Goal: Task Accomplishment & Management: Manage account settings

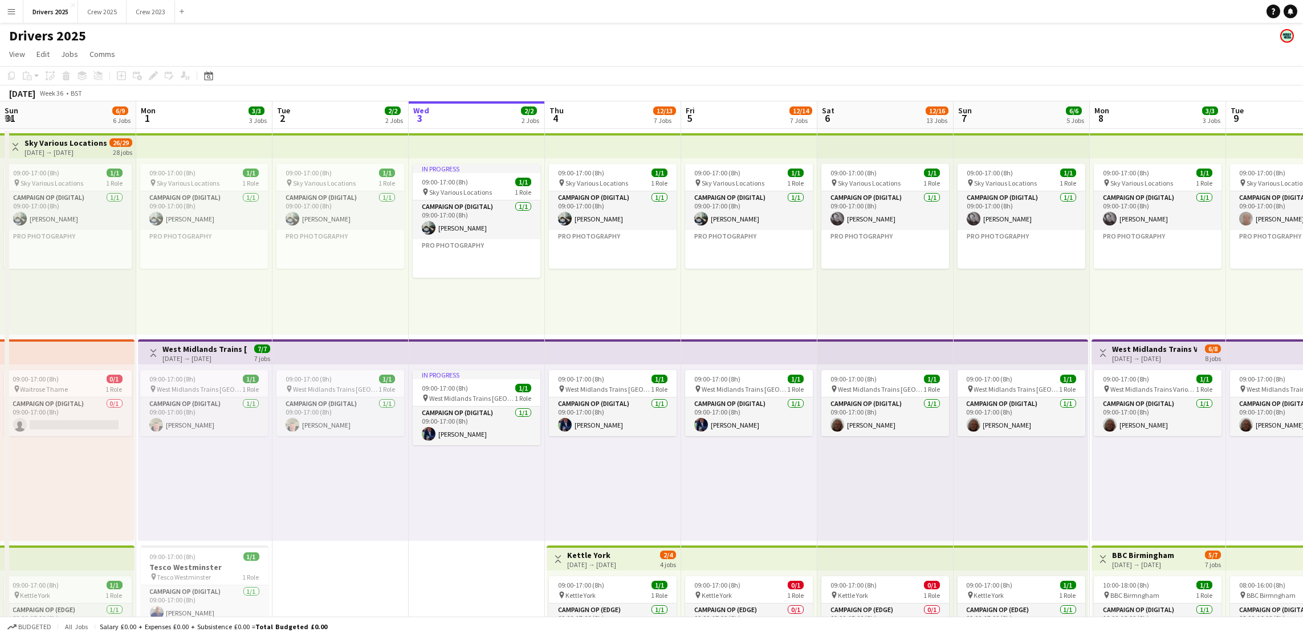
scroll to position [0, 272]
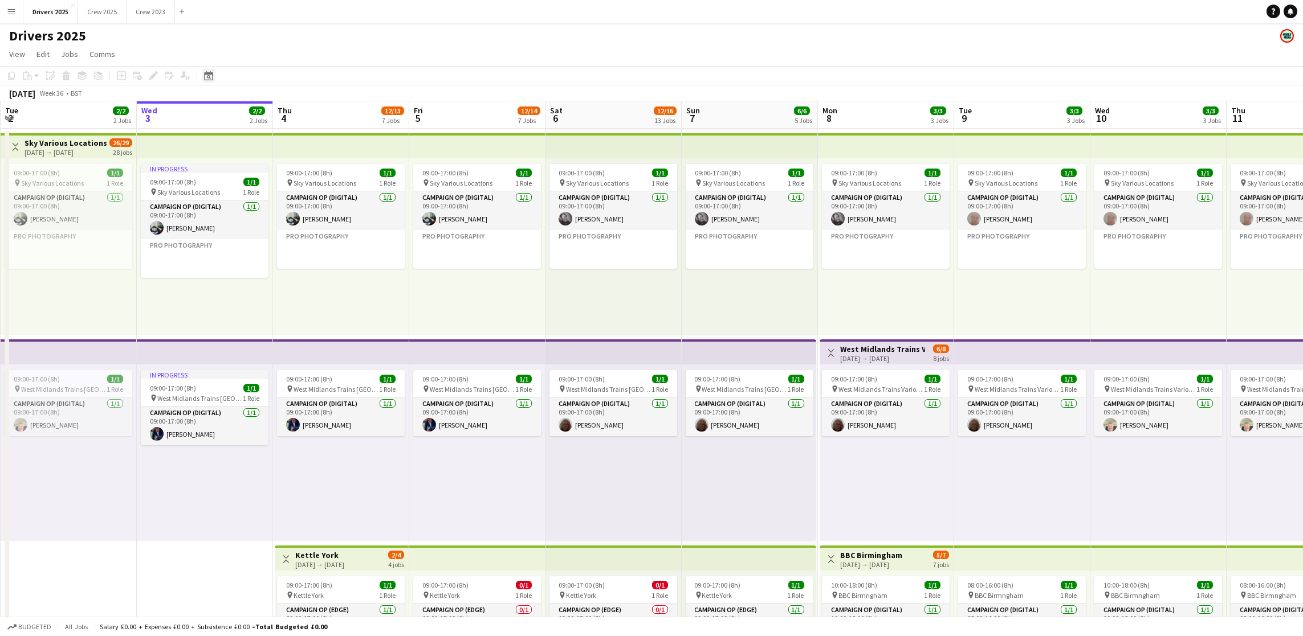
click at [209, 73] on icon at bounding box center [208, 75] width 9 height 9
click at [293, 116] on span "Next month" at bounding box center [299, 115] width 23 height 23
click at [226, 189] on span "7" at bounding box center [224, 189] width 14 height 14
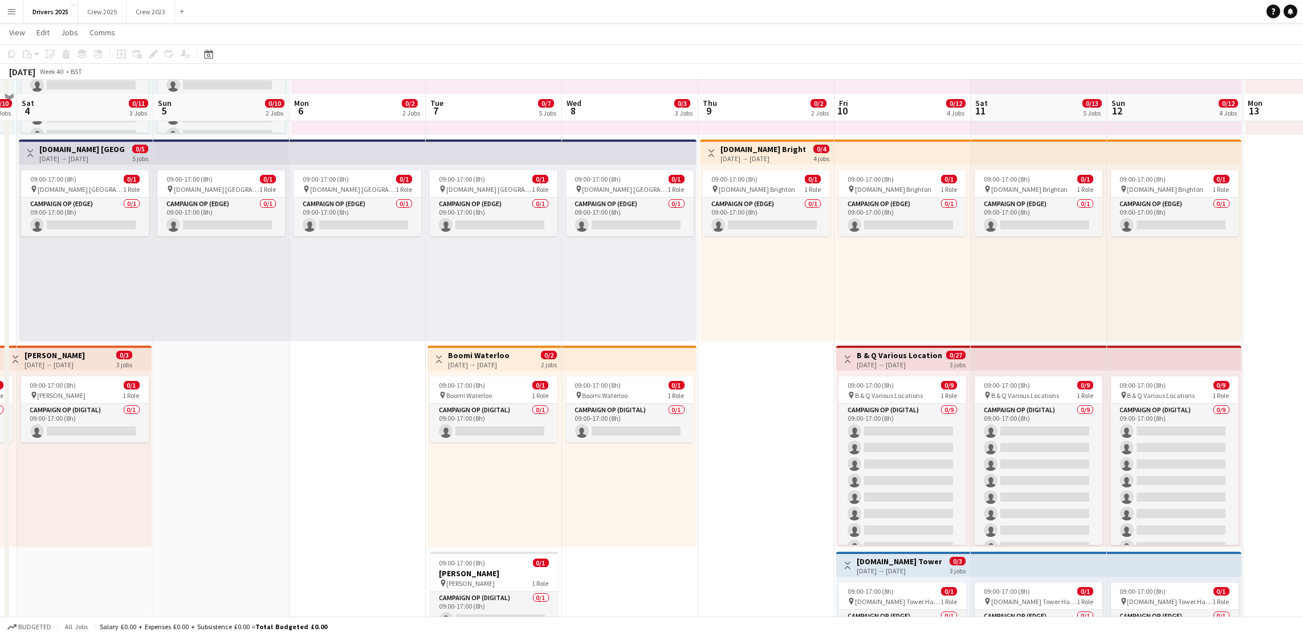
scroll to position [256, 0]
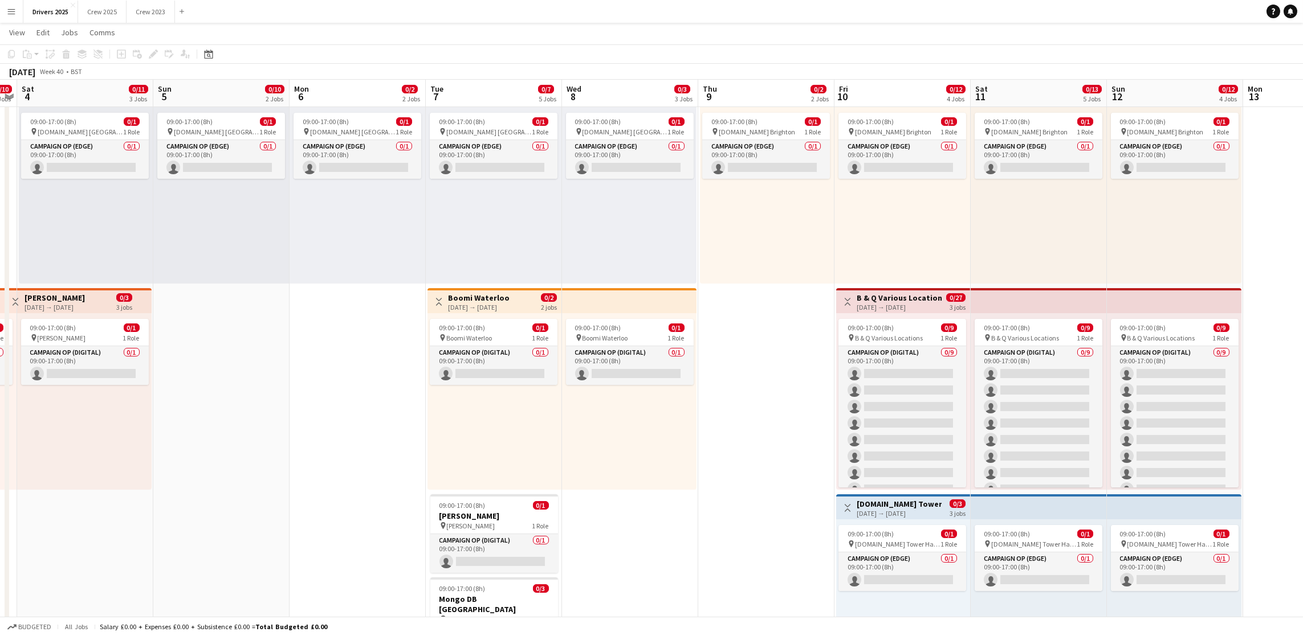
click at [482, 298] on h3 "Boomi Waterloo" at bounding box center [479, 298] width 62 height 10
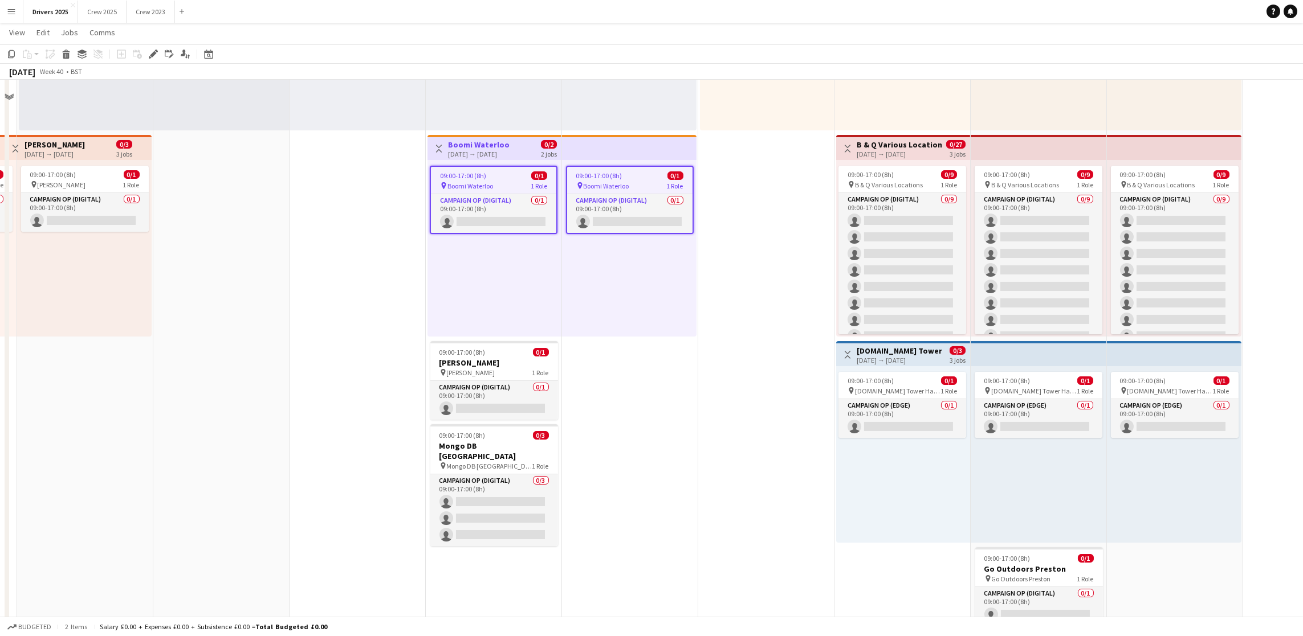
scroll to position [342, 0]
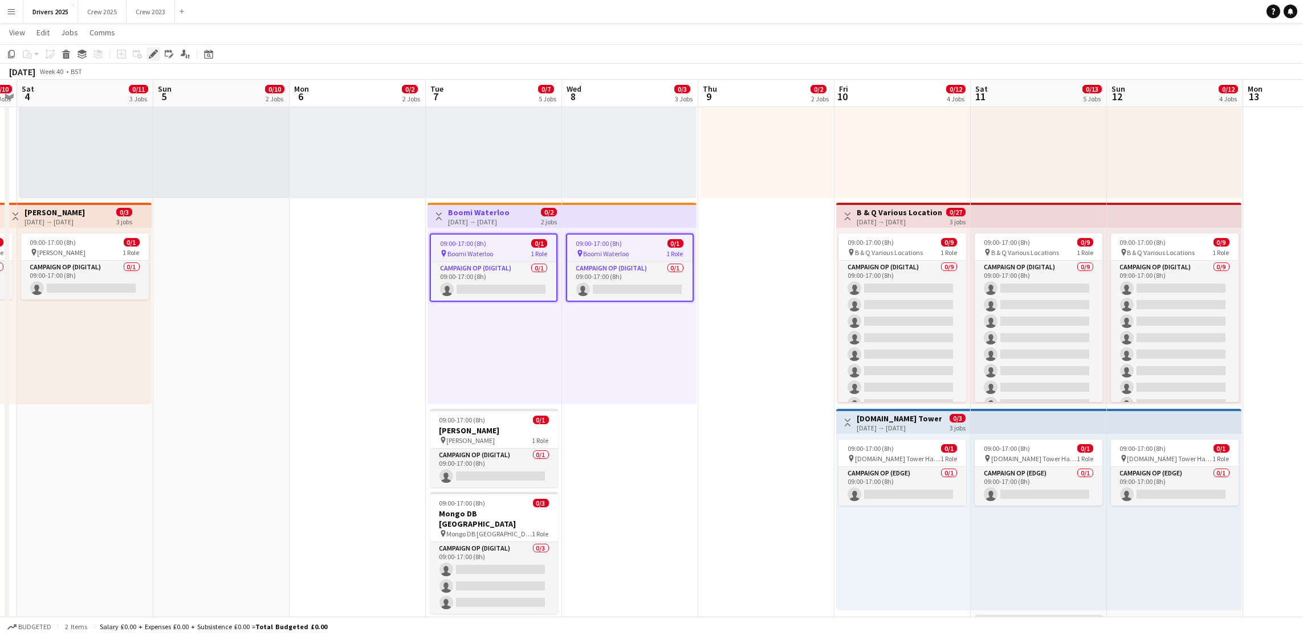
click at [150, 52] on icon "Edit" at bounding box center [153, 54] width 9 height 9
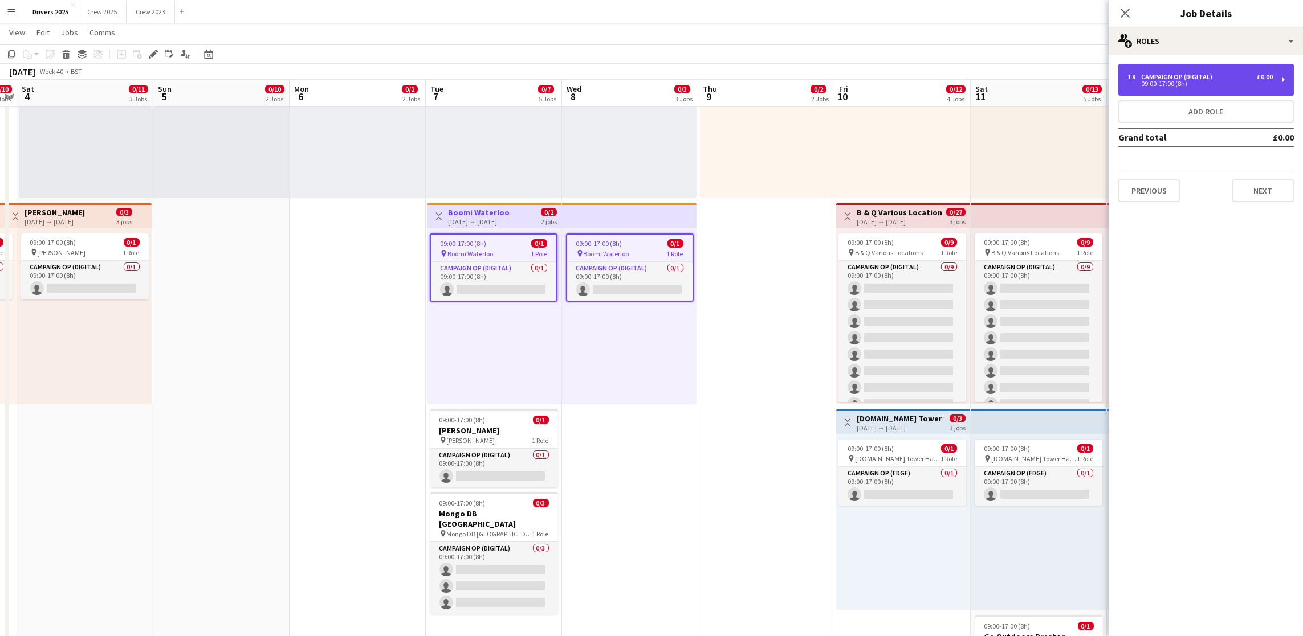
click at [1161, 81] on div "09:00-17:00 (8h)" at bounding box center [1199, 84] width 145 height 6
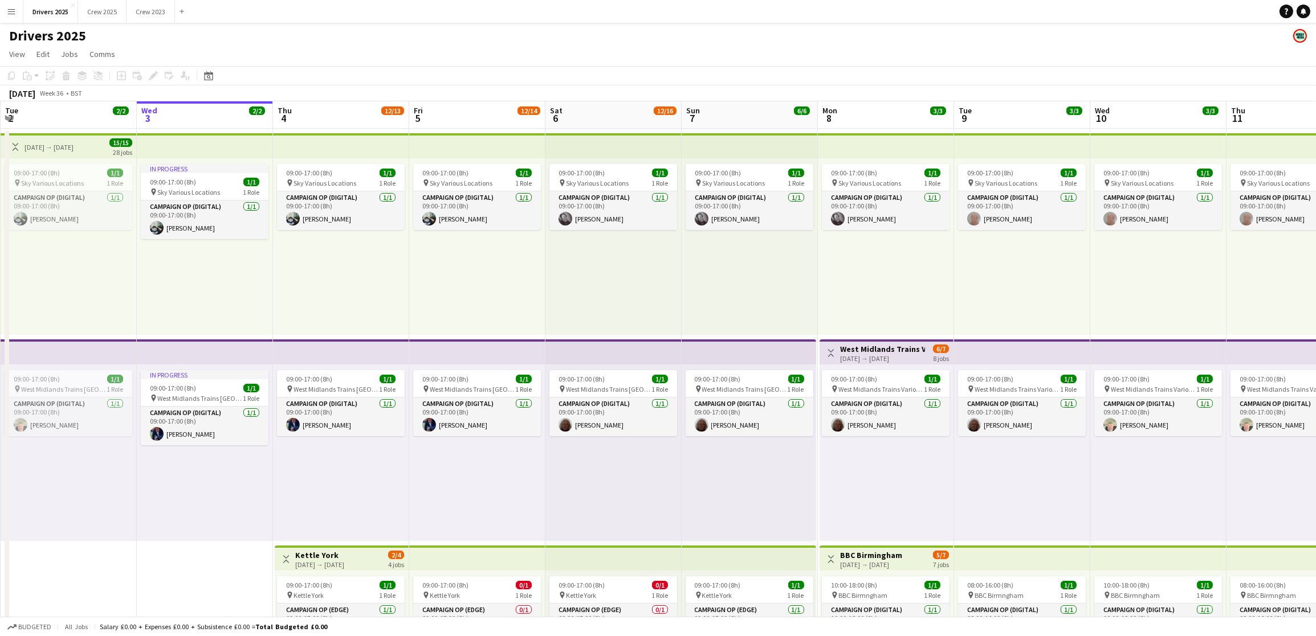
click at [209, 75] on icon "Date picker" at bounding box center [208, 75] width 9 height 9
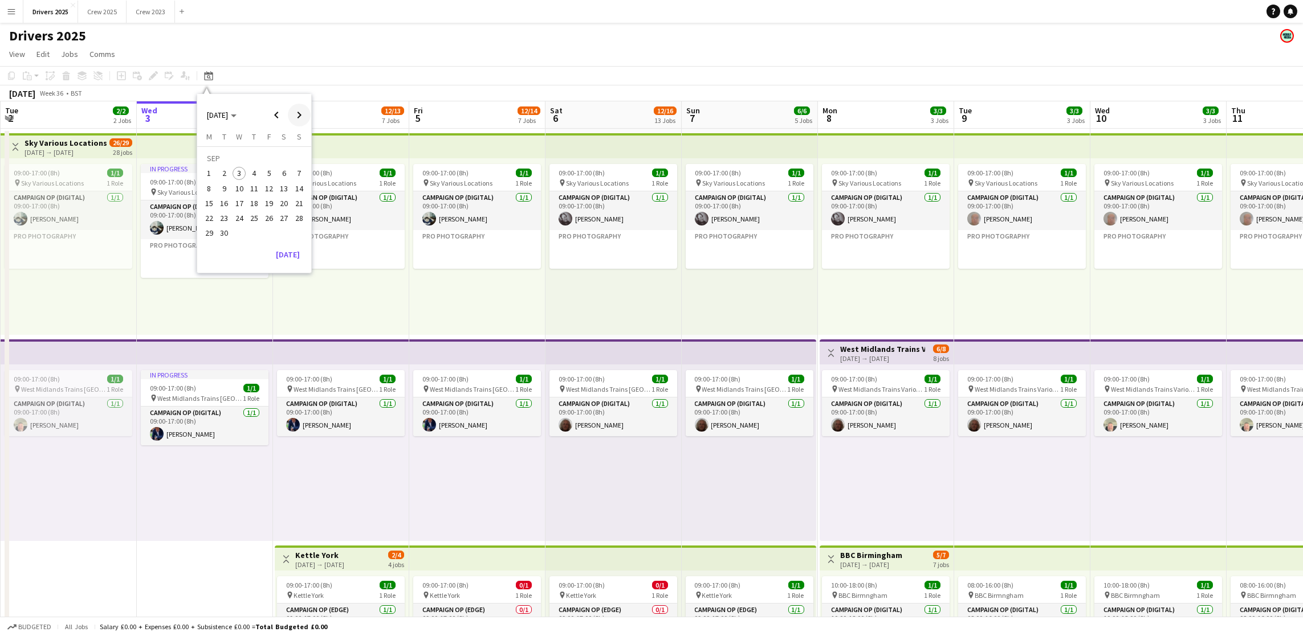
click at [301, 116] on span "Next month" at bounding box center [299, 115] width 23 height 23
click at [227, 189] on span "7" at bounding box center [224, 189] width 14 height 14
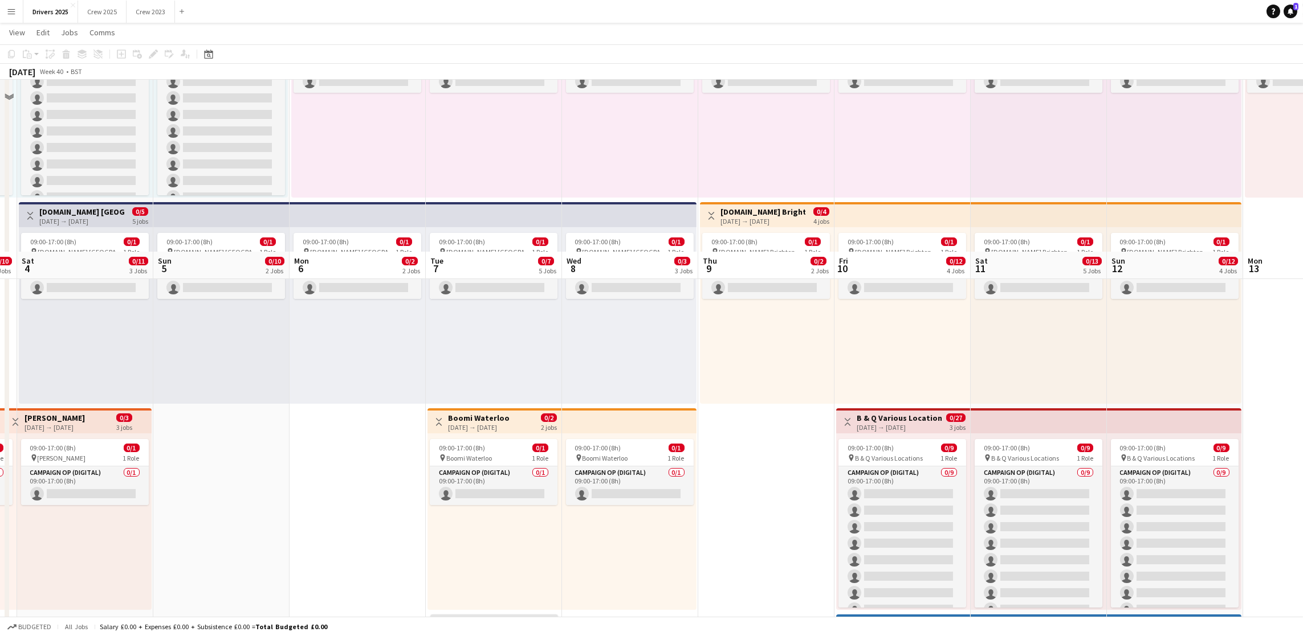
scroll to position [342, 0]
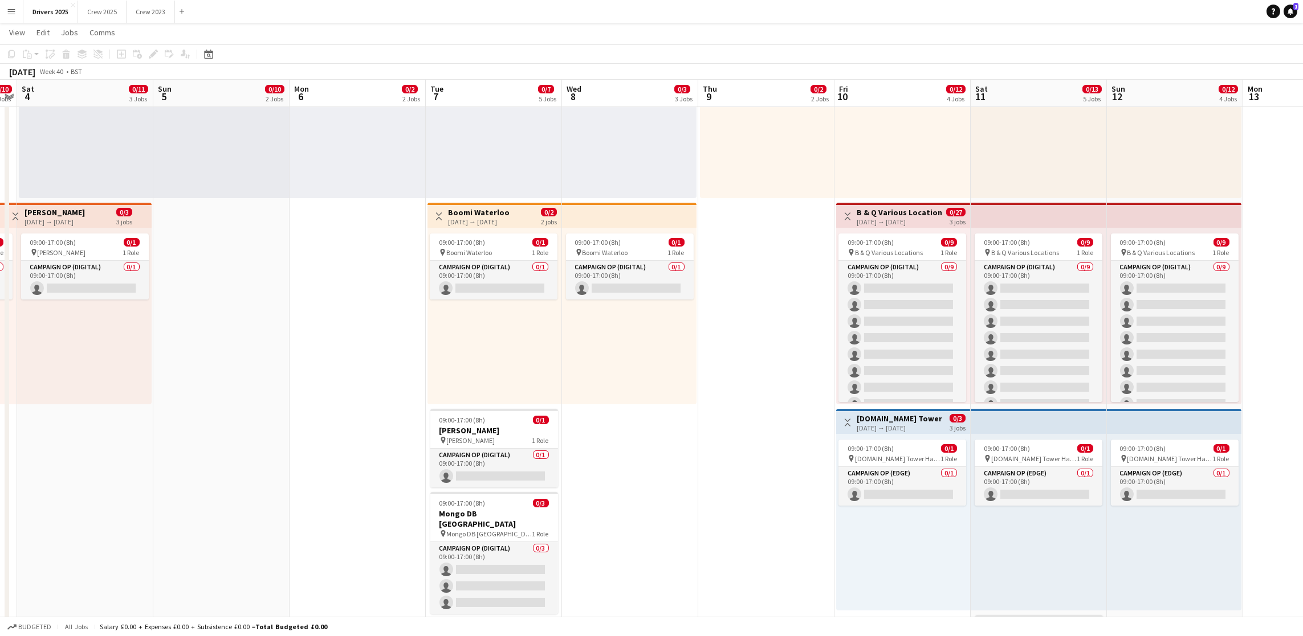
click at [456, 220] on div "[DATE] → [DATE]" at bounding box center [479, 222] width 62 height 9
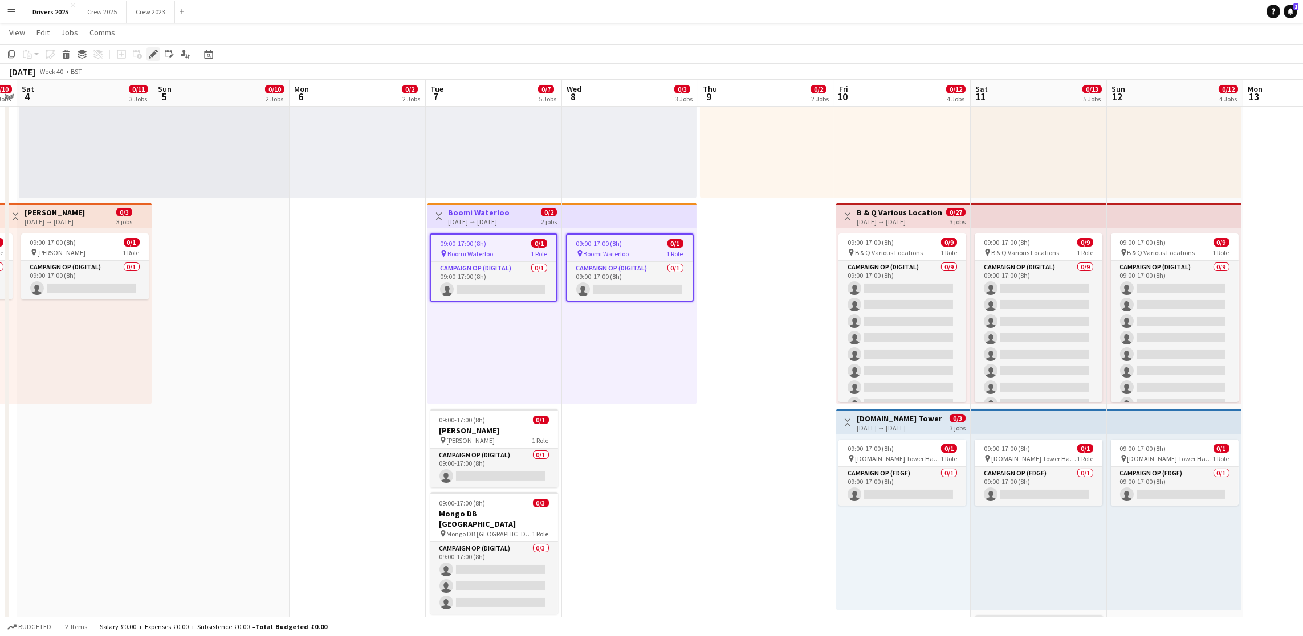
click at [153, 55] on icon "Edit" at bounding box center [153, 54] width 9 height 9
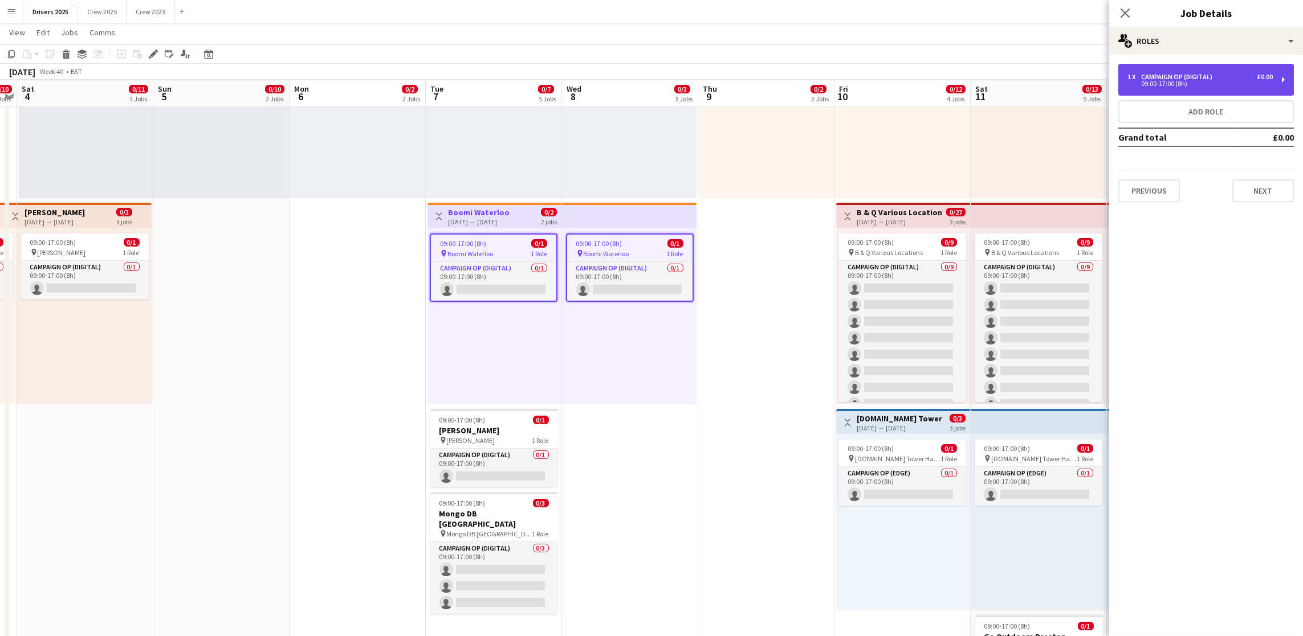
click at [1181, 70] on div "1 x Campaign Op (Digital) £0.00 09:00-17:00 (8h)" at bounding box center [1205, 80] width 175 height 32
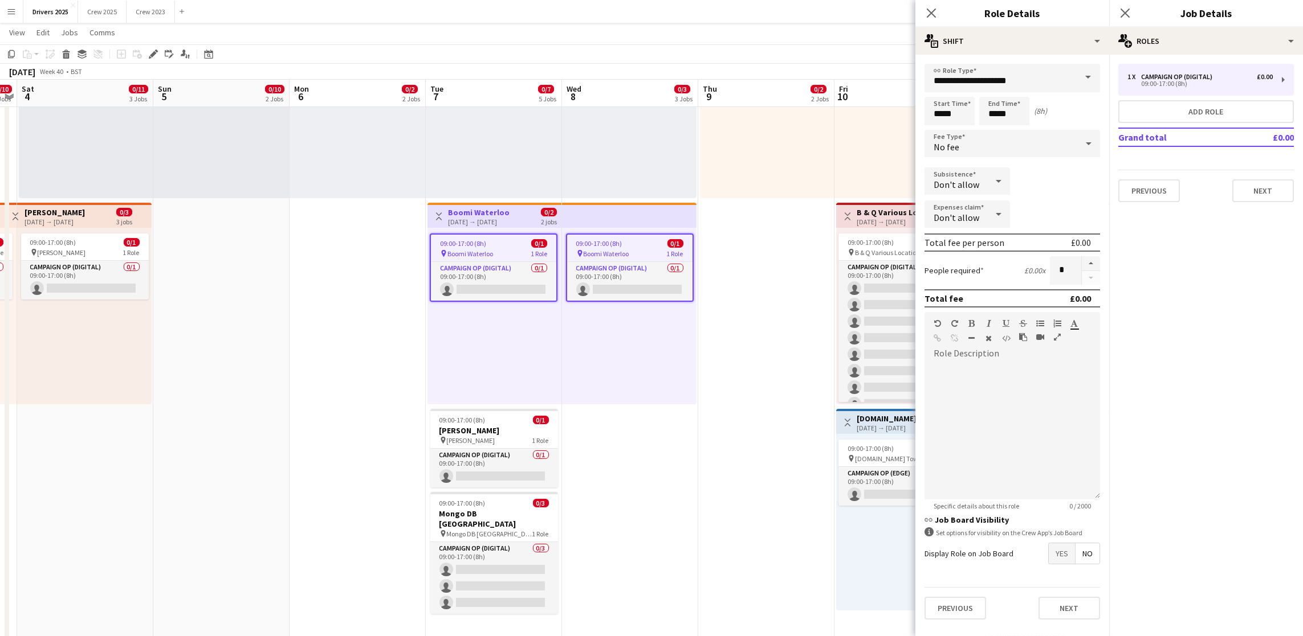
click at [1085, 83] on span at bounding box center [1088, 77] width 24 height 27
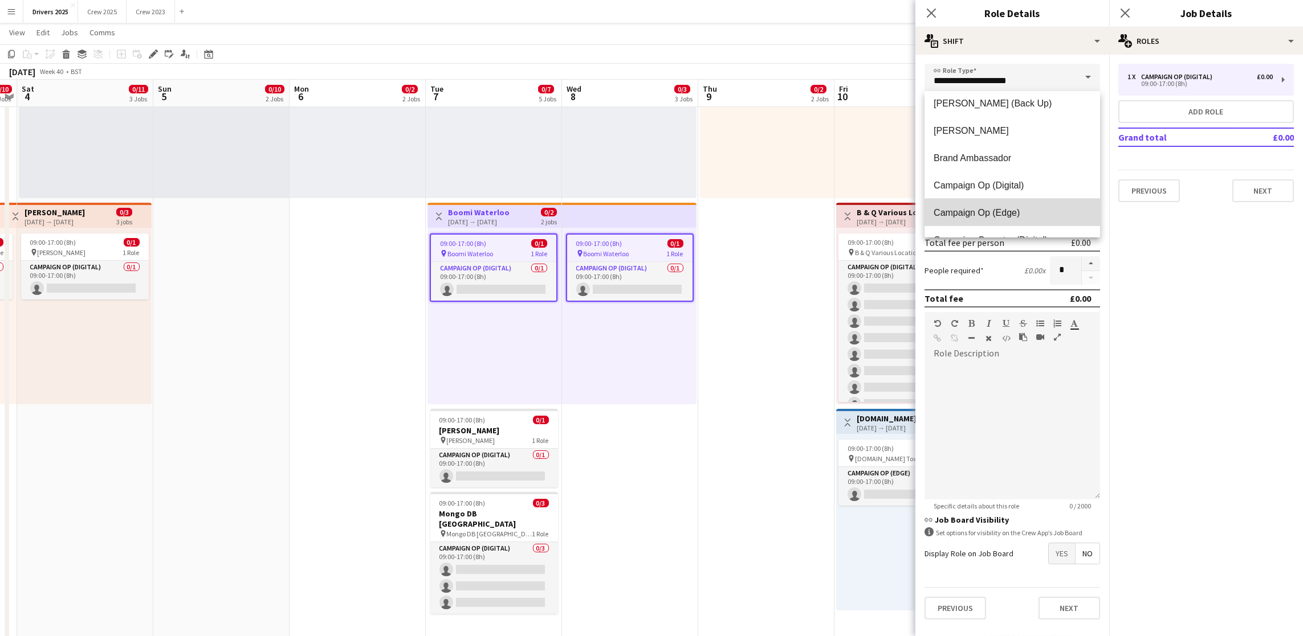
click at [1012, 218] on mat-option "Campaign Op (Edge)" at bounding box center [1011, 212] width 175 height 27
type input "**********"
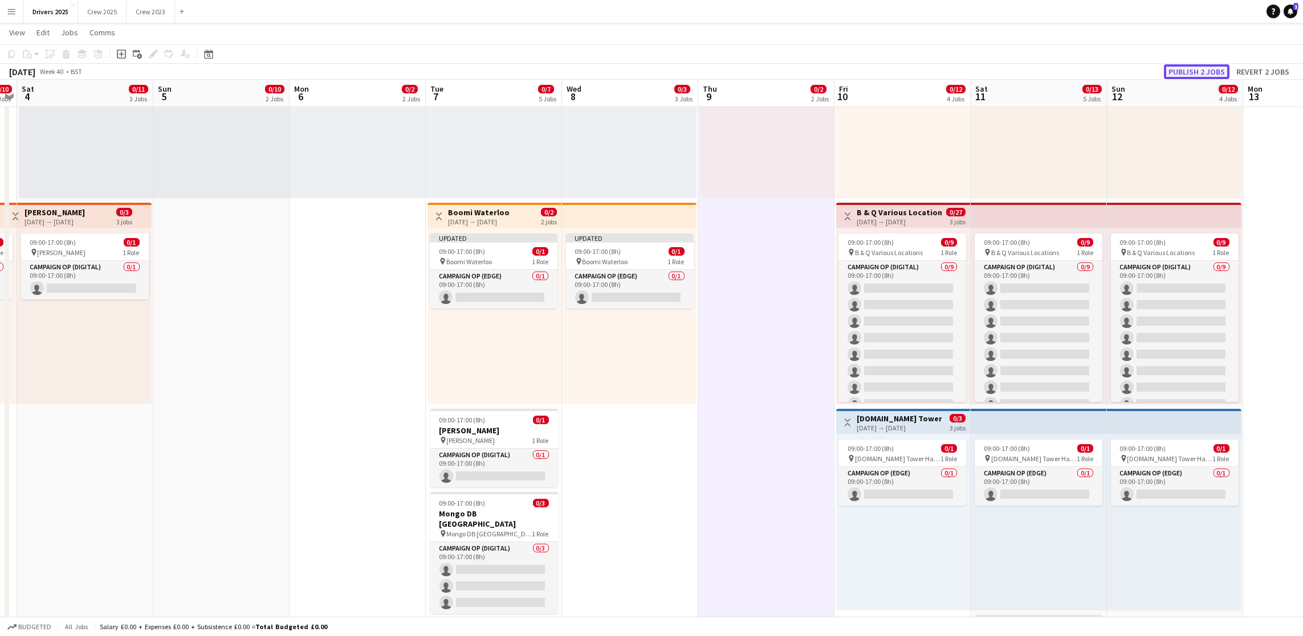
click at [1192, 71] on button "Publish 2 jobs" at bounding box center [1197, 71] width 66 height 15
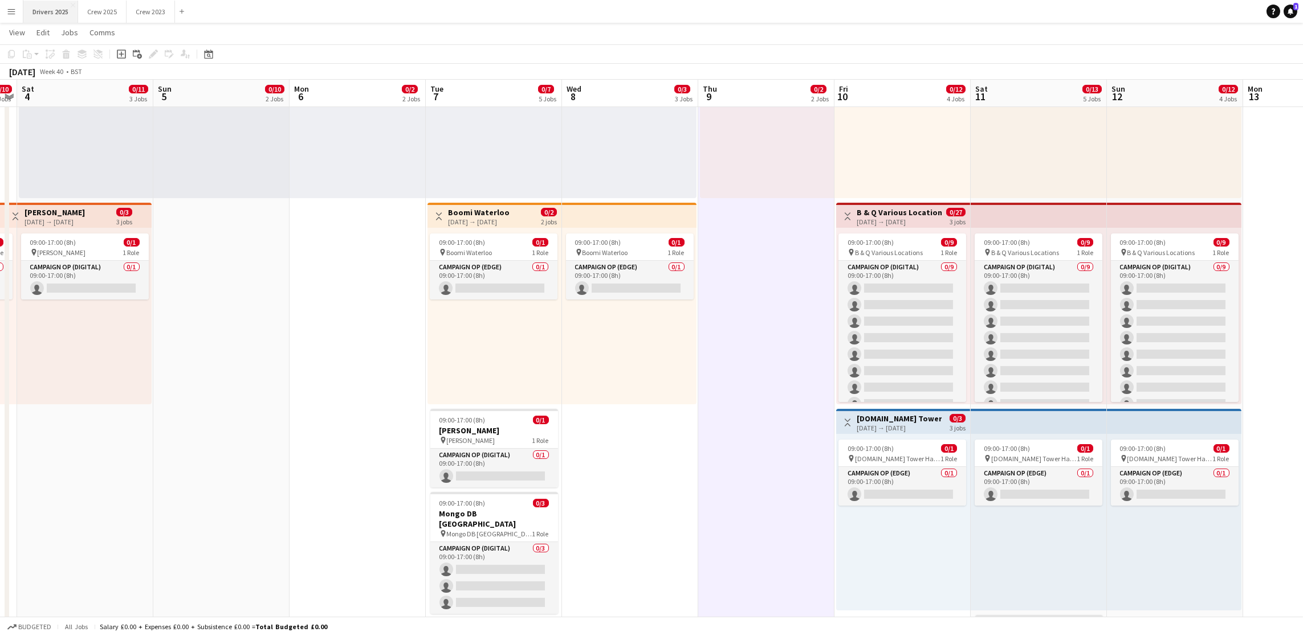
click at [64, 17] on button "Drivers 2025 Close" at bounding box center [50, 12] width 55 height 22
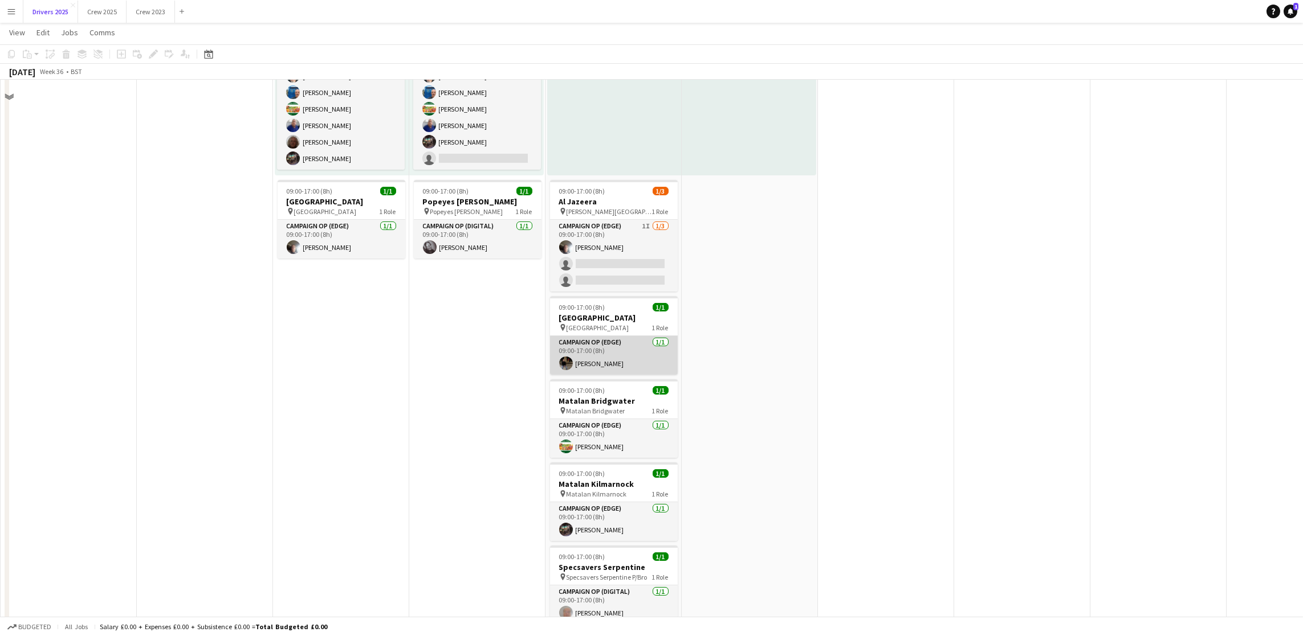
scroll to position [1282, 0]
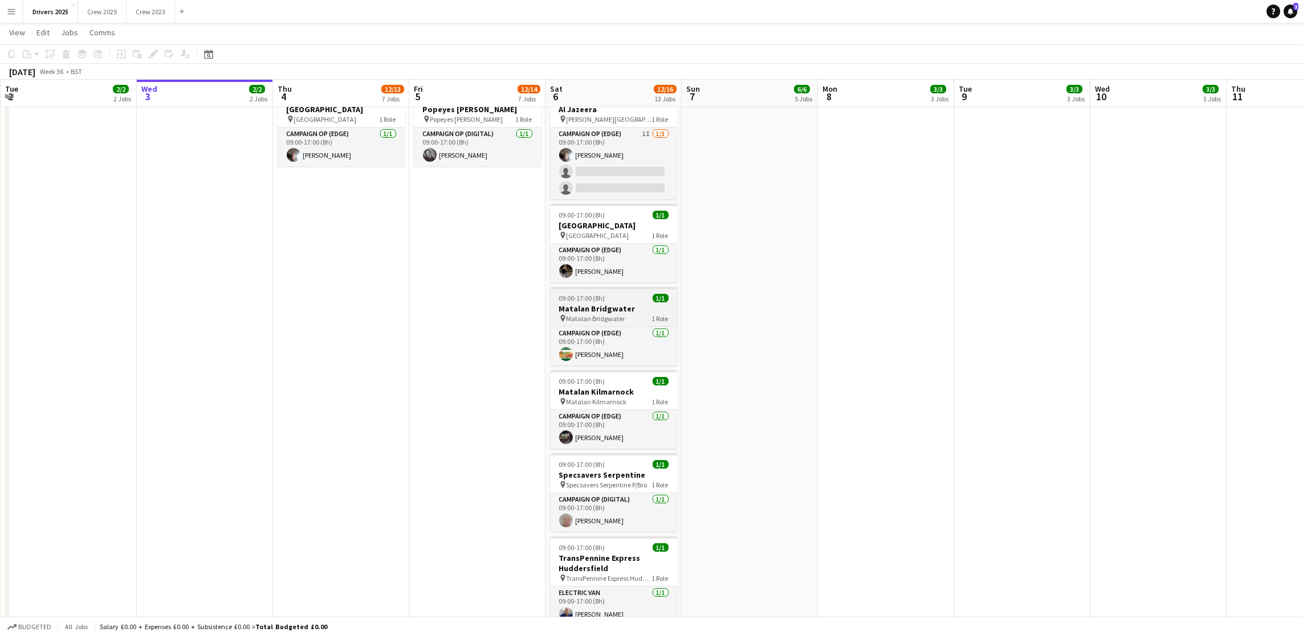
click at [594, 307] on h3 "Matalan Bridgwater" at bounding box center [614, 309] width 128 height 10
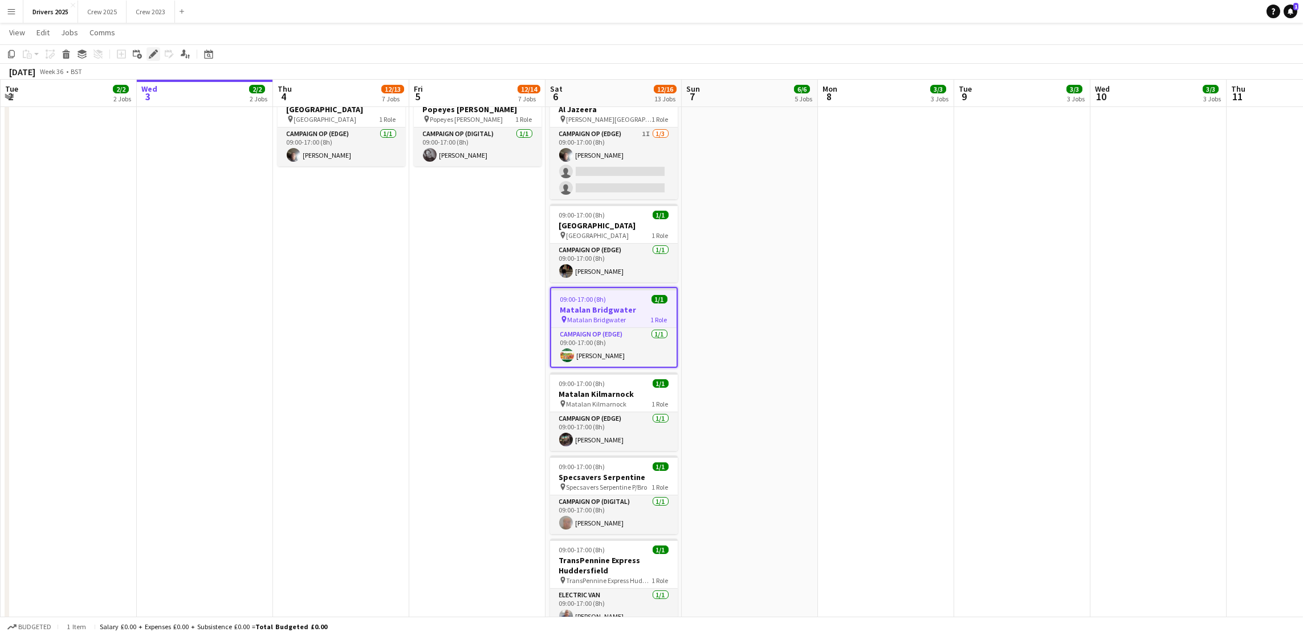
click at [149, 52] on icon "Edit" at bounding box center [153, 54] width 9 height 9
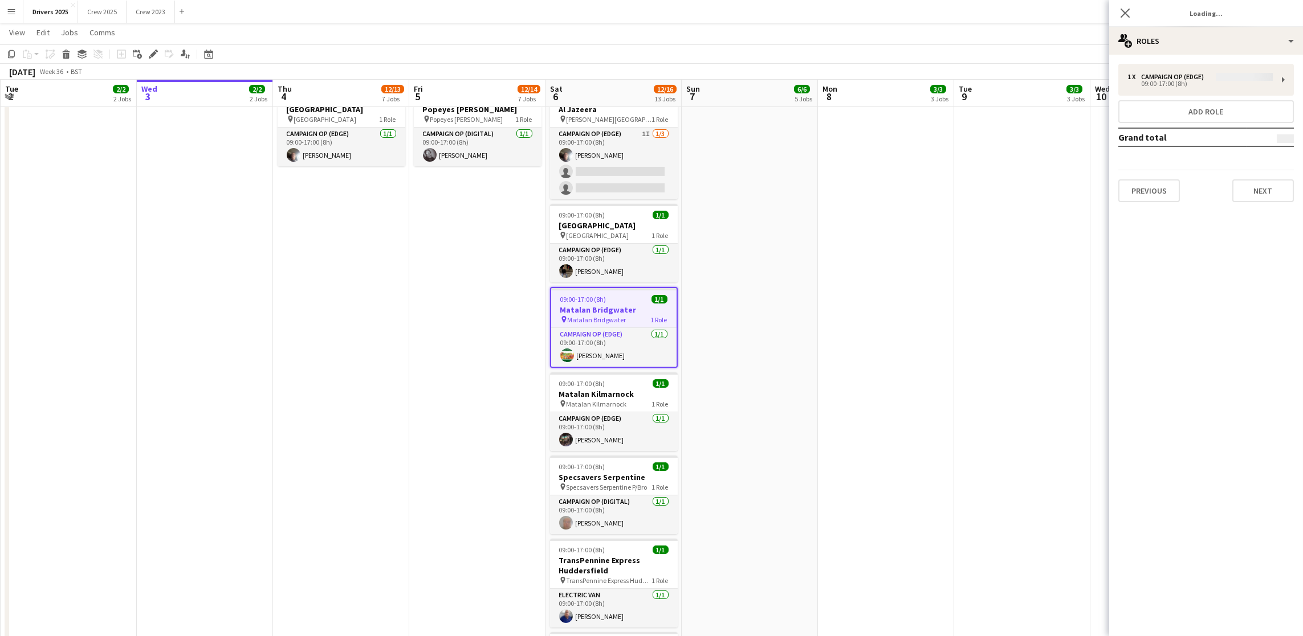
type input "**********"
click at [1266, 199] on button "Next" at bounding box center [1263, 190] width 62 height 23
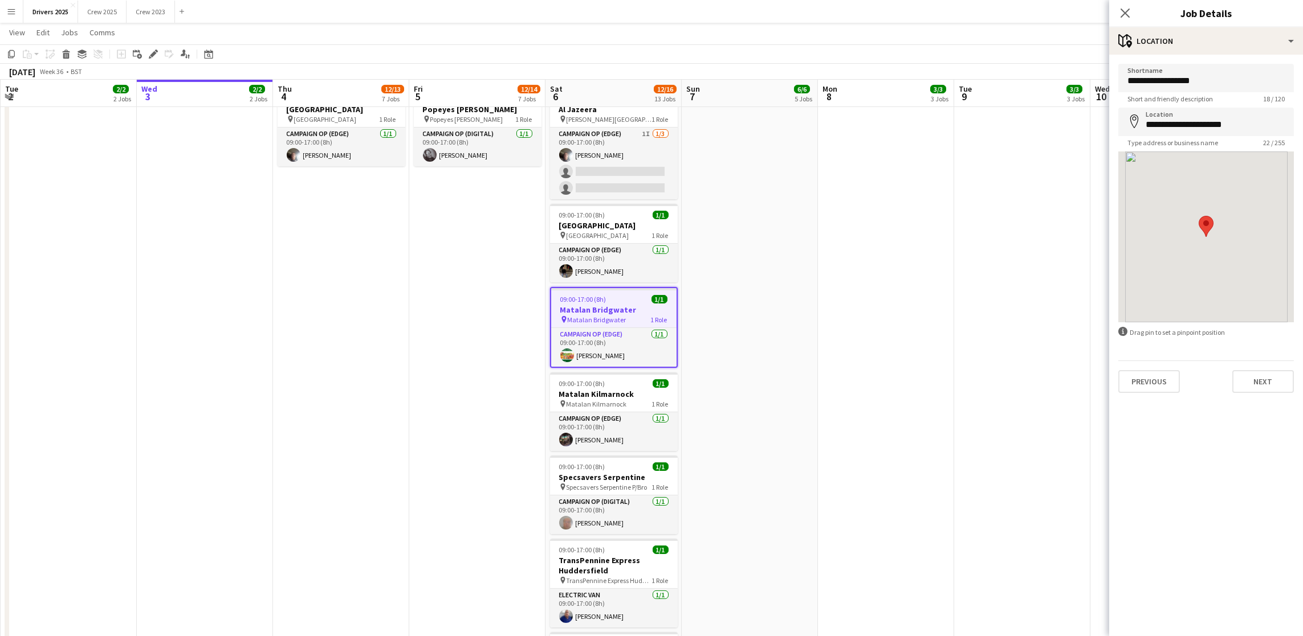
click at [1270, 358] on form "**********" at bounding box center [1206, 228] width 194 height 329
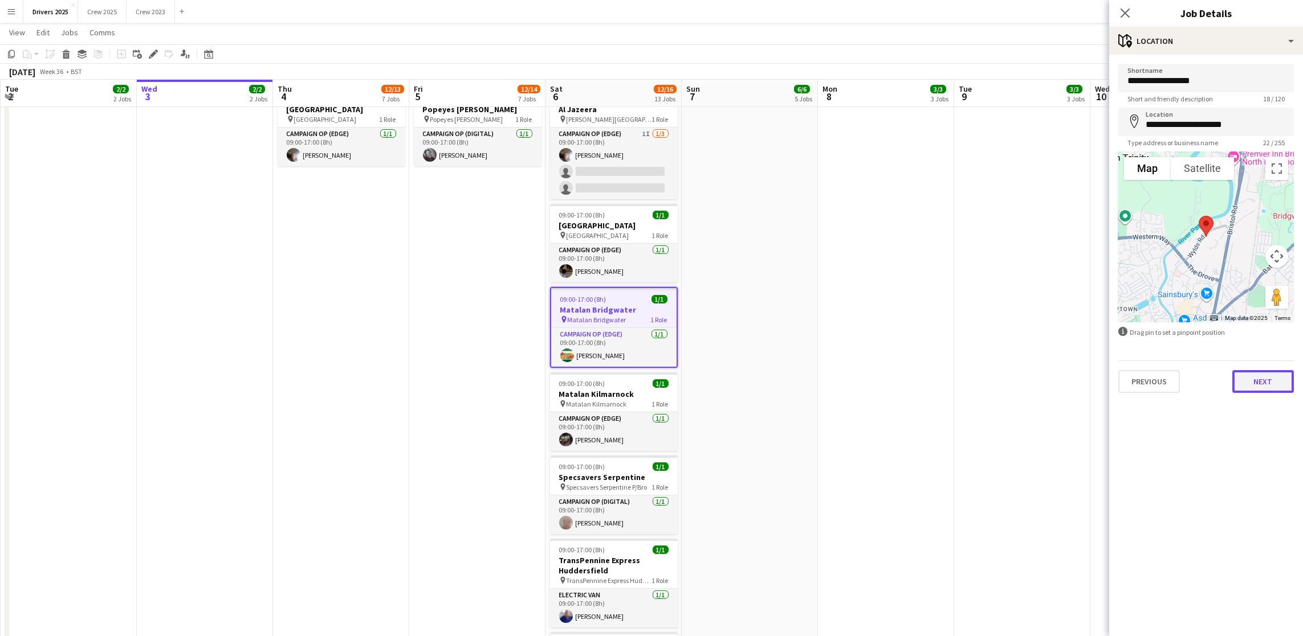
click at [1268, 381] on button "Next" at bounding box center [1263, 381] width 62 height 23
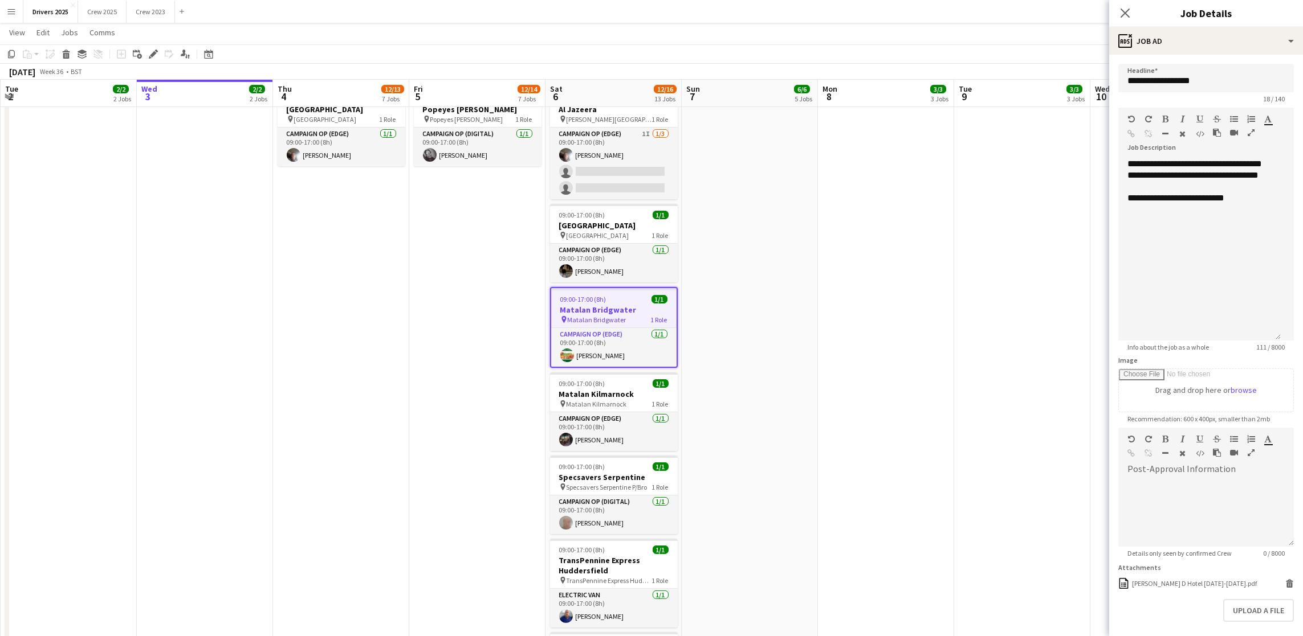
drag, startPoint x: 1287, startPoint y: 223, endPoint x: 1296, endPoint y: 338, distance: 115.5
click at [1296, 338] on mat-expansion-panel "**********" at bounding box center [1206, 346] width 194 height 582
drag, startPoint x: 1247, startPoint y: 220, endPoint x: 1093, endPoint y: 224, distance: 154.5
click at [1093, 224] on body "Menu Boards Boards Boards All jobs Status Workforce Workforce My Workforce Recr…" at bounding box center [651, 321] width 1303 height 3207
click at [591, 391] on h3 "Matalan Kilmarnock" at bounding box center [614, 394] width 128 height 10
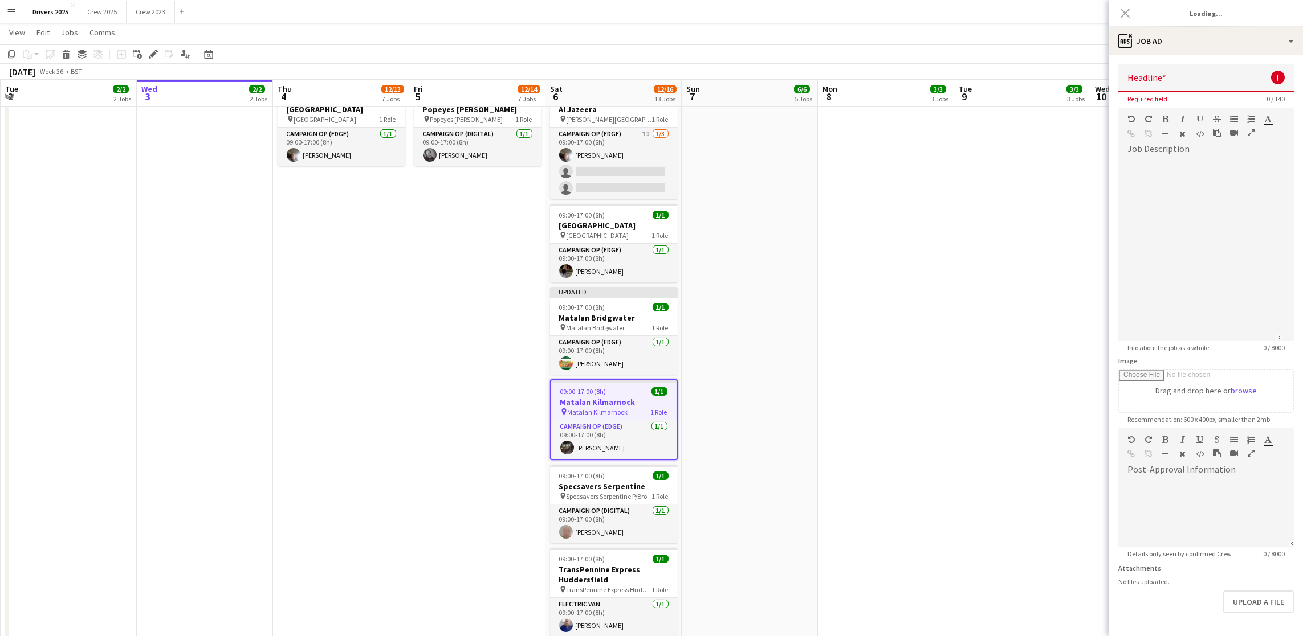
type input "**********"
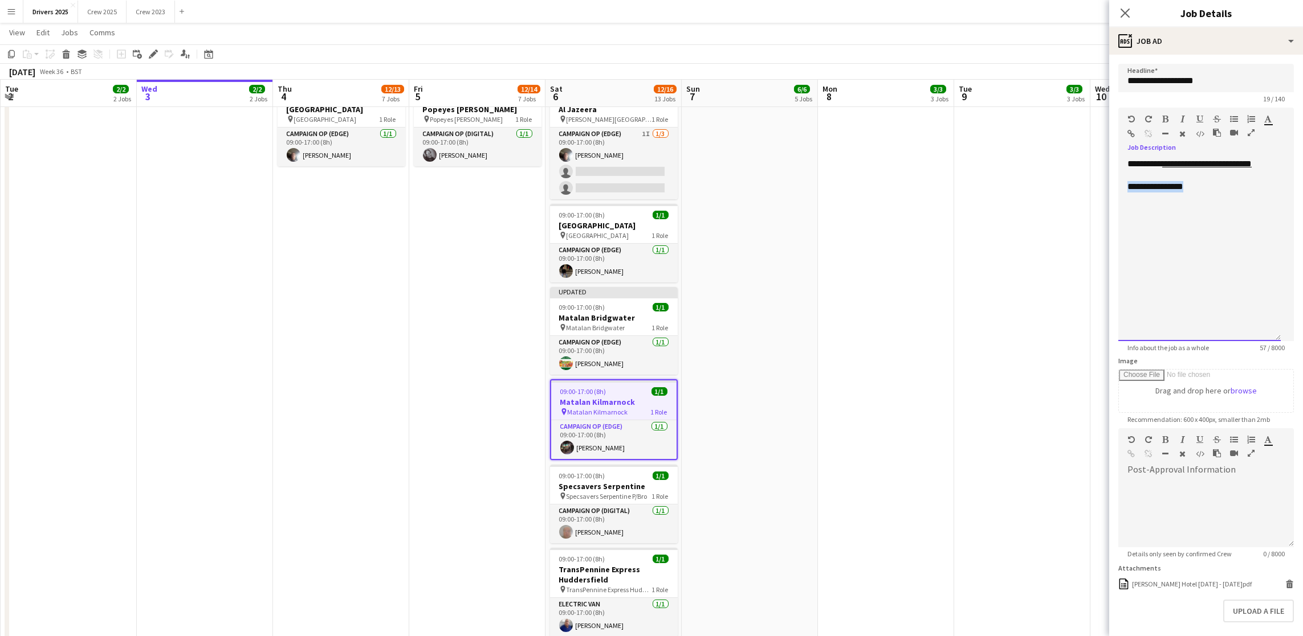
drag, startPoint x: 1222, startPoint y: 199, endPoint x: 1099, endPoint y: 195, distance: 122.6
click at [1099, 195] on body "Menu Boards Boards Boards All jobs Status Workforce Workforce My Workforce Recr…" at bounding box center [651, 321] width 1303 height 3207
click at [1132, 202] on div "**********" at bounding box center [1199, 192] width 144 height 23
click at [859, 226] on app-date-cell "09:00-17:00 (8h) 1/1 pin Sky Various Locations 1 Role Campaign Op (Digital) [DA…" at bounding box center [886, 376] width 136 height 3060
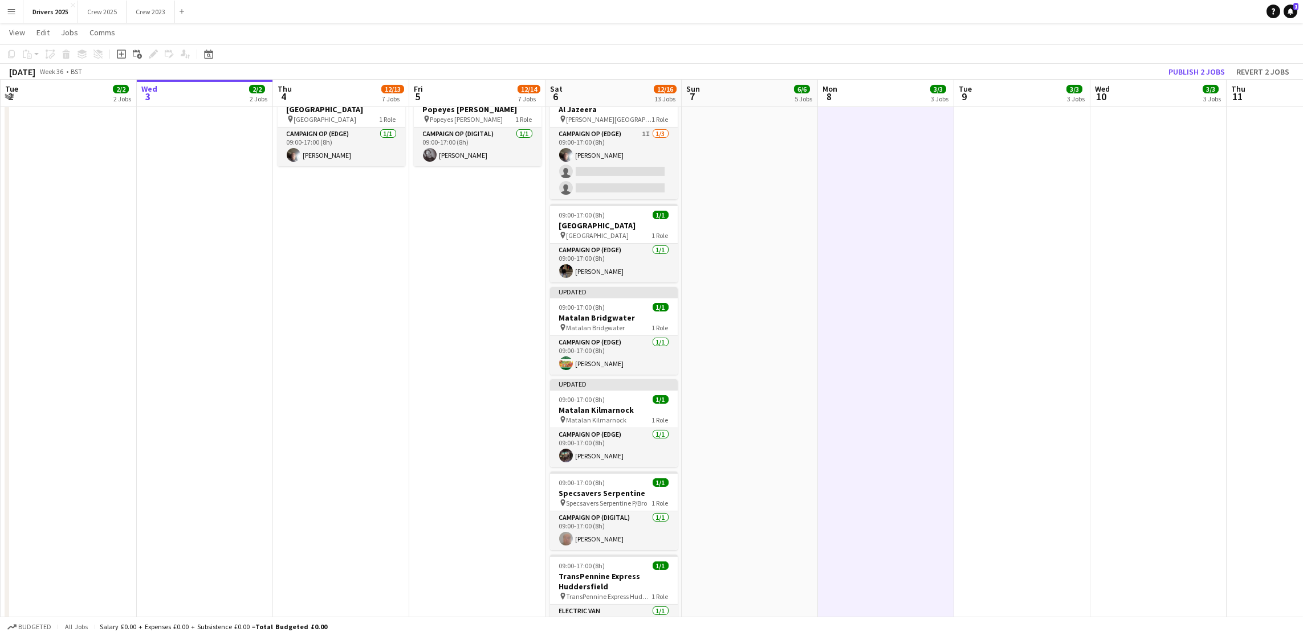
click at [1172, 79] on div "[DATE] Week 36 • BST Publish 2 jobs Revert 2 jobs" at bounding box center [651, 72] width 1303 height 16
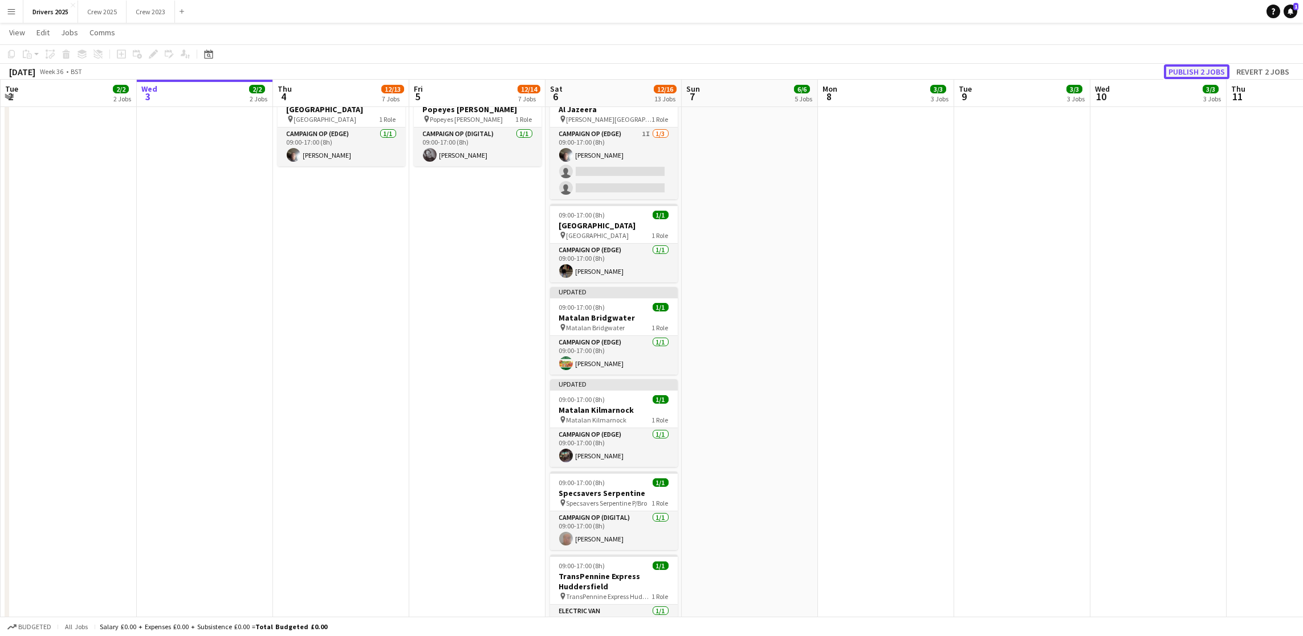
click at [1182, 69] on button "Publish 2 jobs" at bounding box center [1197, 71] width 66 height 15
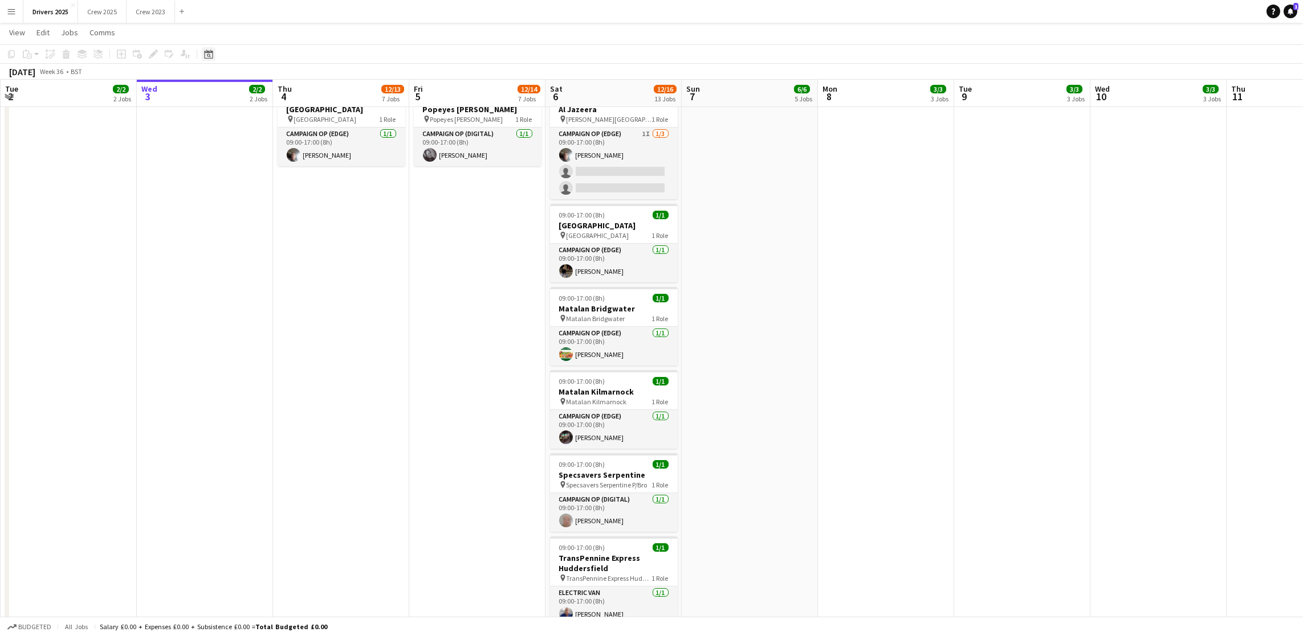
click at [204, 53] on icon "Date picker" at bounding box center [208, 54] width 9 height 9
click at [265, 181] on span "19" at bounding box center [269, 182] width 14 height 14
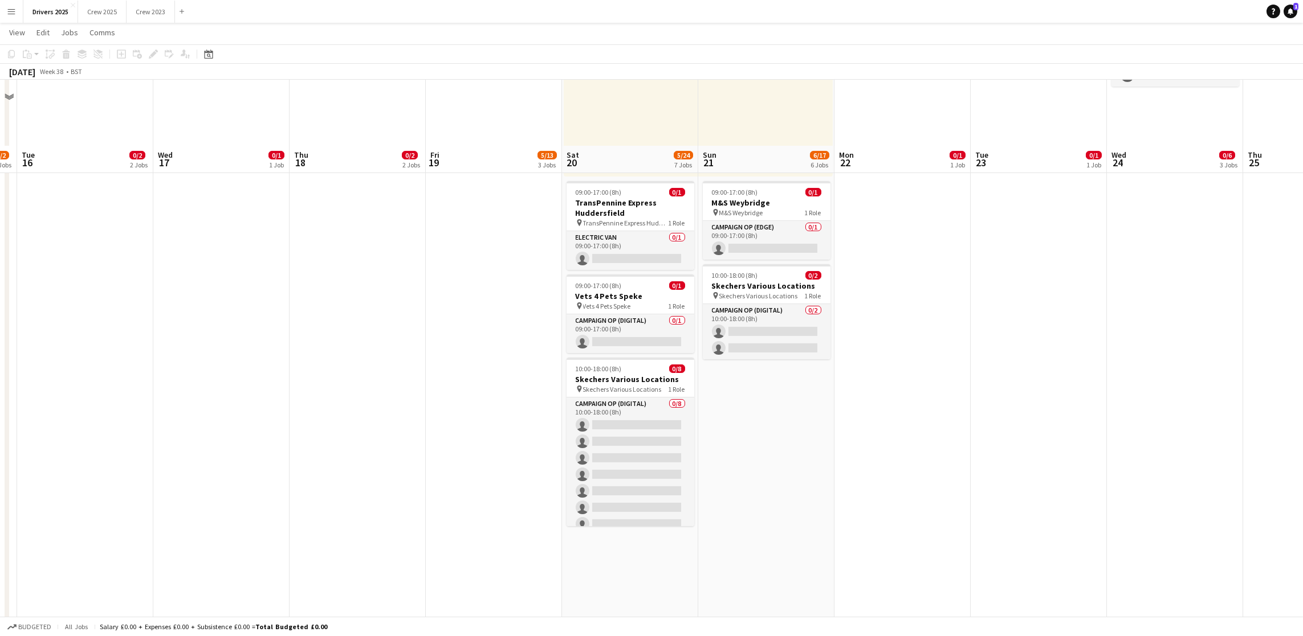
scroll to position [769, 0]
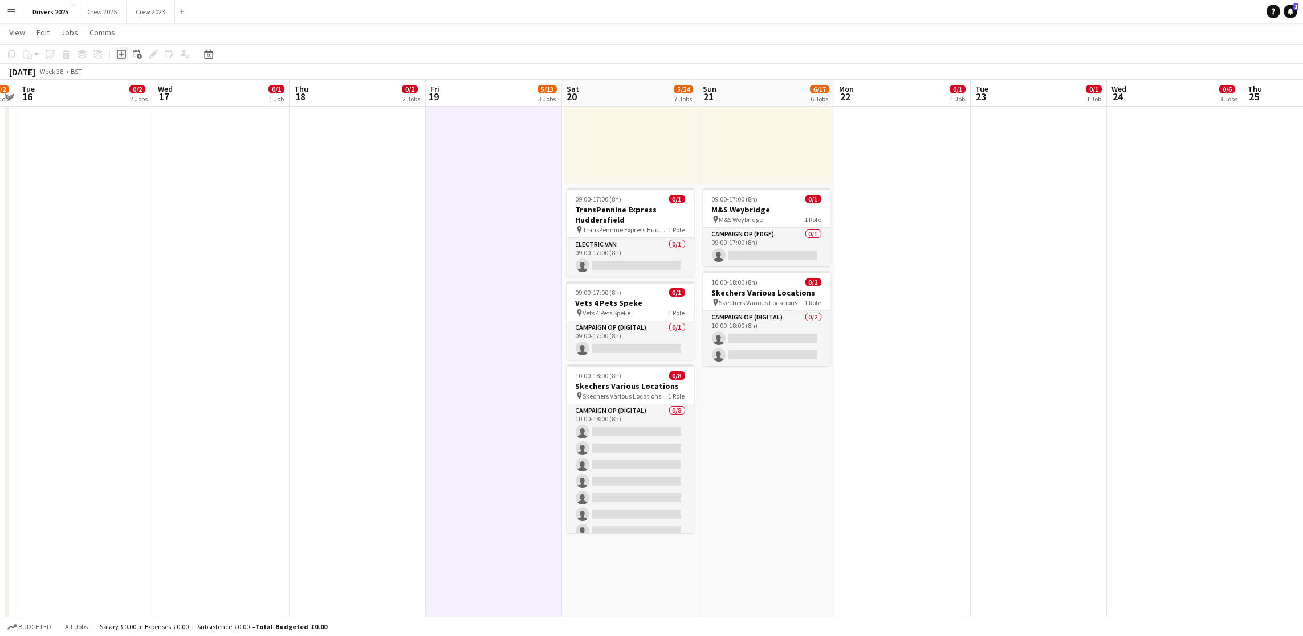
click at [122, 56] on icon "Add job" at bounding box center [121, 54] width 9 height 9
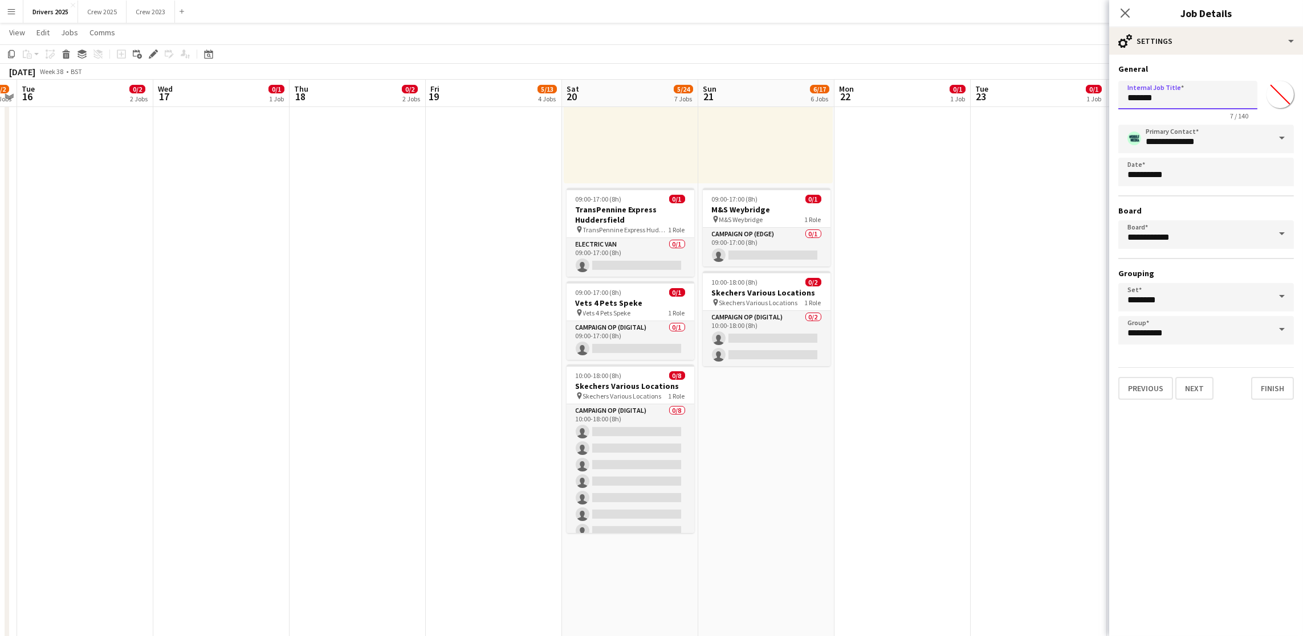
drag, startPoint x: 1183, startPoint y: 103, endPoint x: 941, endPoint y: 89, distance: 242.6
drag, startPoint x: 1213, startPoint y: 95, endPoint x: 1047, endPoint y: 106, distance: 165.6
type input "**********"
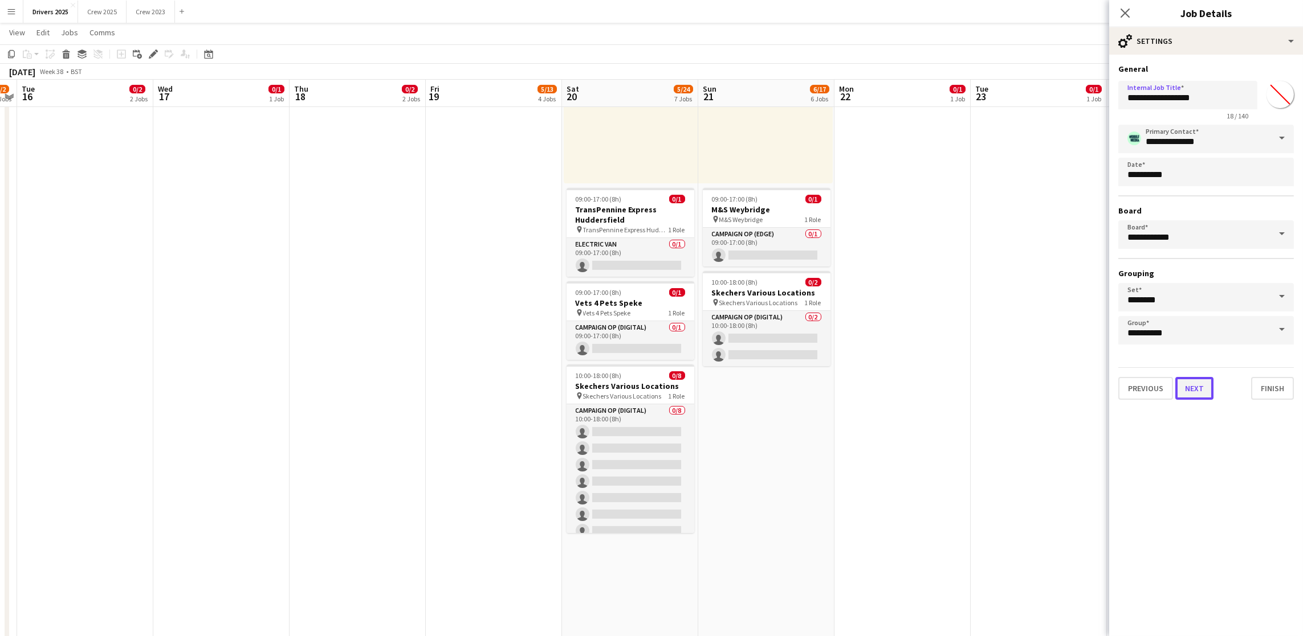
click at [1198, 389] on button "Next" at bounding box center [1194, 388] width 38 height 23
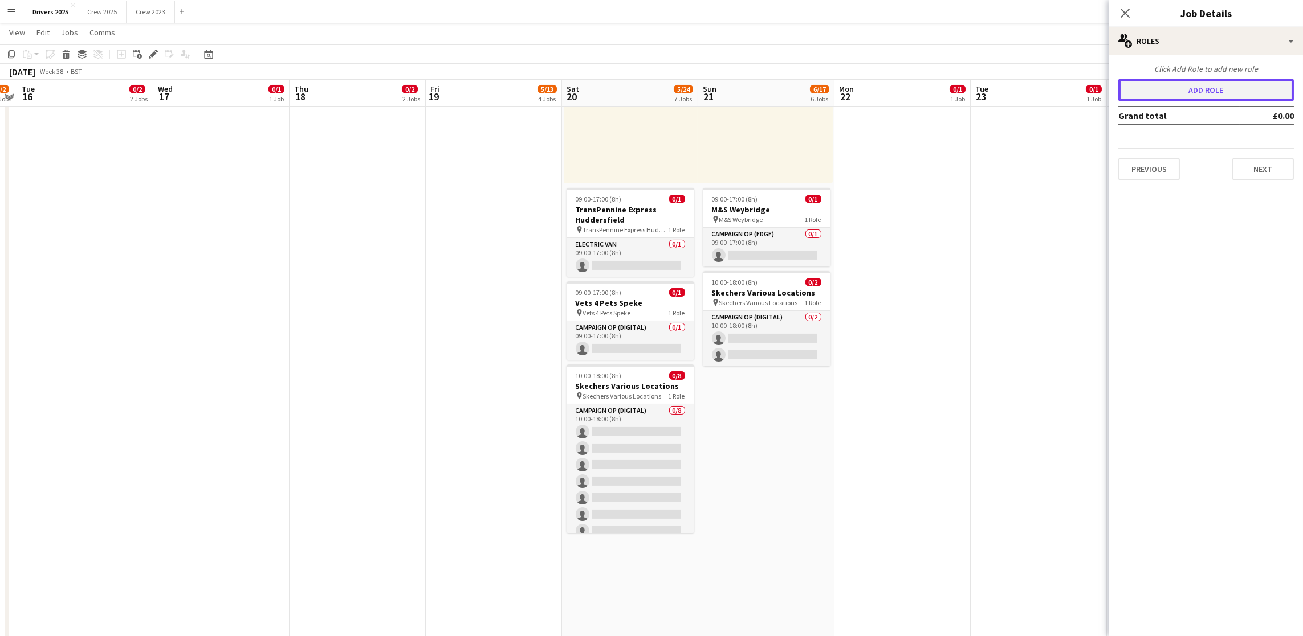
click at [1207, 95] on button "Add role" at bounding box center [1205, 90] width 175 height 23
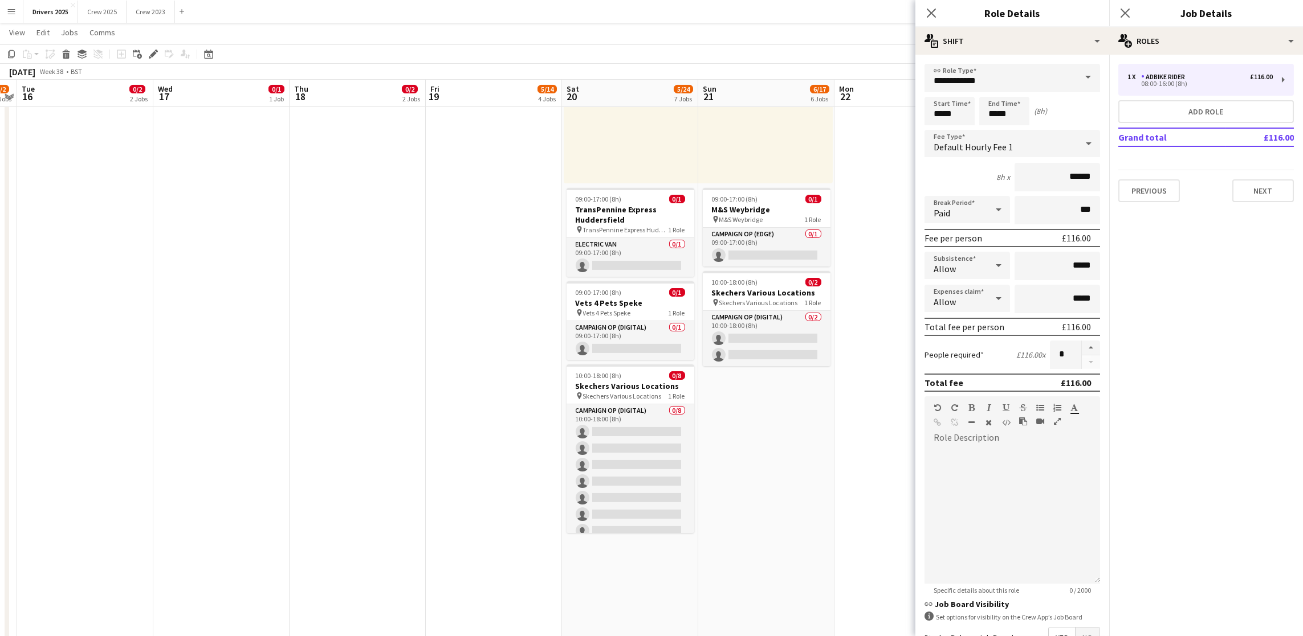
click at [1076, 81] on span at bounding box center [1088, 77] width 24 height 27
click at [1003, 218] on span "Campaign Op (Digital)" at bounding box center [1005, 219] width 144 height 11
type input "**********"
type input "*****"
drag, startPoint x: 961, startPoint y: 112, endPoint x: 803, endPoint y: 106, distance: 157.9
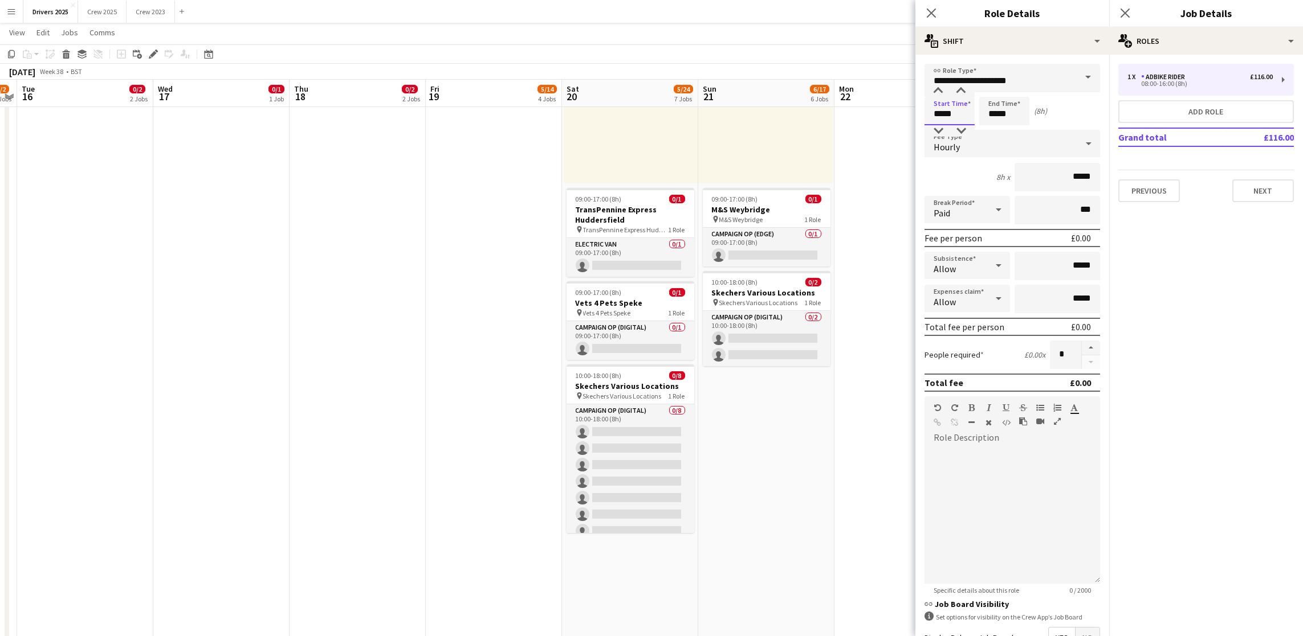
type input "*****"
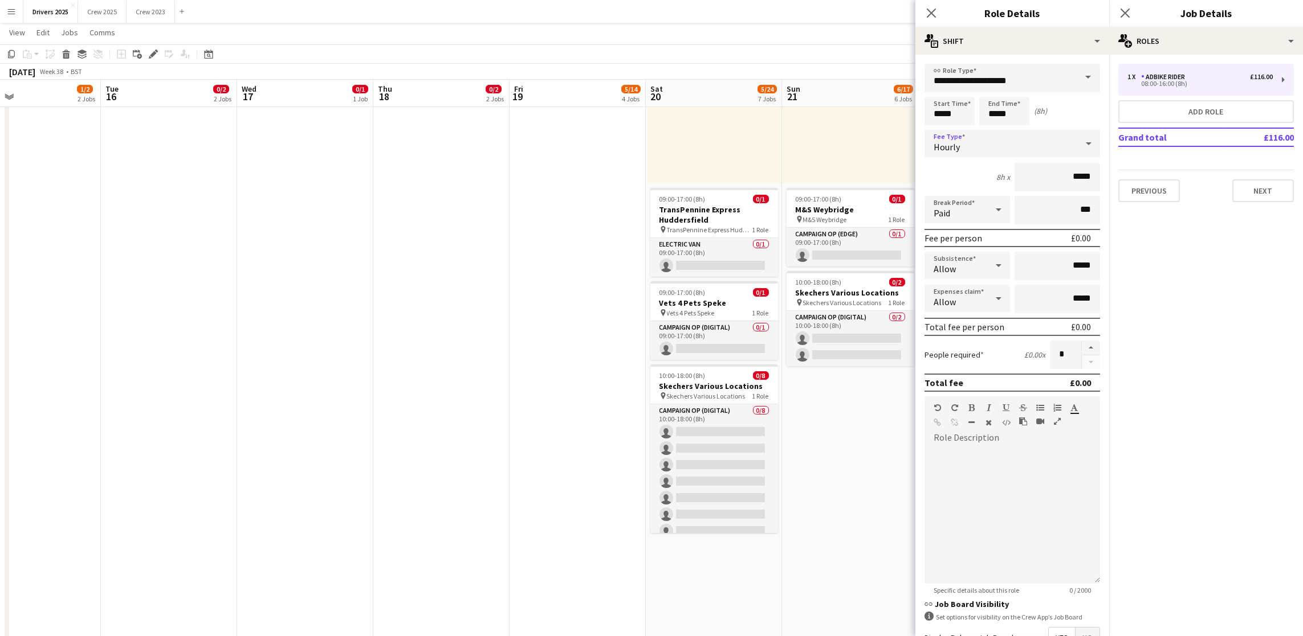
scroll to position [0, 355]
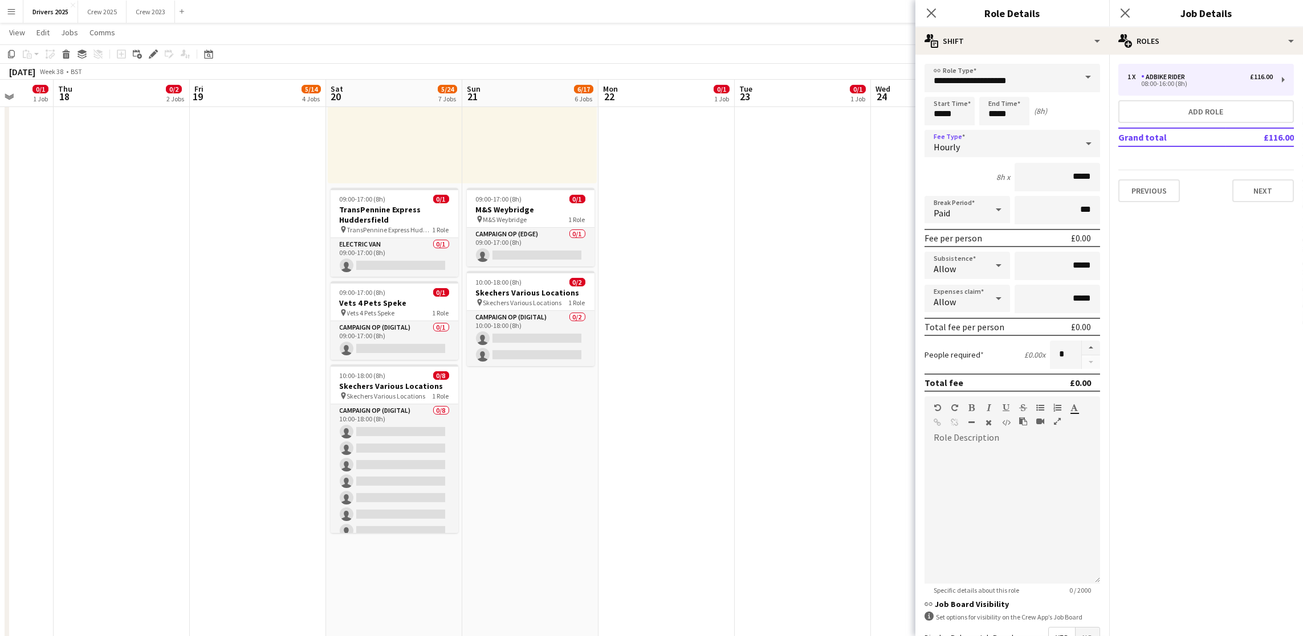
click at [1007, 144] on div "Hourly" at bounding box center [1000, 143] width 153 height 27
click at [987, 227] on span "No fee" at bounding box center [1005, 232] width 144 height 11
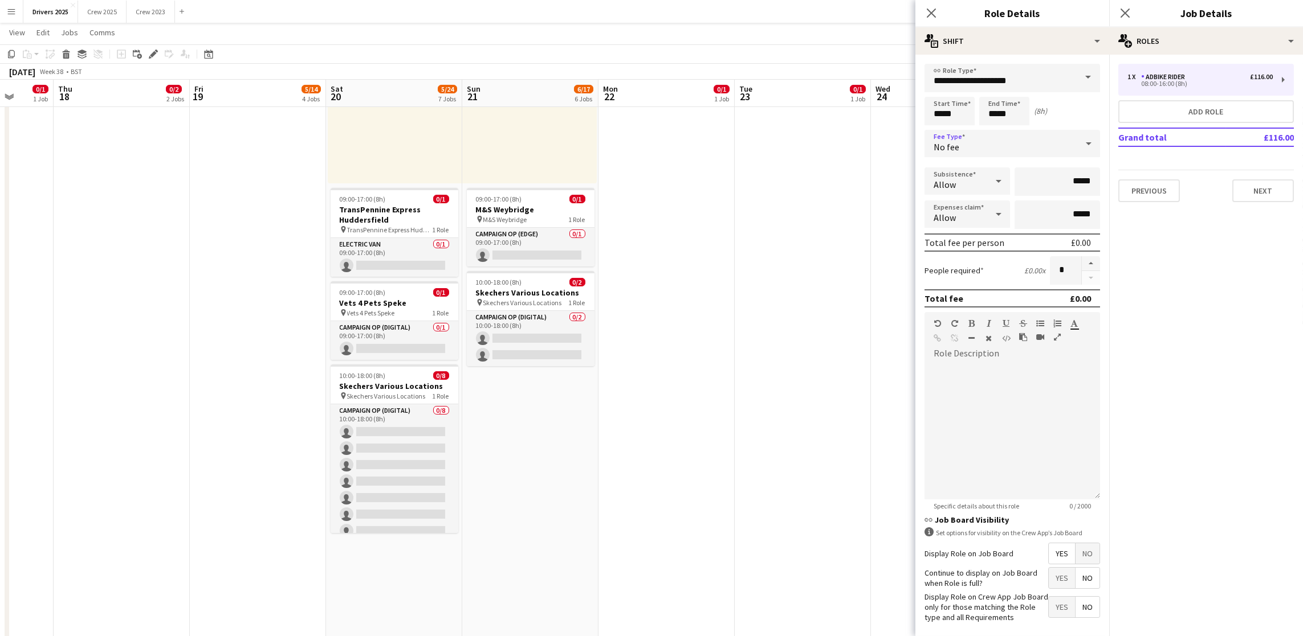
click at [1075, 564] on span "No" at bounding box center [1087, 554] width 24 height 21
click at [1267, 192] on button "Next" at bounding box center [1263, 190] width 62 height 23
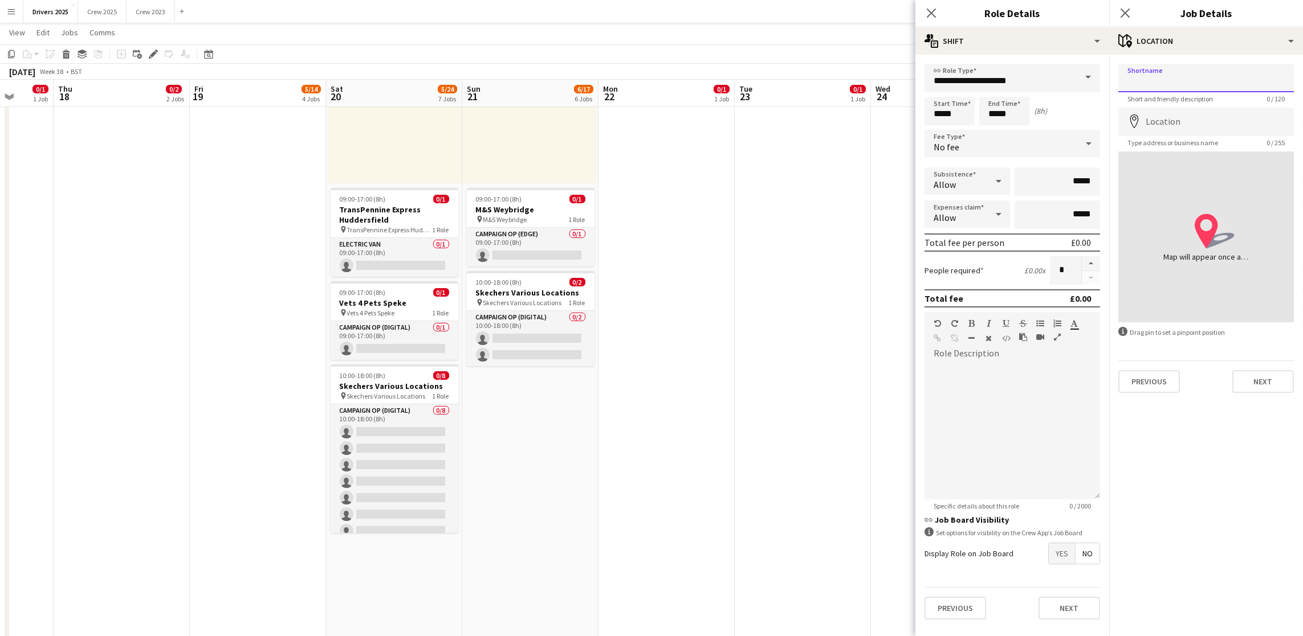
click at [1215, 85] on input "Shortname" at bounding box center [1205, 78] width 175 height 28
paste input "**********"
type input "**********"
click at [1190, 117] on input "Location" at bounding box center [1205, 122] width 175 height 28
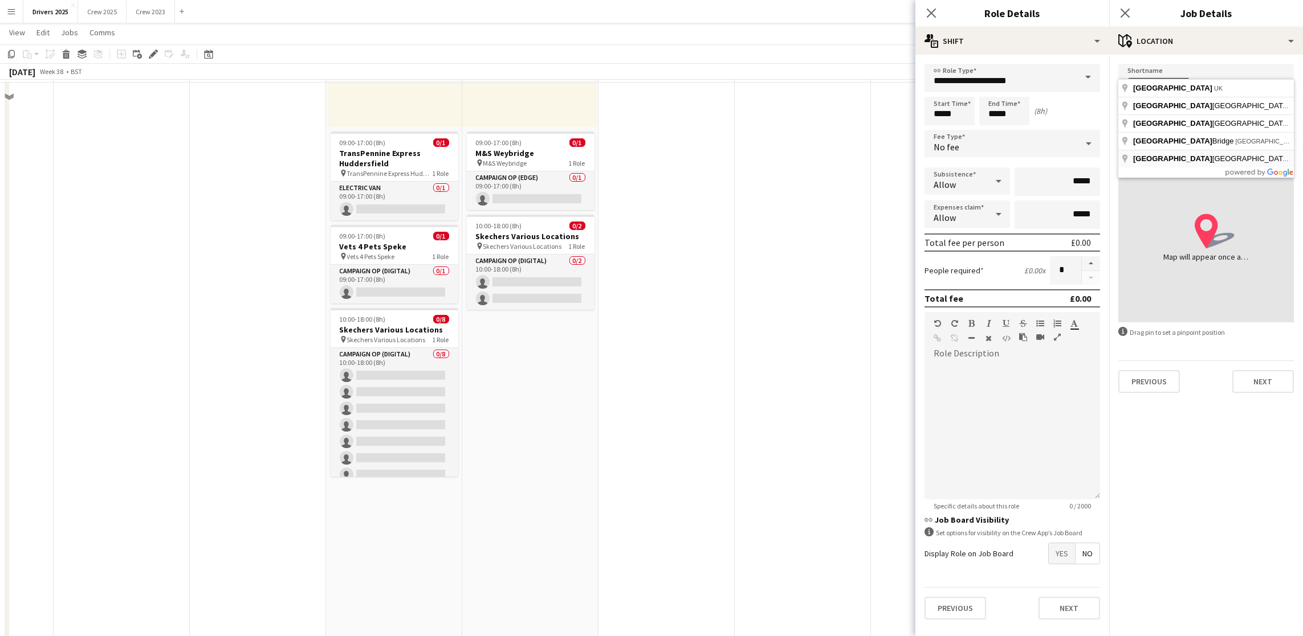
scroll to position [855, 0]
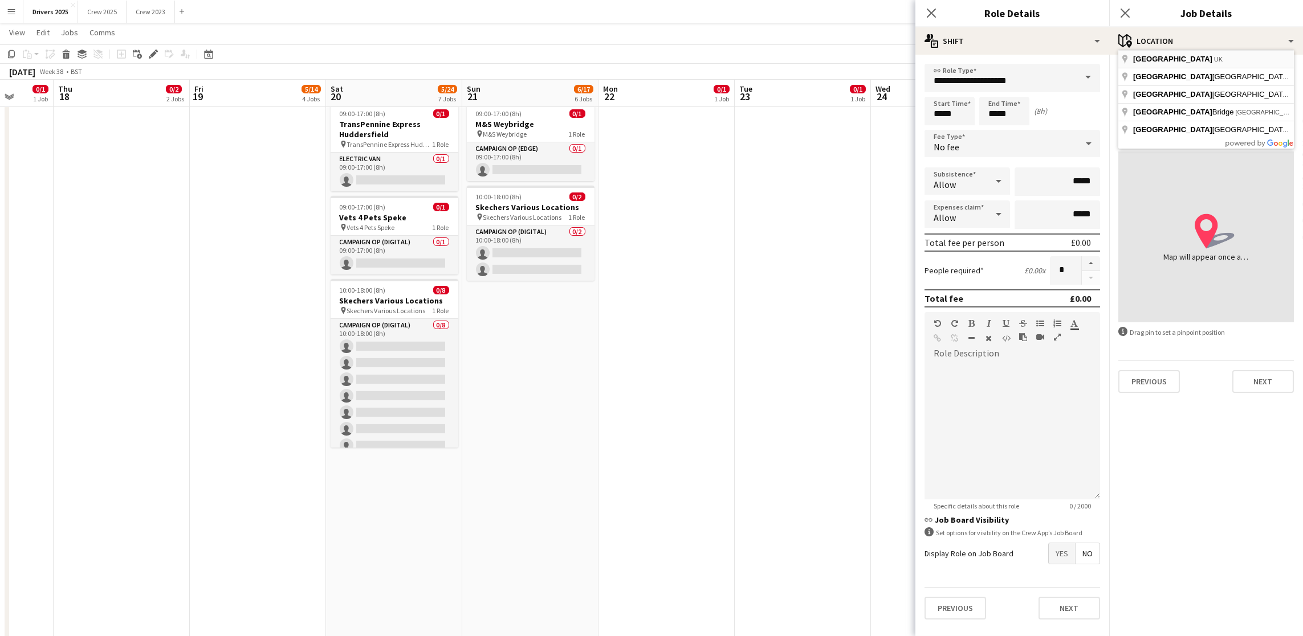
type input "**********"
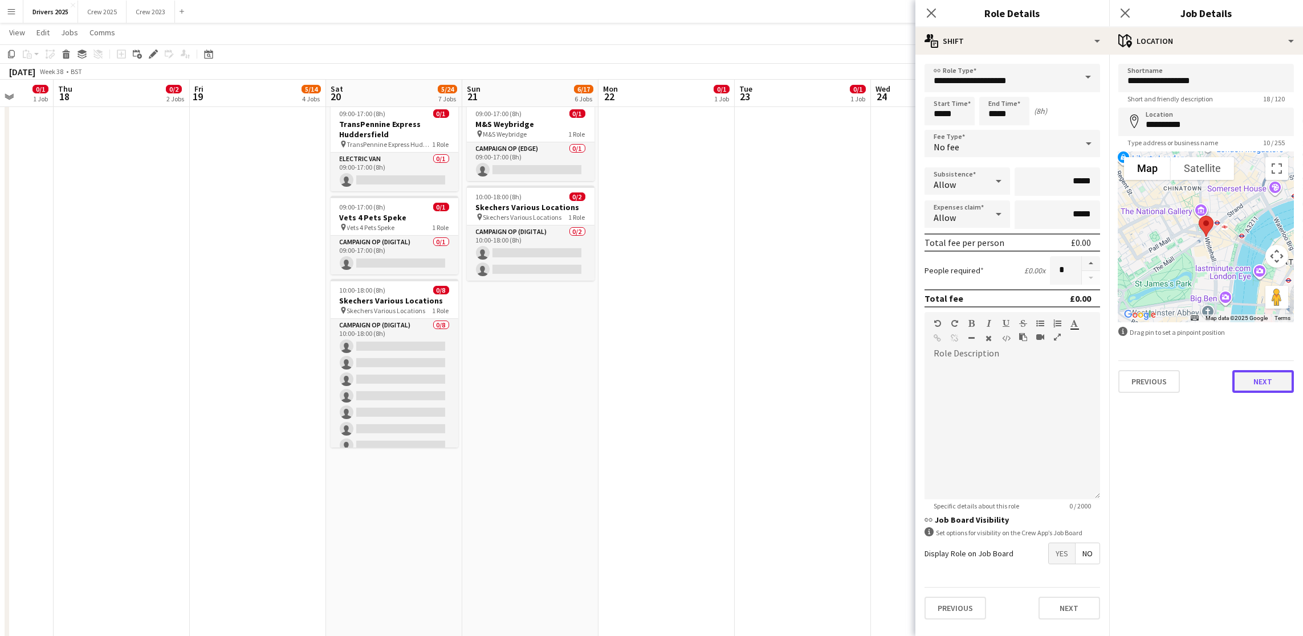
click at [1260, 376] on button "Next" at bounding box center [1263, 381] width 62 height 23
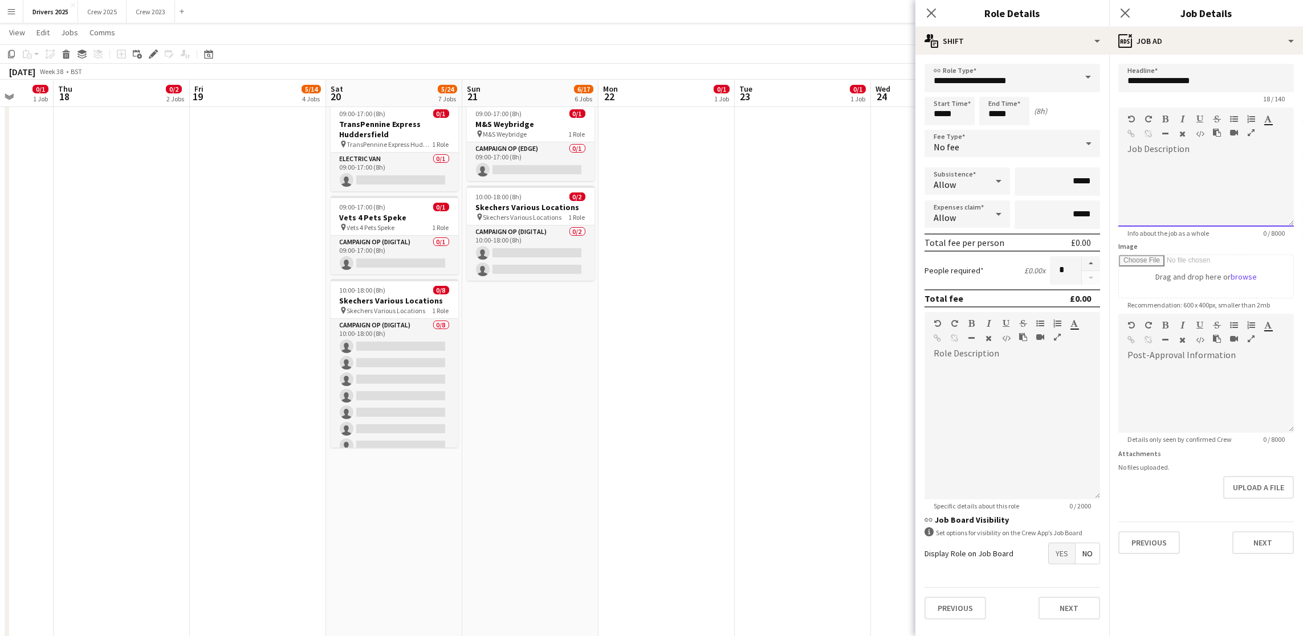
click at [1239, 199] on div at bounding box center [1205, 192] width 175 height 68
click at [1239, 552] on button "Next" at bounding box center [1263, 543] width 62 height 23
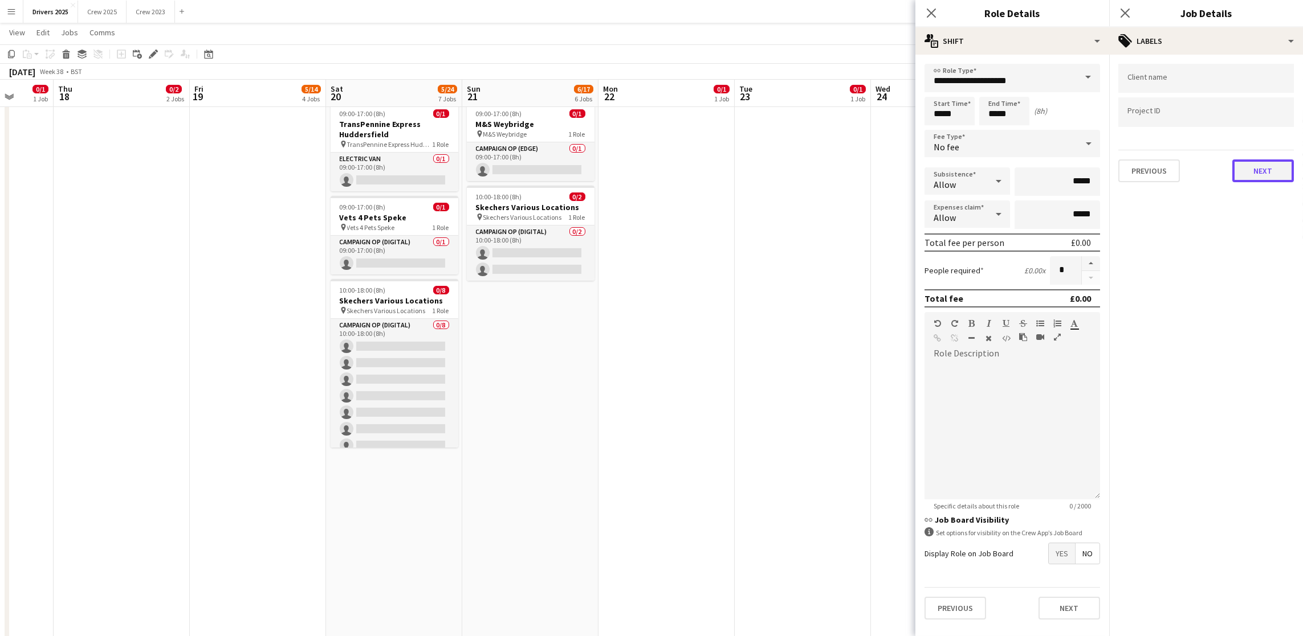
click at [1266, 172] on button "Next" at bounding box center [1263, 171] width 62 height 23
click at [1262, 104] on div "Previous Next" at bounding box center [1205, 113] width 175 height 32
click at [1259, 118] on button "Next" at bounding box center [1263, 118] width 62 height 23
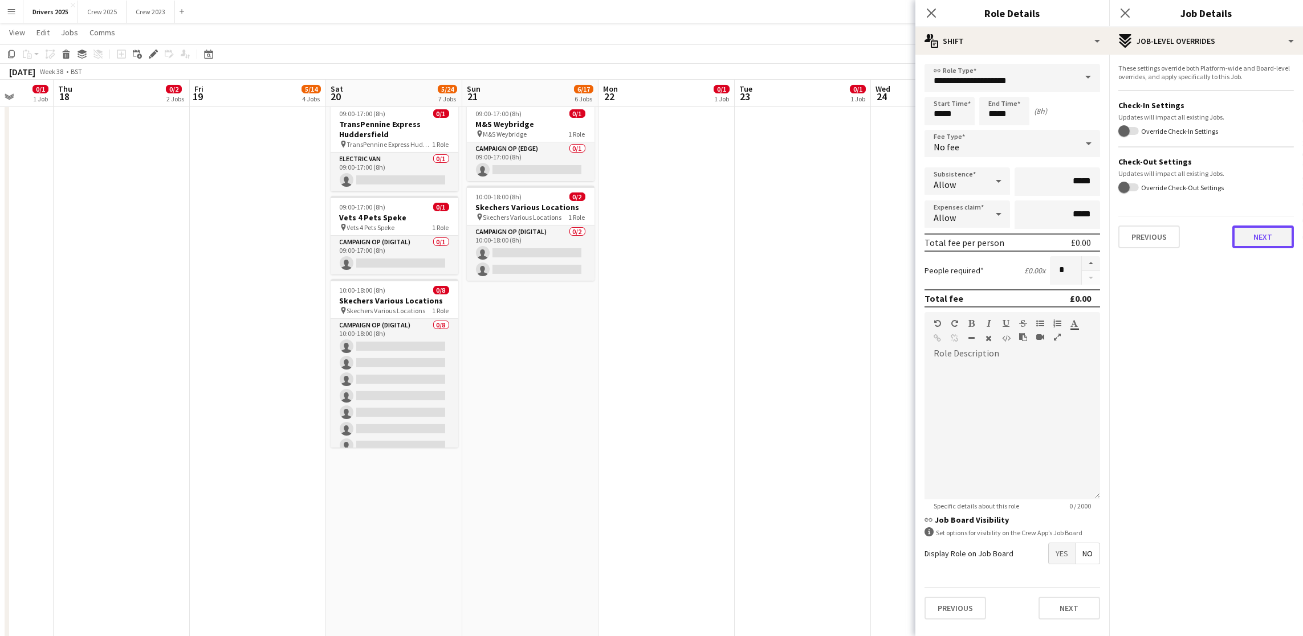
click at [1246, 234] on button "Next" at bounding box center [1263, 237] width 62 height 23
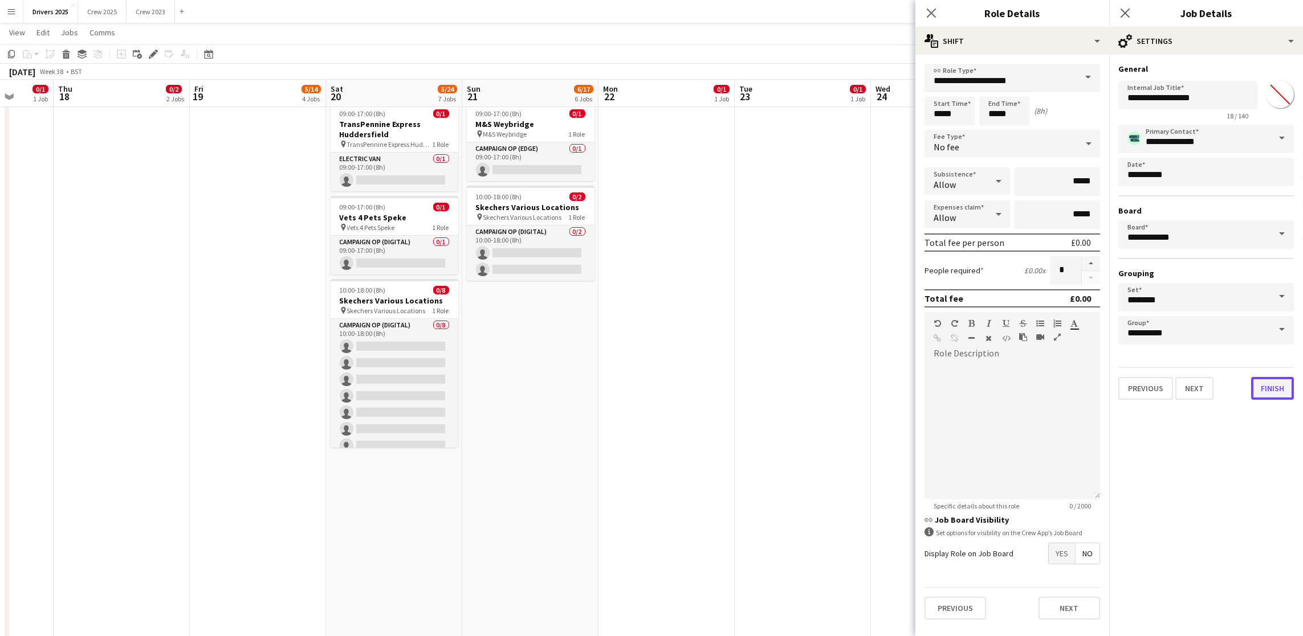
click at [1266, 377] on button "Finish" at bounding box center [1272, 388] width 43 height 23
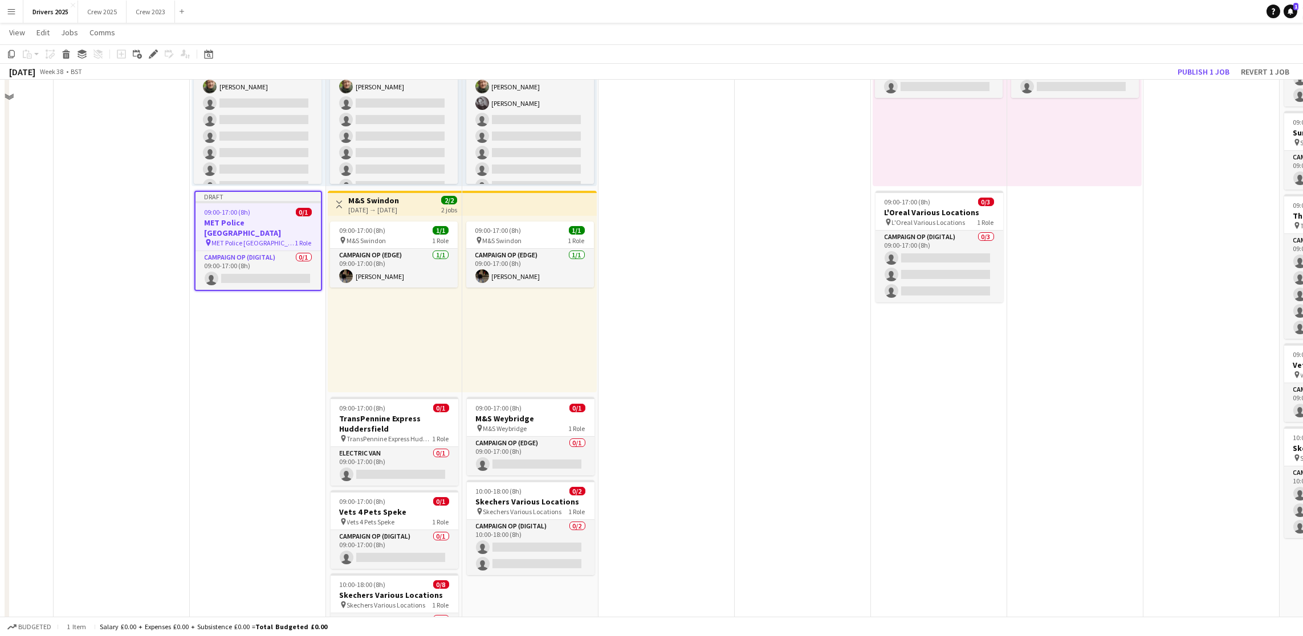
scroll to position [513, 0]
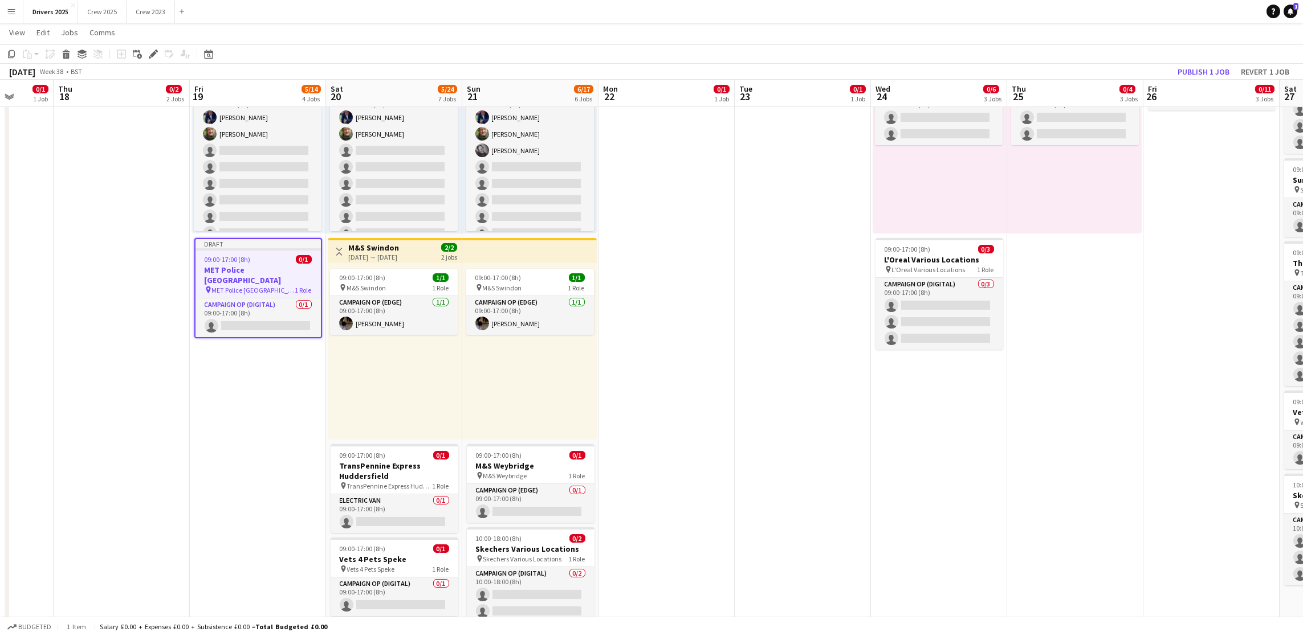
click at [206, 247] on div "Draft" at bounding box center [257, 243] width 125 height 9
click at [214, 249] on div at bounding box center [258, 248] width 128 height 2
click at [10, 51] on icon "Copy" at bounding box center [11, 54] width 9 height 9
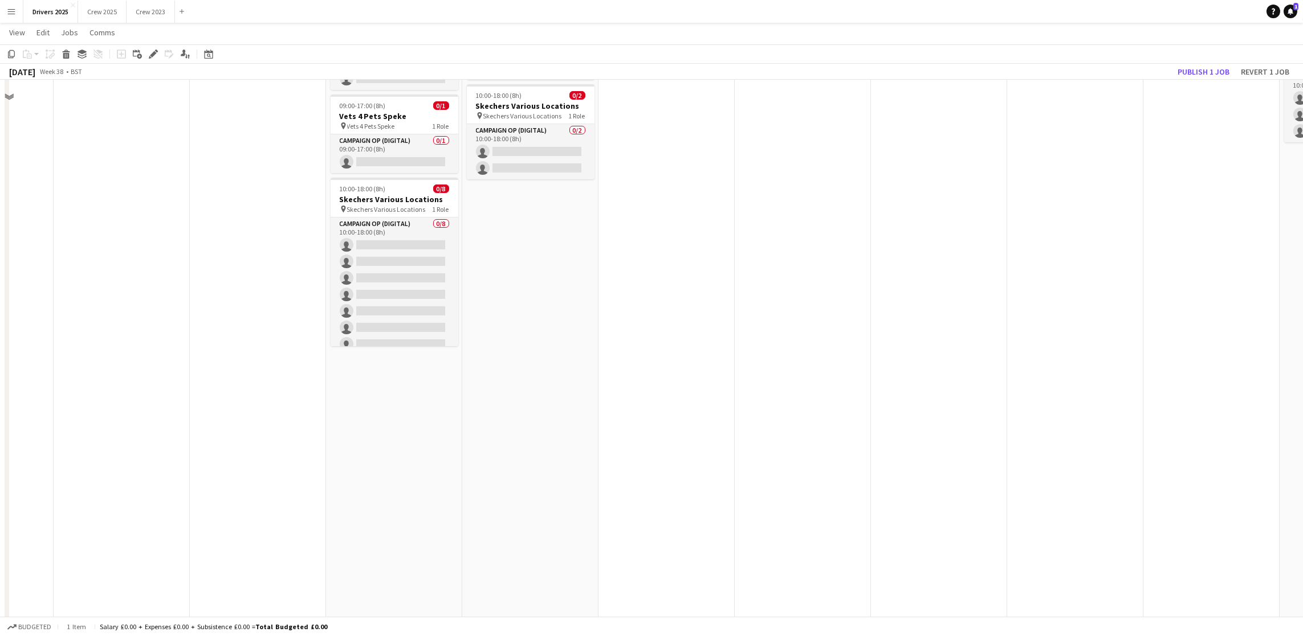
scroll to position [1026, 0]
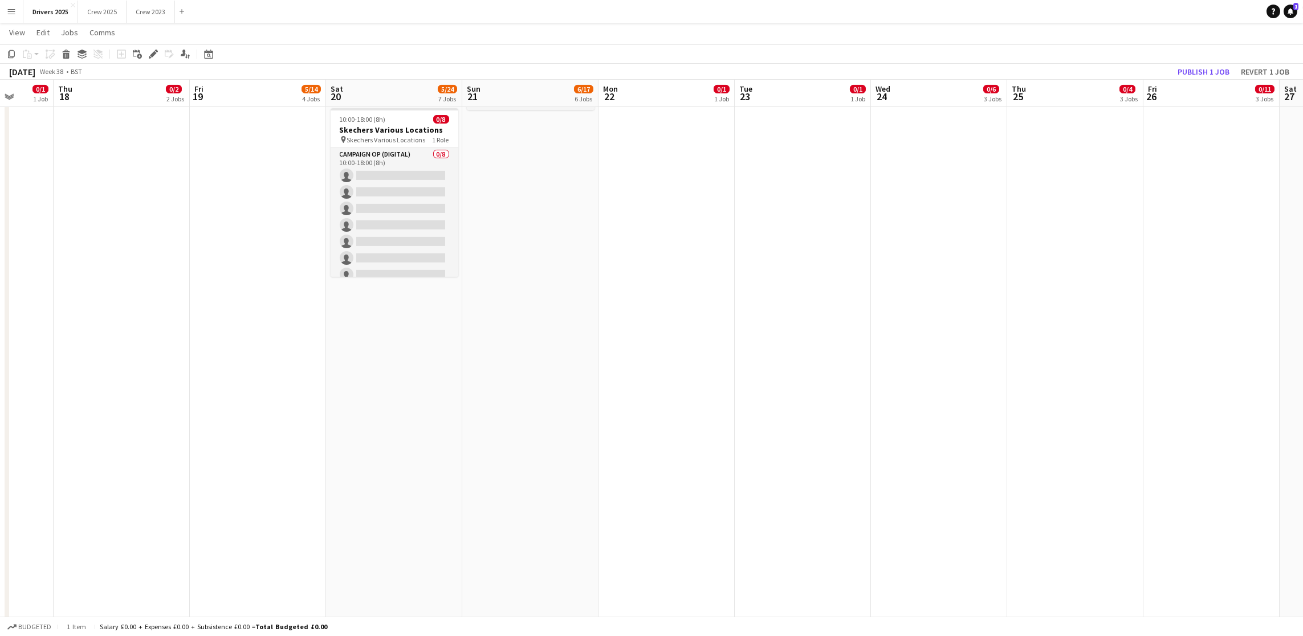
click at [399, 402] on app-date-cell "09:00-17:00 (8h) 2/3 pin [PERSON_NAME] London 1 Role Campaign Op (Edge) [DATE] …" at bounding box center [394, 632] width 136 height 3060
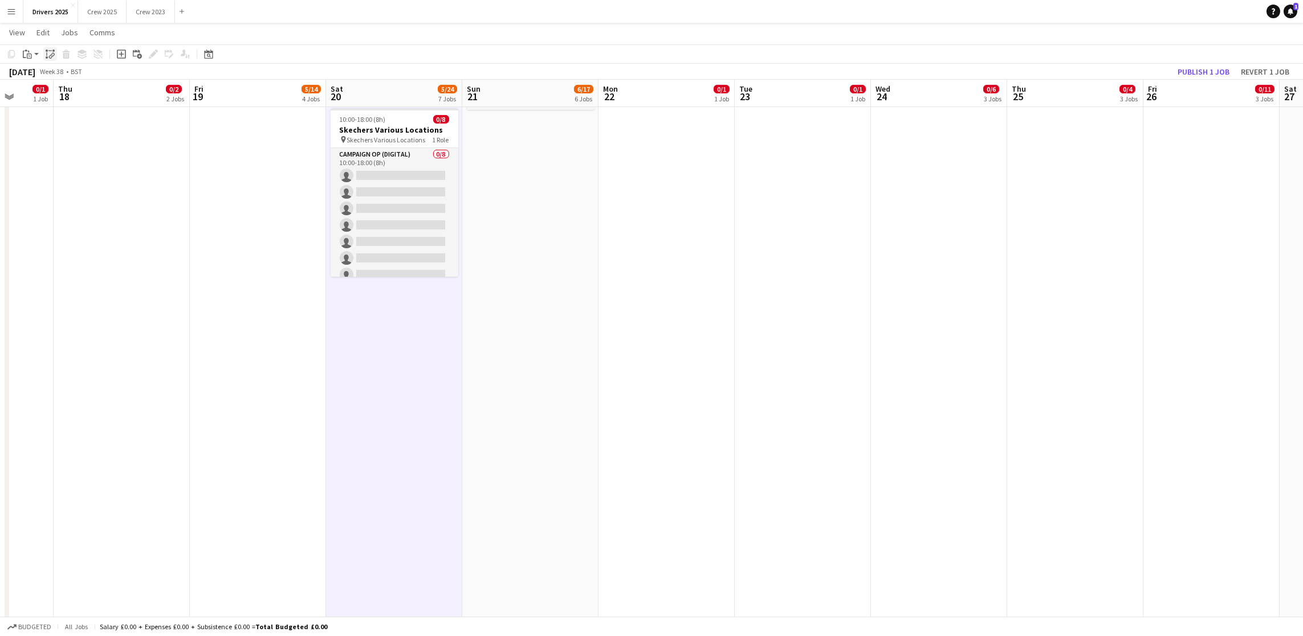
click at [55, 55] on div "Paste linked Job" at bounding box center [50, 54] width 14 height 14
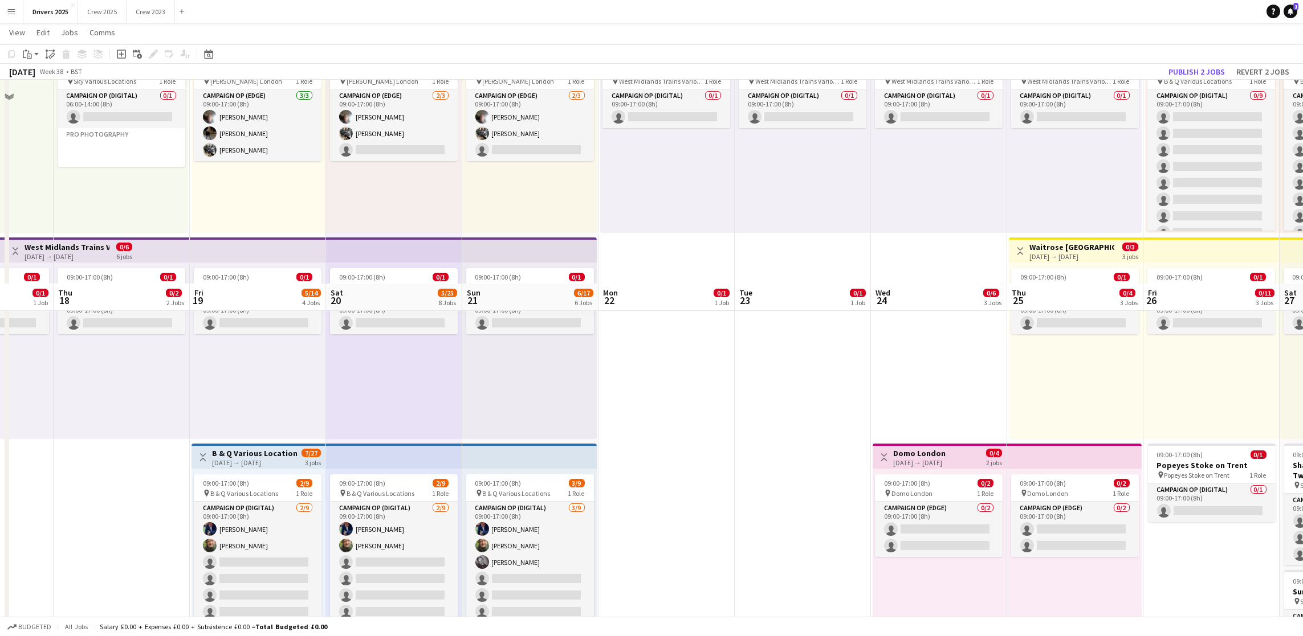
scroll to position [0, 0]
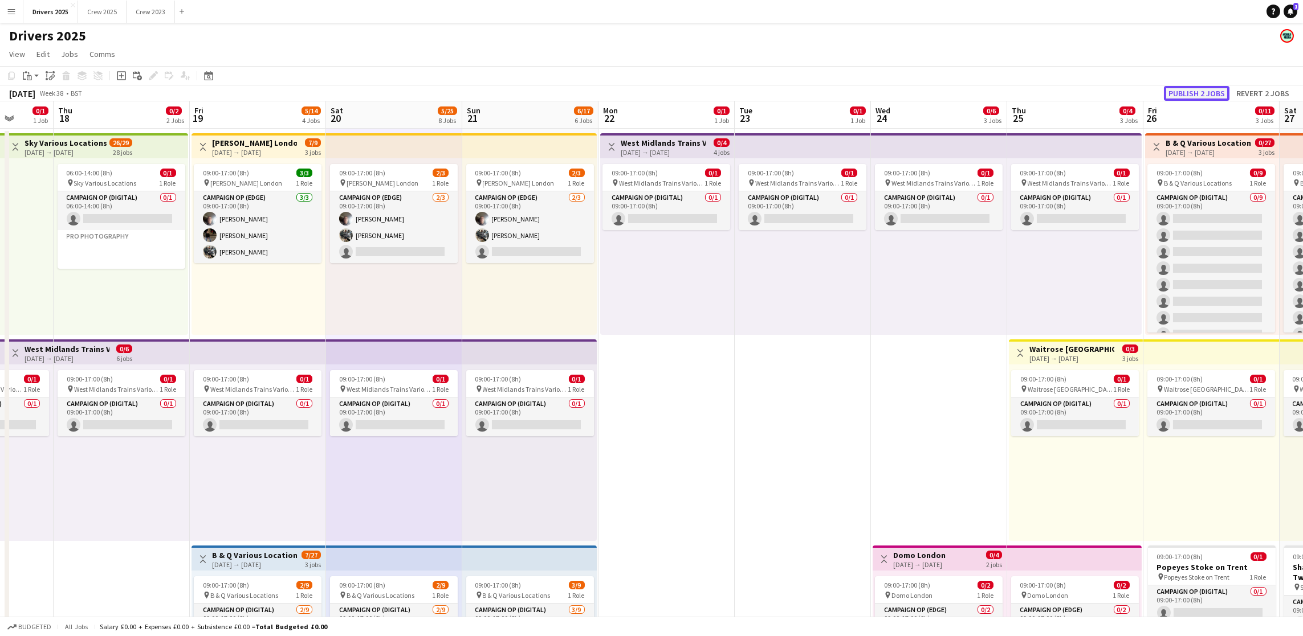
click at [1190, 89] on button "Publish 2 jobs" at bounding box center [1197, 93] width 66 height 15
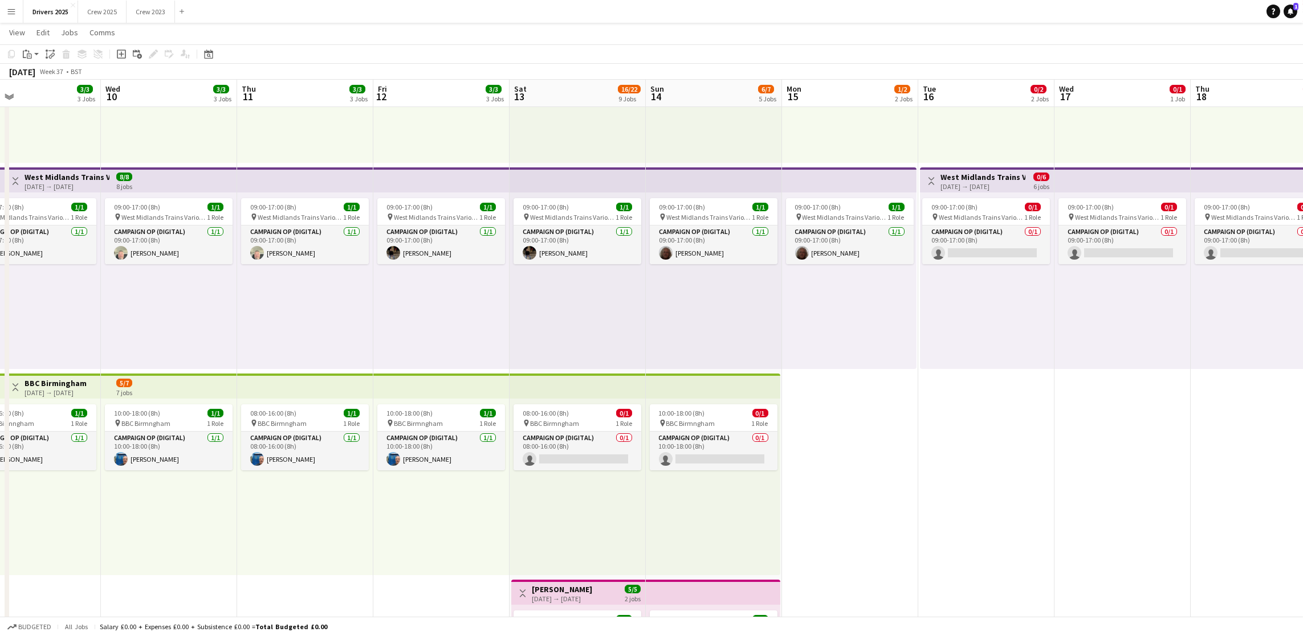
drag, startPoint x: 140, startPoint y: 344, endPoint x: 319, endPoint y: 329, distance: 179.0
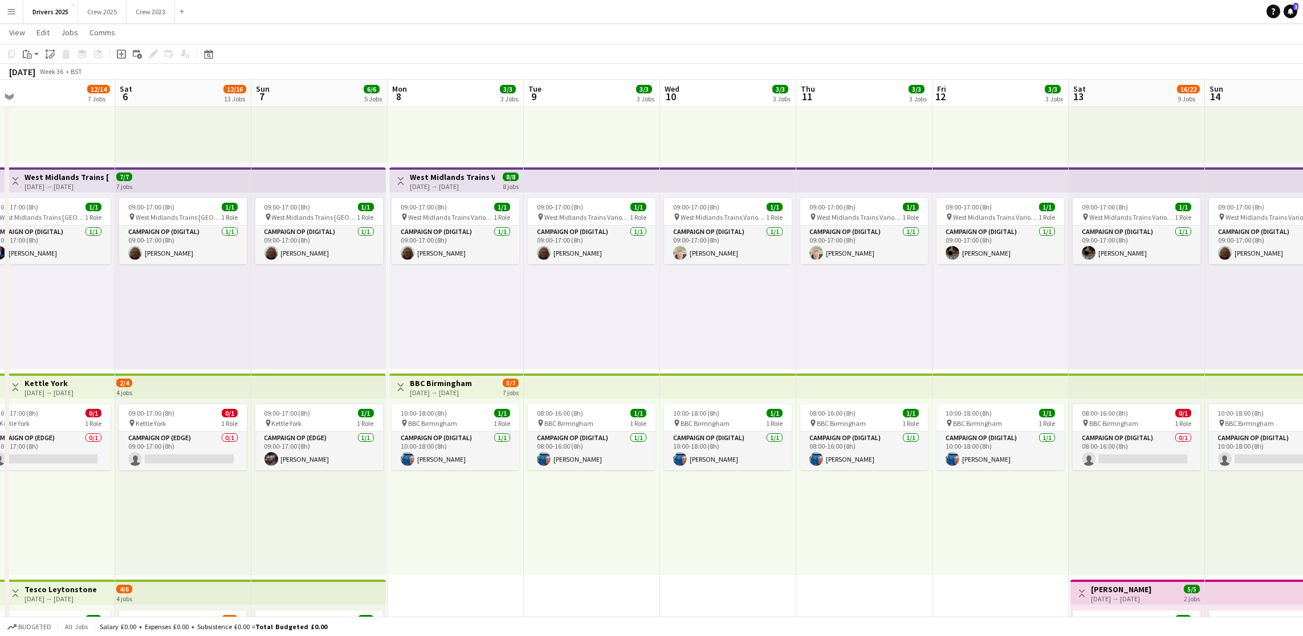
scroll to position [0, 509]
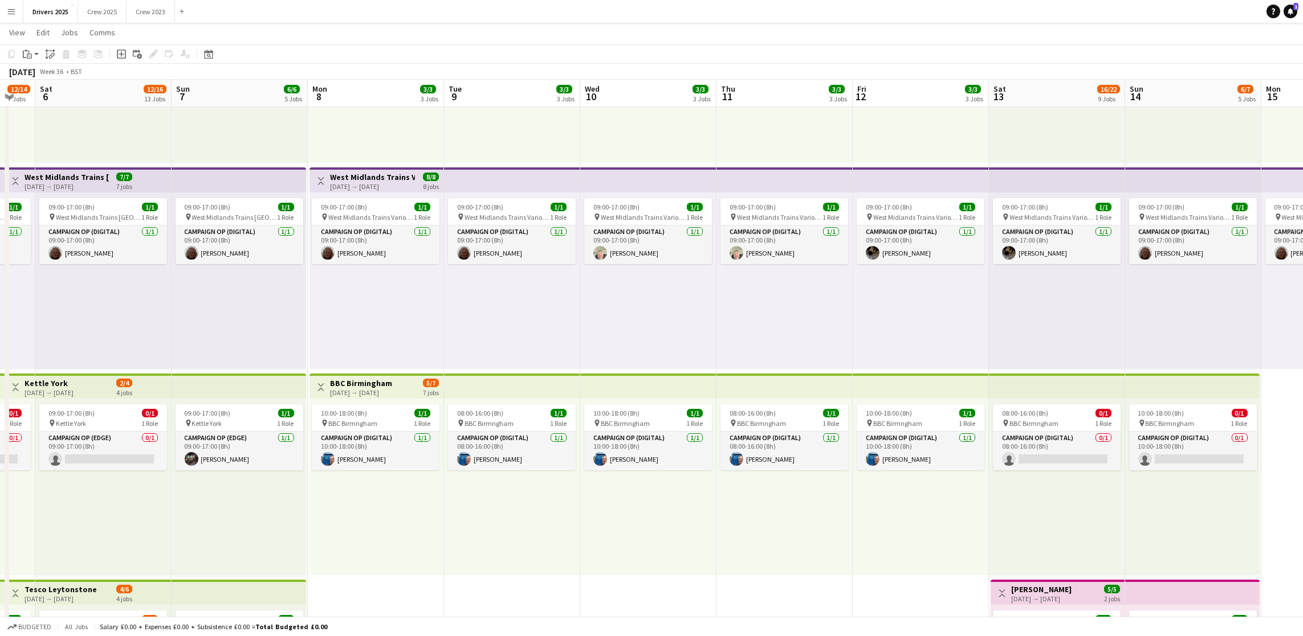
drag, startPoint x: 259, startPoint y: 279, endPoint x: 750, endPoint y: 240, distance: 492.2
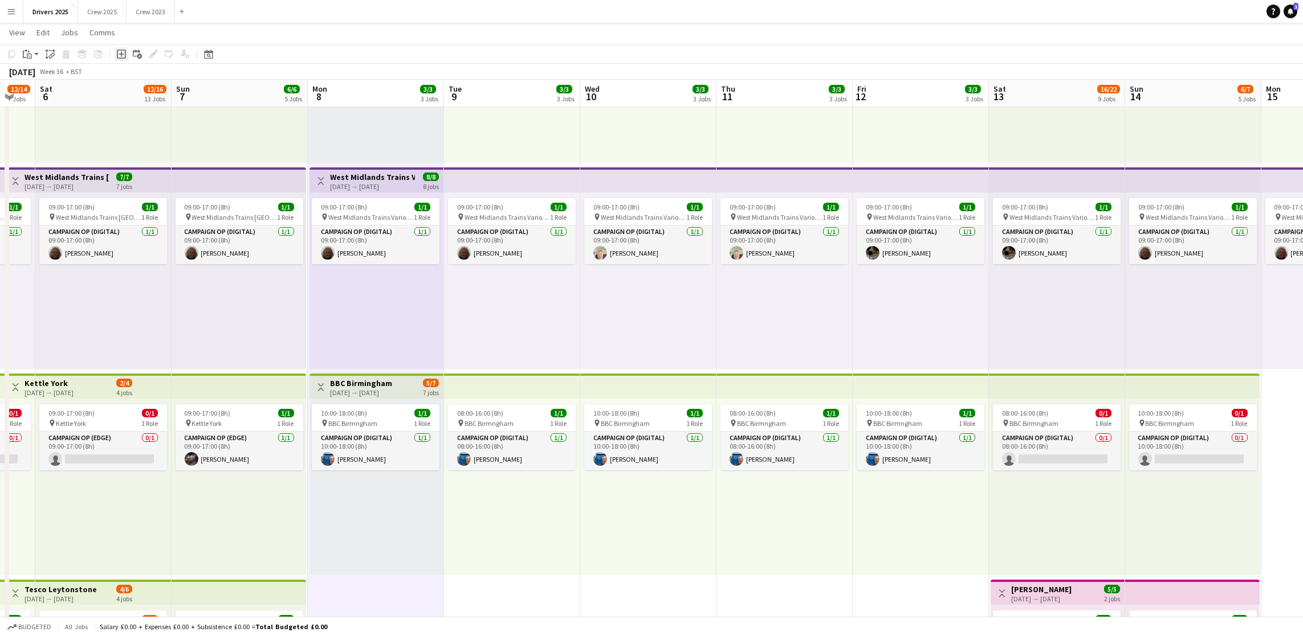
click at [117, 53] on icon "Add job" at bounding box center [121, 54] width 9 height 9
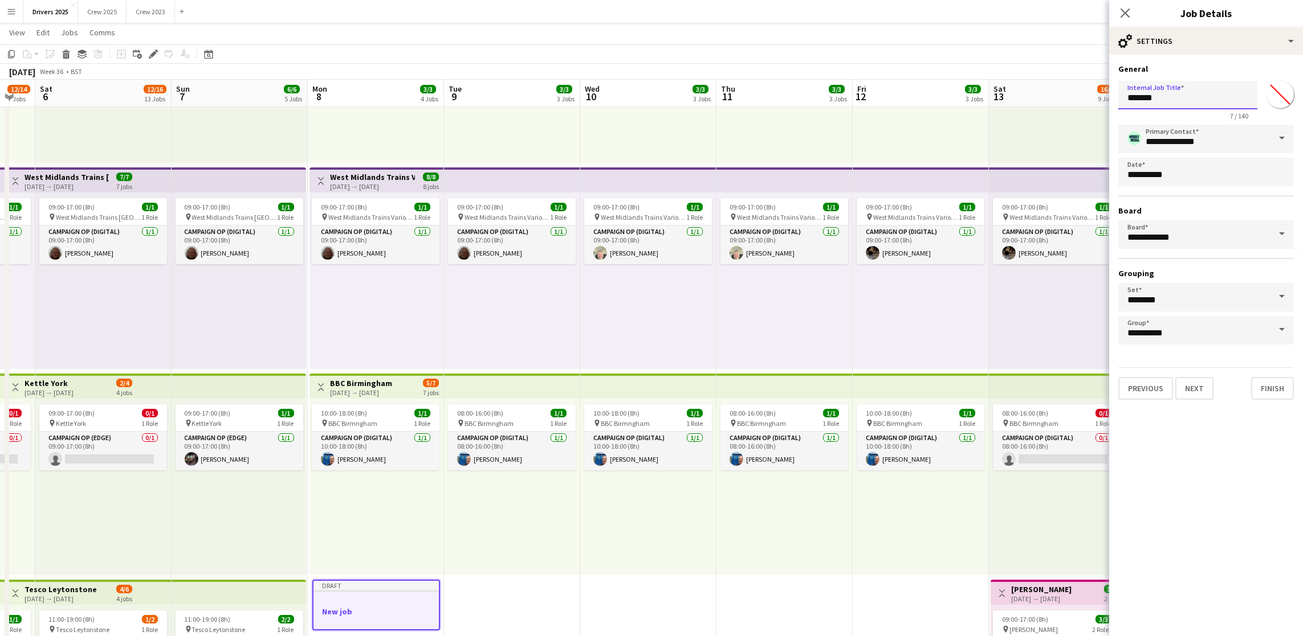
drag, startPoint x: 1160, startPoint y: 109, endPoint x: 1056, endPoint y: 117, distance: 104.5
drag, startPoint x: 1250, startPoint y: 95, endPoint x: 1052, endPoint y: 107, distance: 198.1
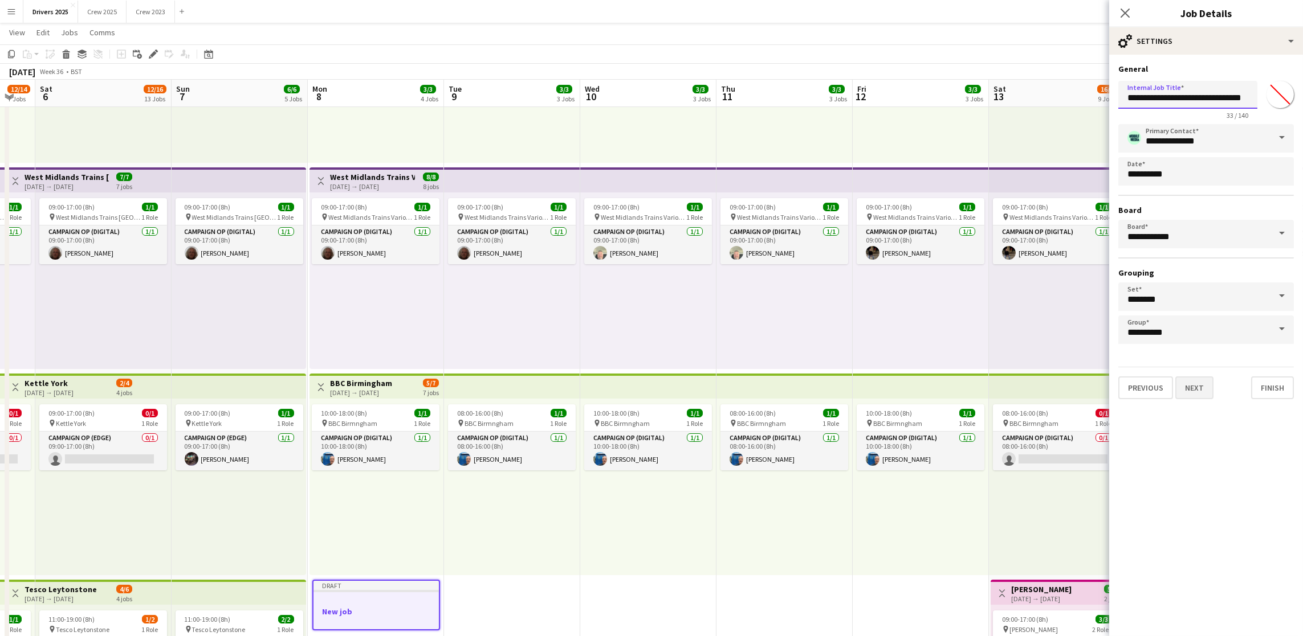
type input "**********"
click at [1197, 393] on button "Next" at bounding box center [1194, 388] width 38 height 23
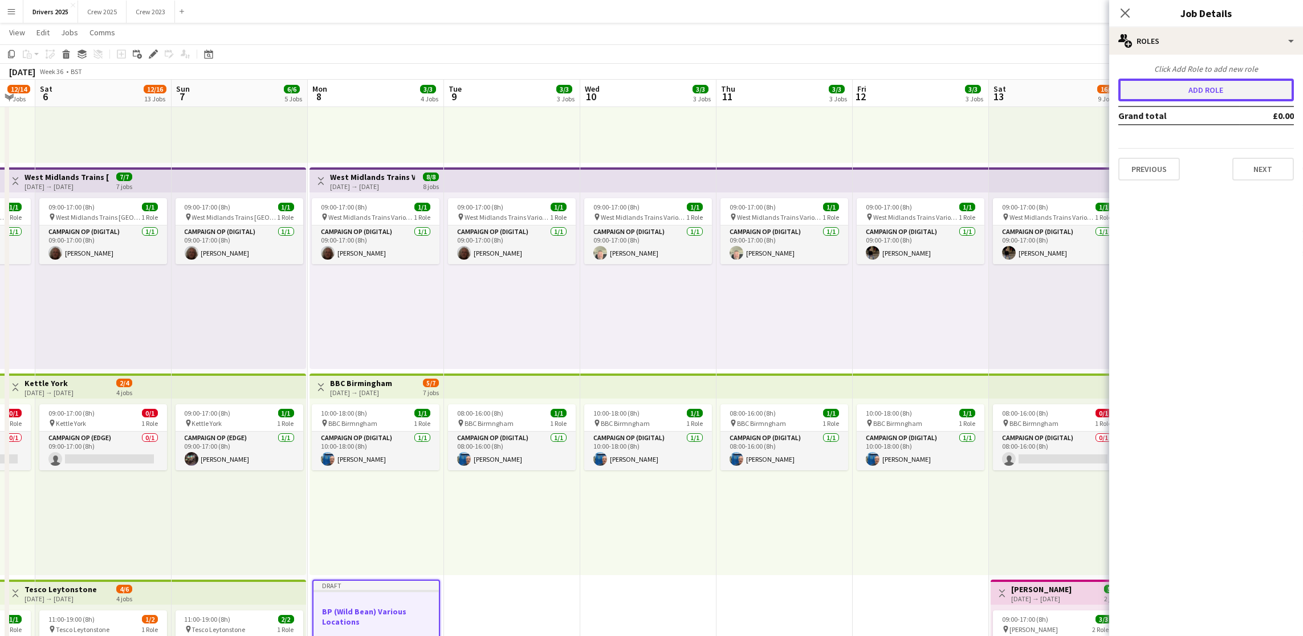
click at [1215, 88] on button "Add role" at bounding box center [1205, 90] width 175 height 23
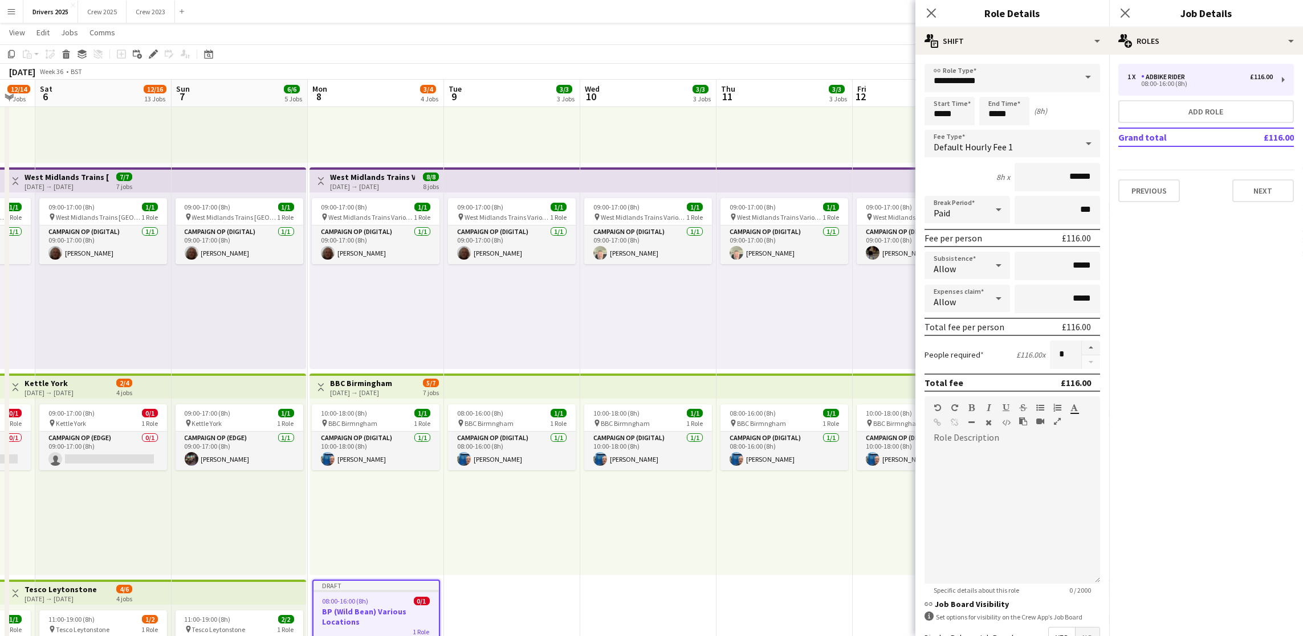
click at [1076, 76] on span at bounding box center [1088, 77] width 24 height 27
click at [1017, 214] on span "Campaign Op (Digital)" at bounding box center [1005, 219] width 144 height 11
type input "**********"
type input "*****"
drag, startPoint x: 965, startPoint y: 113, endPoint x: 806, endPoint y: 125, distance: 159.4
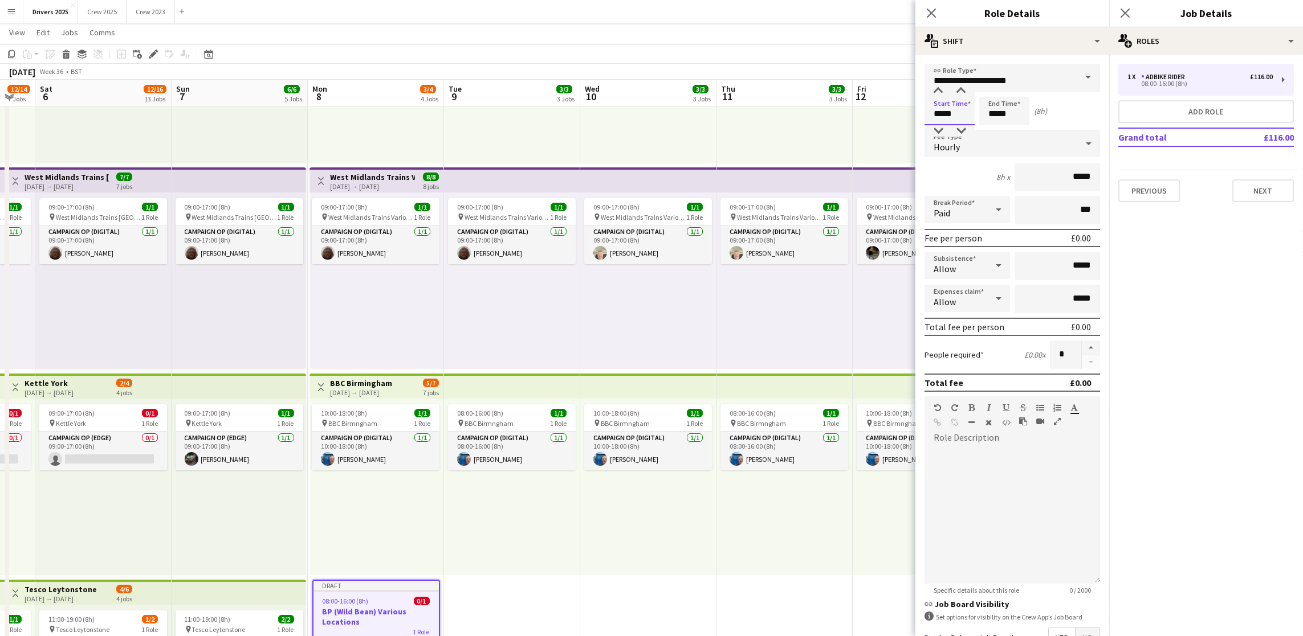
type input "*****"
click at [965, 145] on div "Hourly" at bounding box center [1000, 143] width 153 height 27
click at [969, 227] on span "No fee" at bounding box center [1005, 232] width 144 height 11
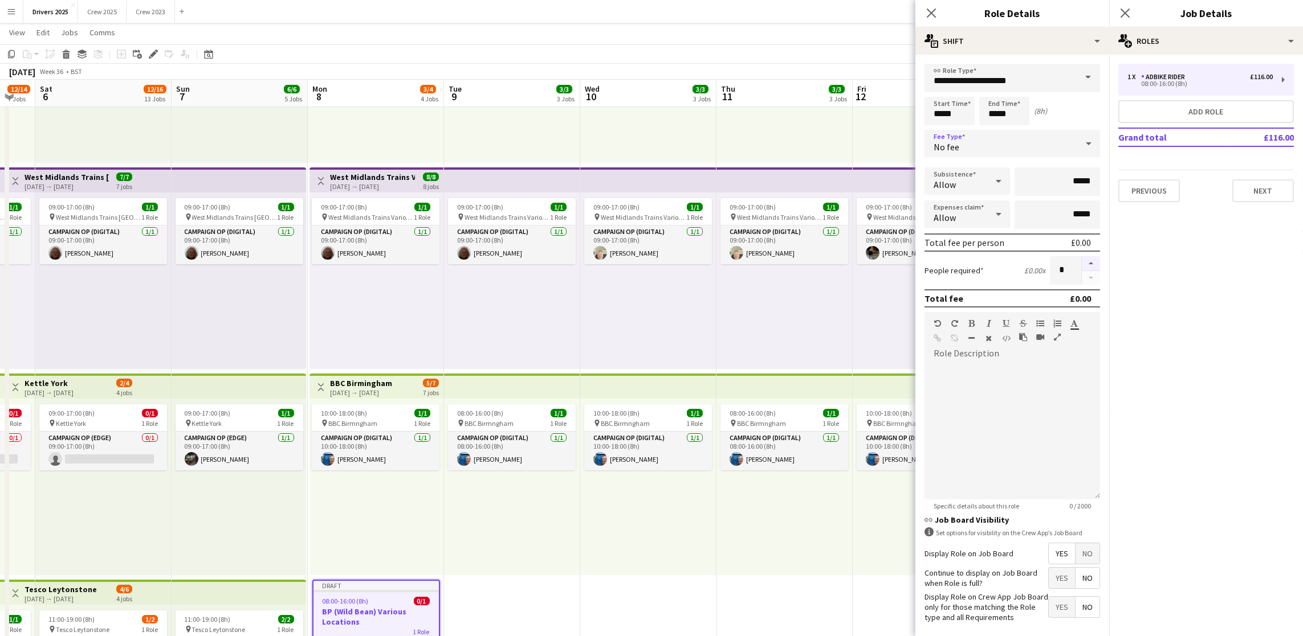
click at [1082, 256] on button "button" at bounding box center [1090, 263] width 18 height 15
type input "*"
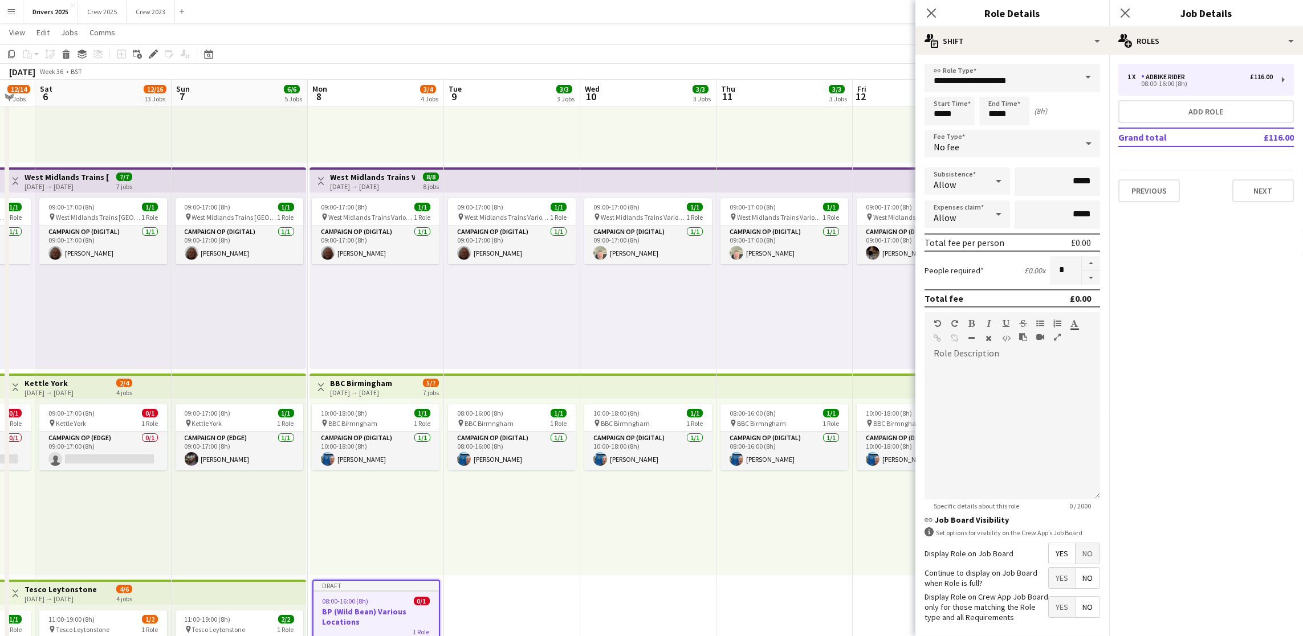
click at [1294, 187] on div "1 x Adbike Rider £116.00 08:00-16:00 (8h) Add role Grand total £116.00 Previous…" at bounding box center [1206, 133] width 194 height 138
click at [1254, 180] on button "Next" at bounding box center [1263, 190] width 62 height 23
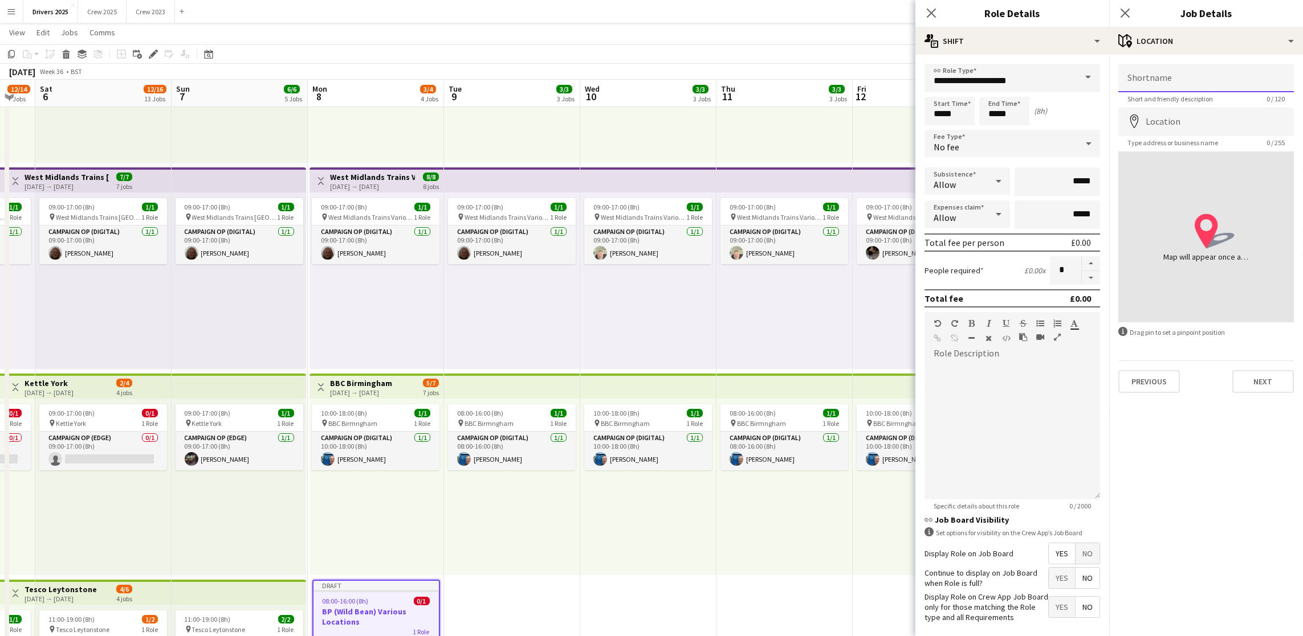
click at [1190, 80] on input "Shortname" at bounding box center [1205, 78] width 175 height 28
paste input "**********"
type input "**********"
click at [1180, 129] on input "Location" at bounding box center [1205, 122] width 175 height 28
click at [1255, 372] on button "Next" at bounding box center [1263, 381] width 62 height 23
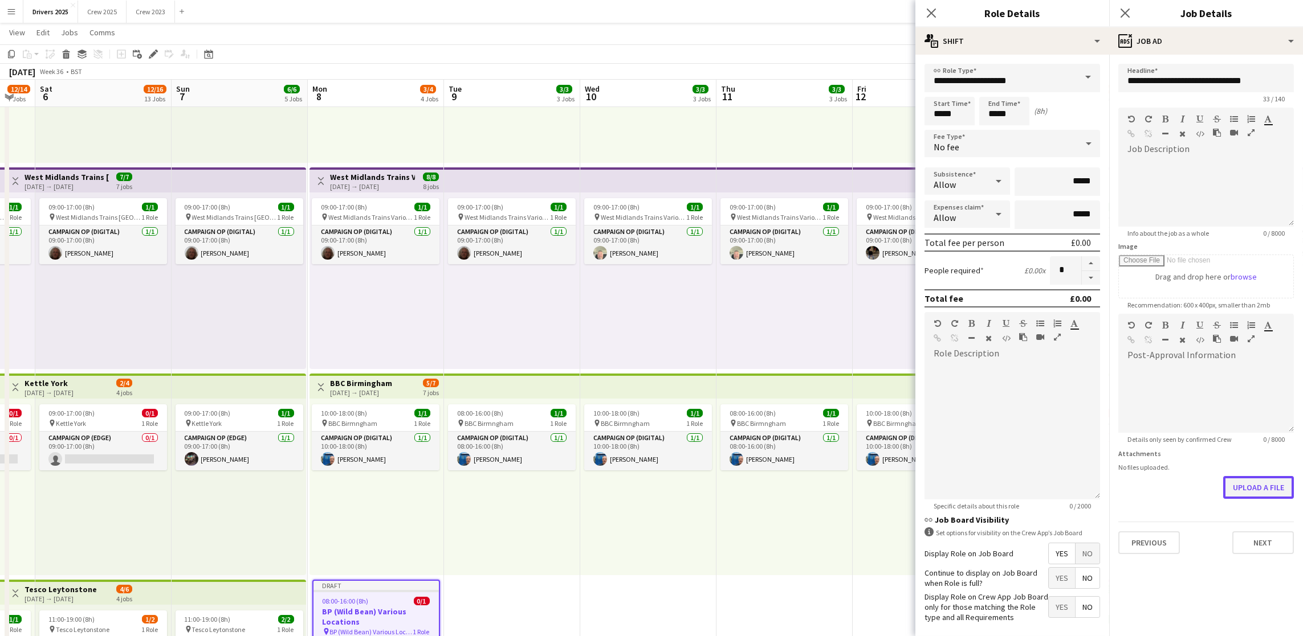
click at [1264, 530] on form "**********" at bounding box center [1206, 309] width 194 height 491
click at [1263, 536] on button "Next" at bounding box center [1263, 543] width 62 height 23
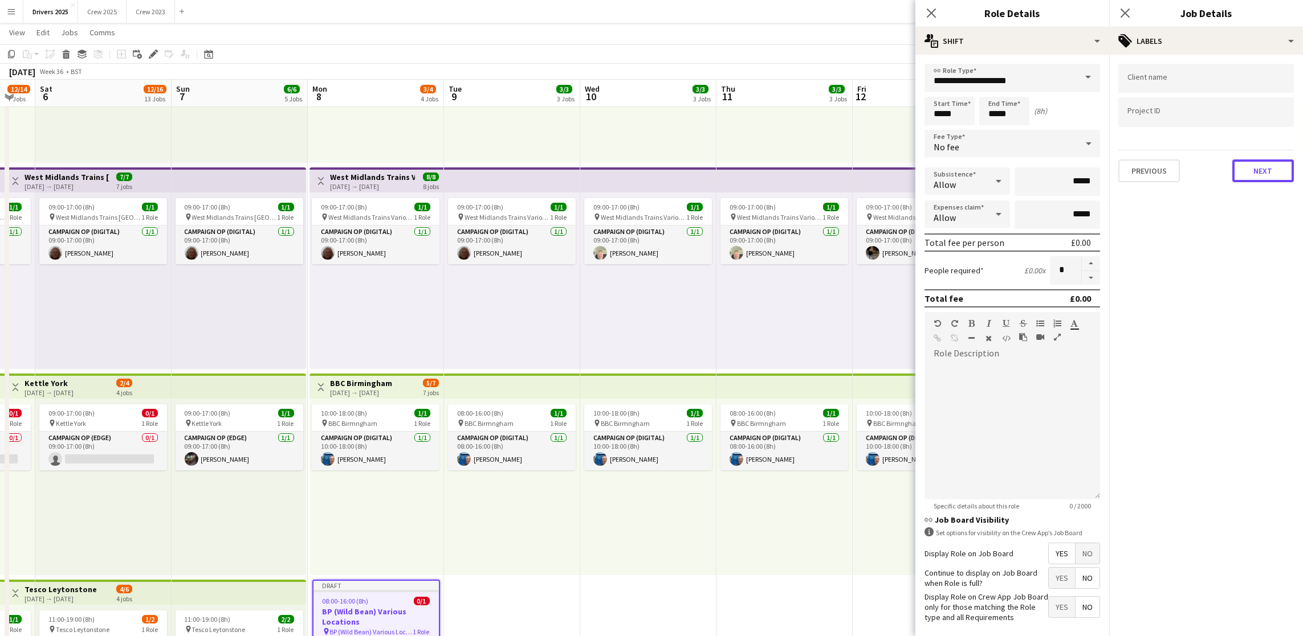
click at [1242, 169] on button "Next" at bounding box center [1263, 171] width 62 height 23
click at [1280, 89] on div "Publish the job to add notes Previous Next" at bounding box center [1206, 97] width 194 height 84
click at [1279, 112] on button "Next" at bounding box center [1263, 118] width 62 height 23
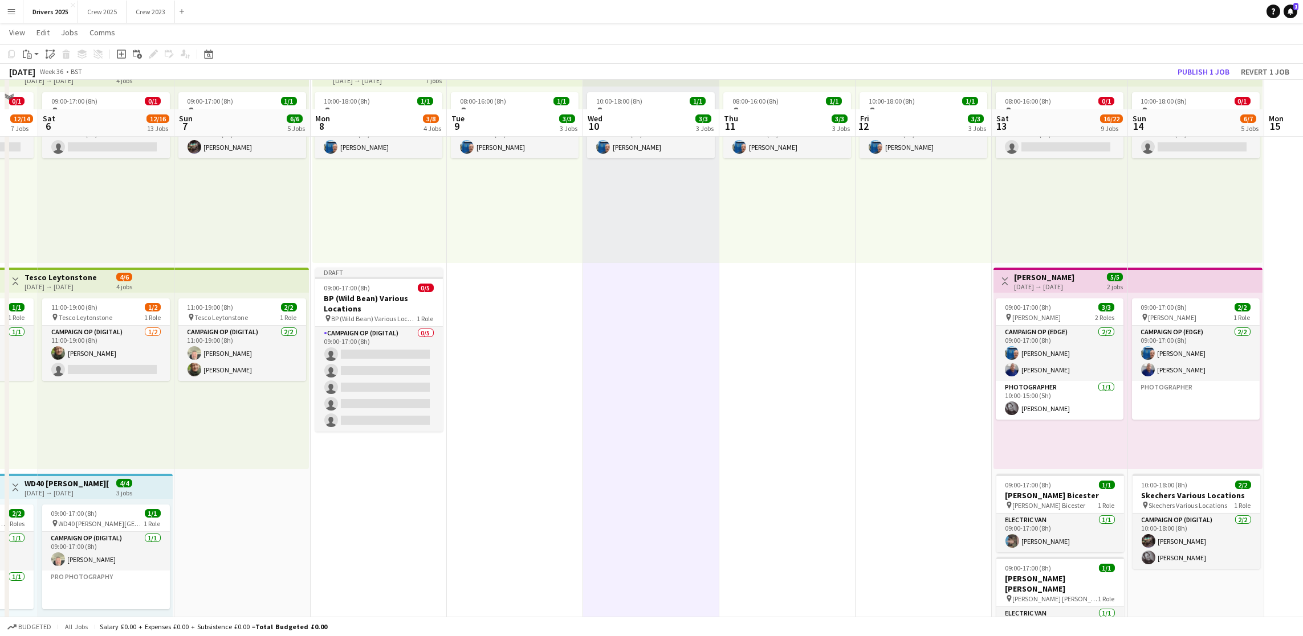
scroll to position [513, 0]
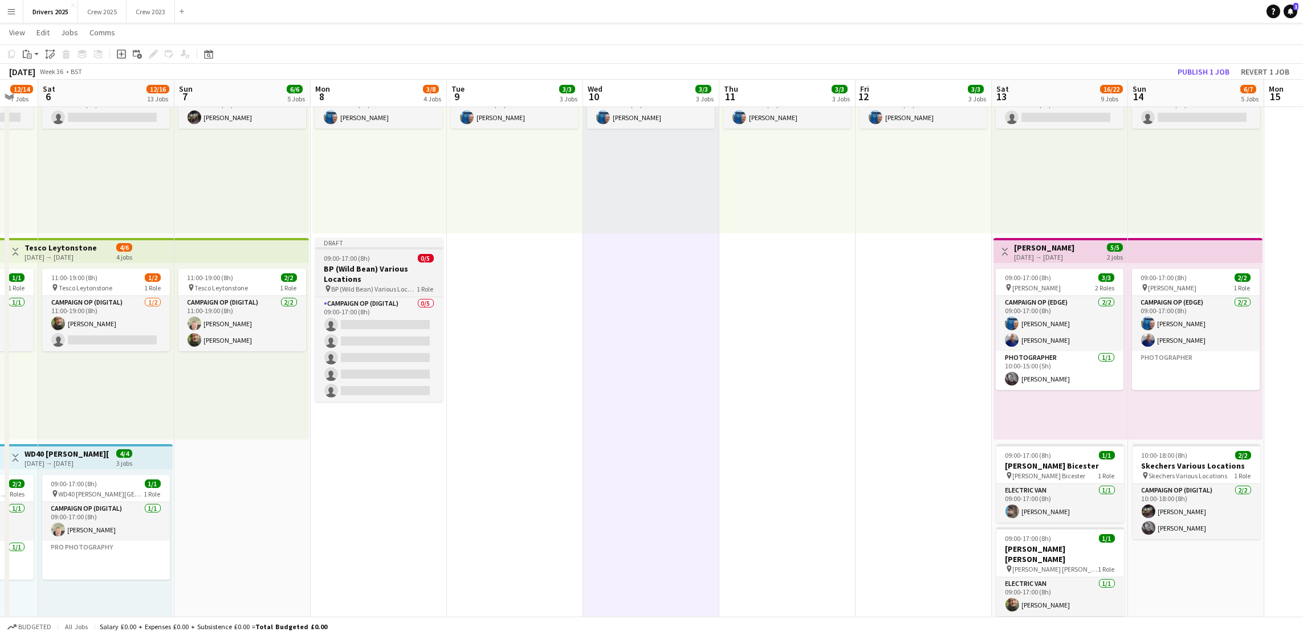
click at [382, 260] on div "09:00-17:00 (8h) 0/5" at bounding box center [379, 258] width 128 height 9
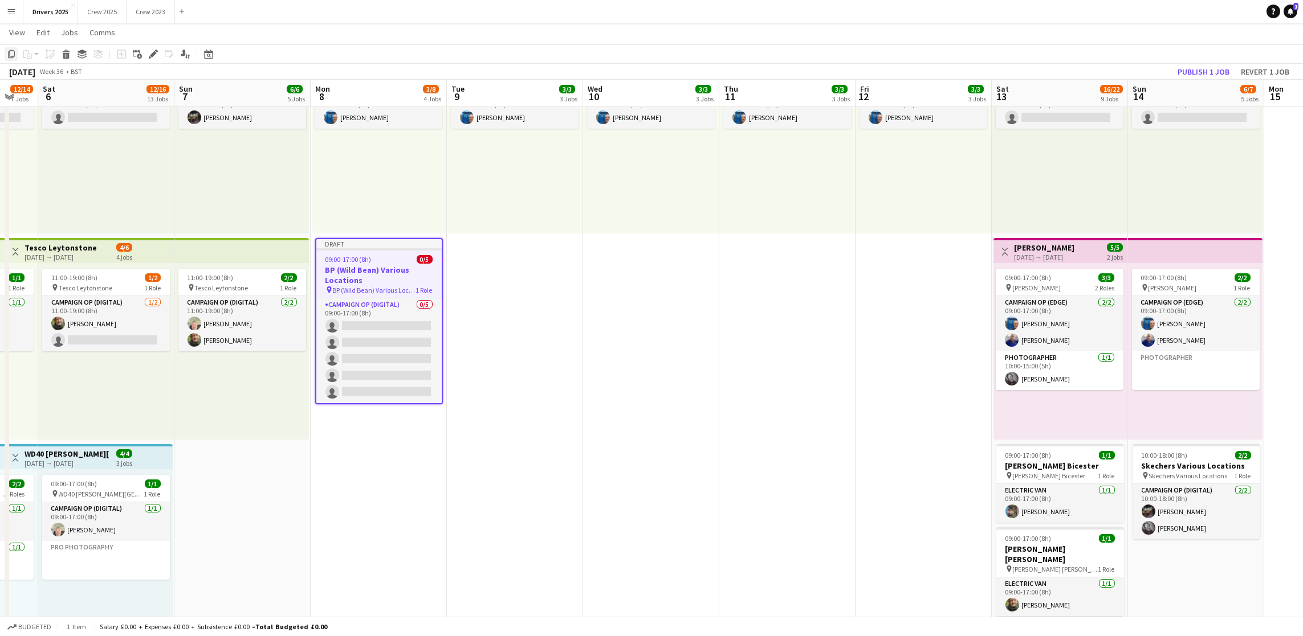
click at [10, 51] on icon "Copy" at bounding box center [11, 54] width 9 height 9
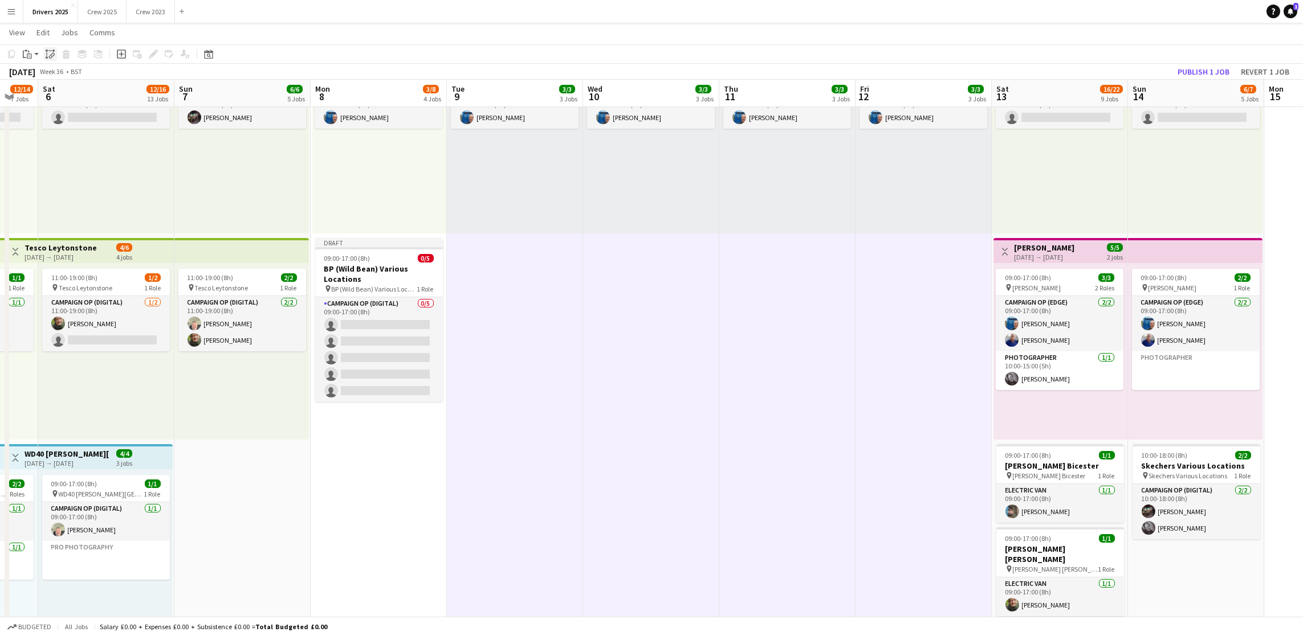
click at [51, 56] on icon at bounding box center [53, 55] width 4 height 5
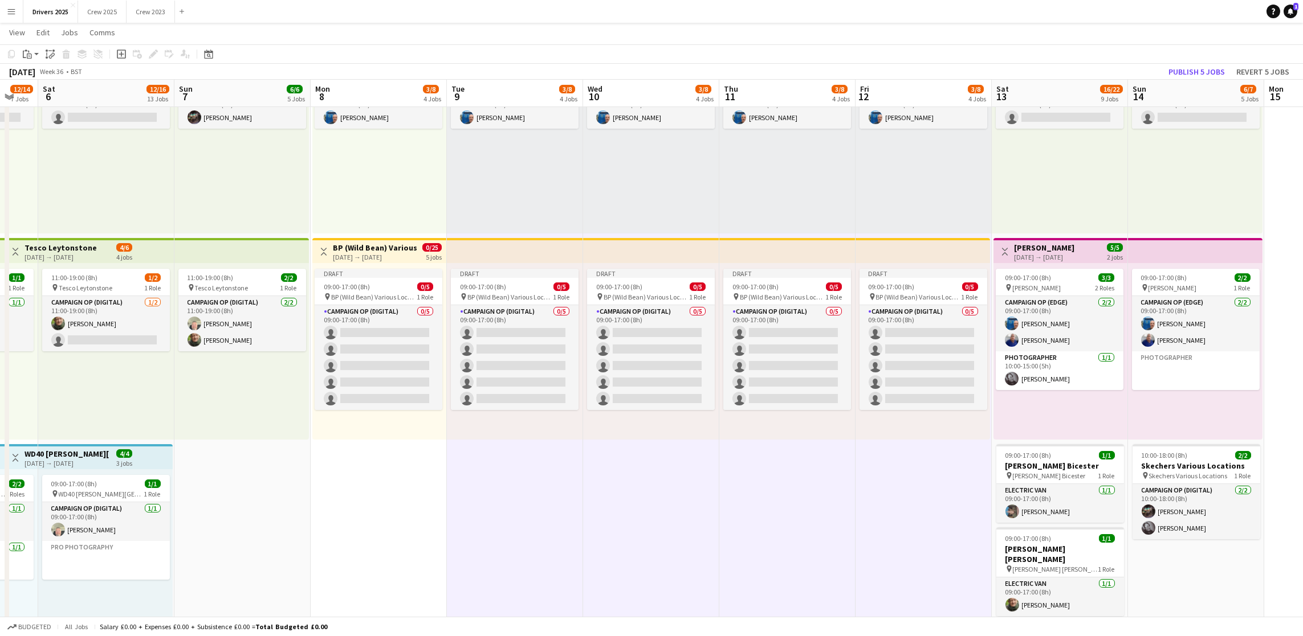
click at [361, 257] on div "[DATE] → [DATE]" at bounding box center [375, 257] width 85 height 9
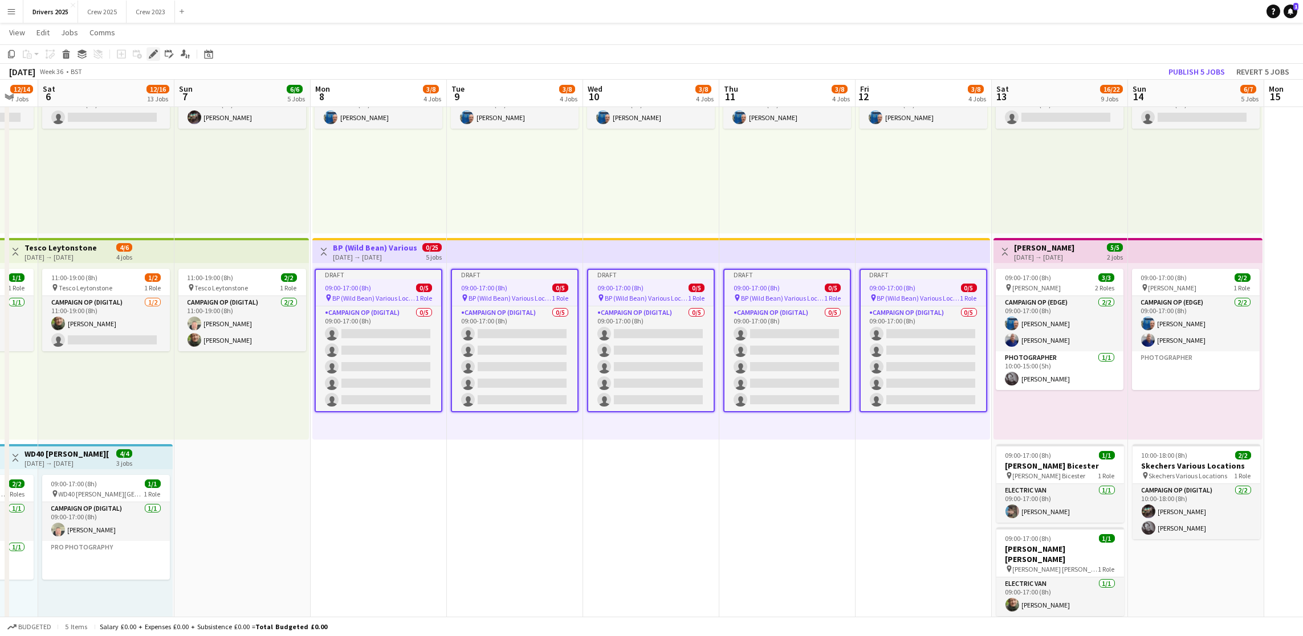
click at [153, 50] on icon "Edit" at bounding box center [153, 54] width 9 height 9
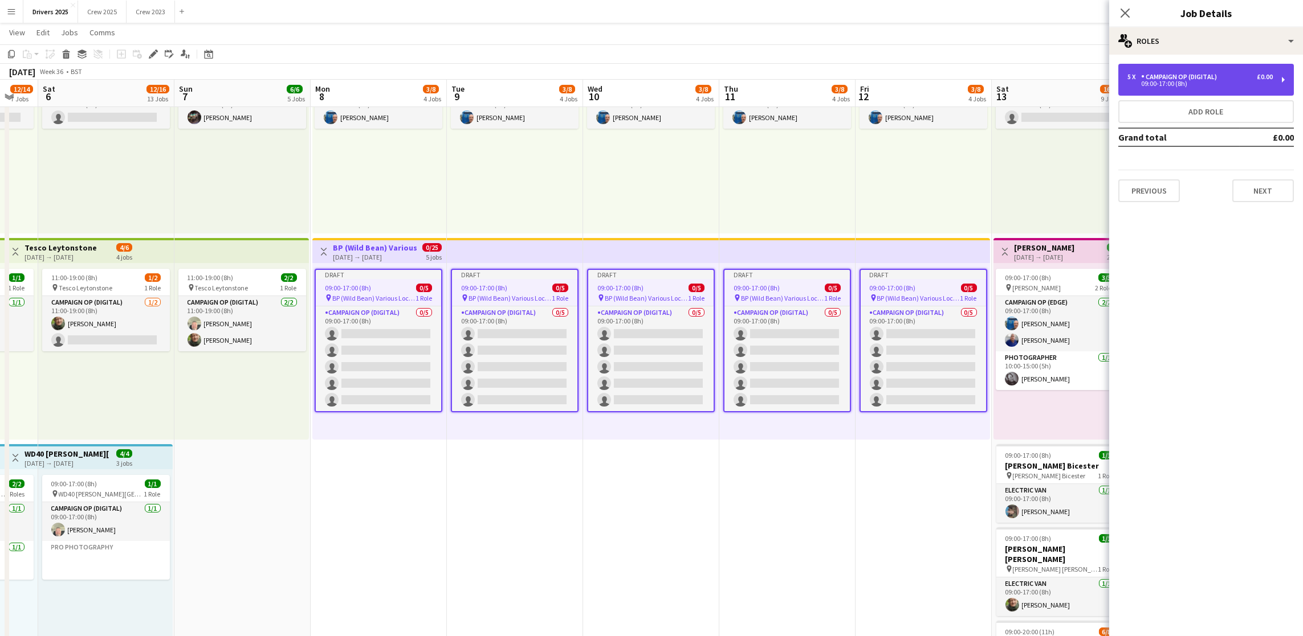
click at [1192, 81] on div "09:00-17:00 (8h)" at bounding box center [1199, 84] width 145 height 6
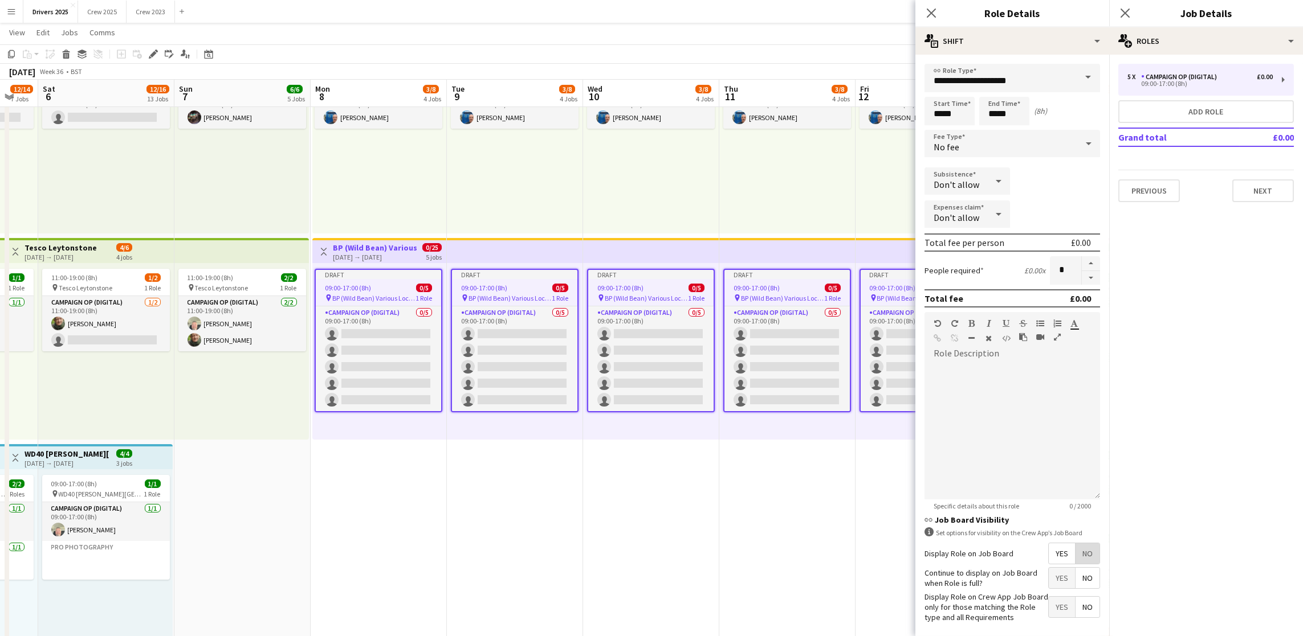
click at [1075, 564] on span "No" at bounding box center [1087, 554] width 24 height 21
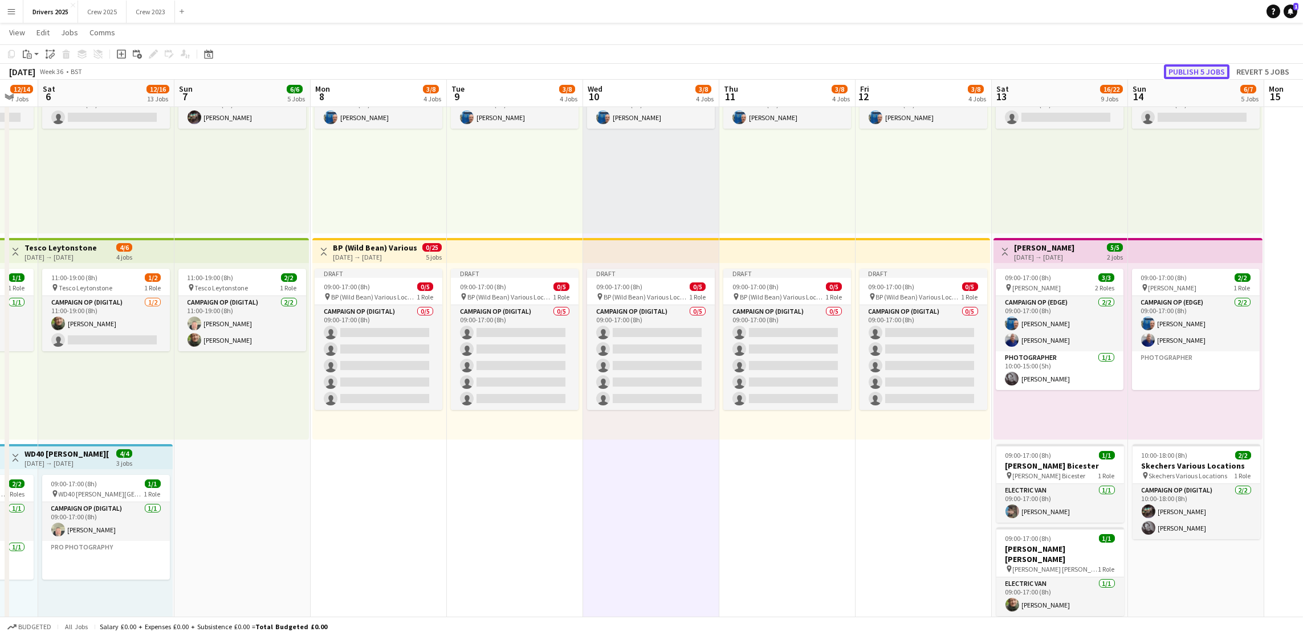
click at [1195, 75] on button "Publish 5 jobs" at bounding box center [1197, 71] width 66 height 15
click at [373, 260] on div "[DATE] → [DATE]" at bounding box center [375, 257] width 85 height 9
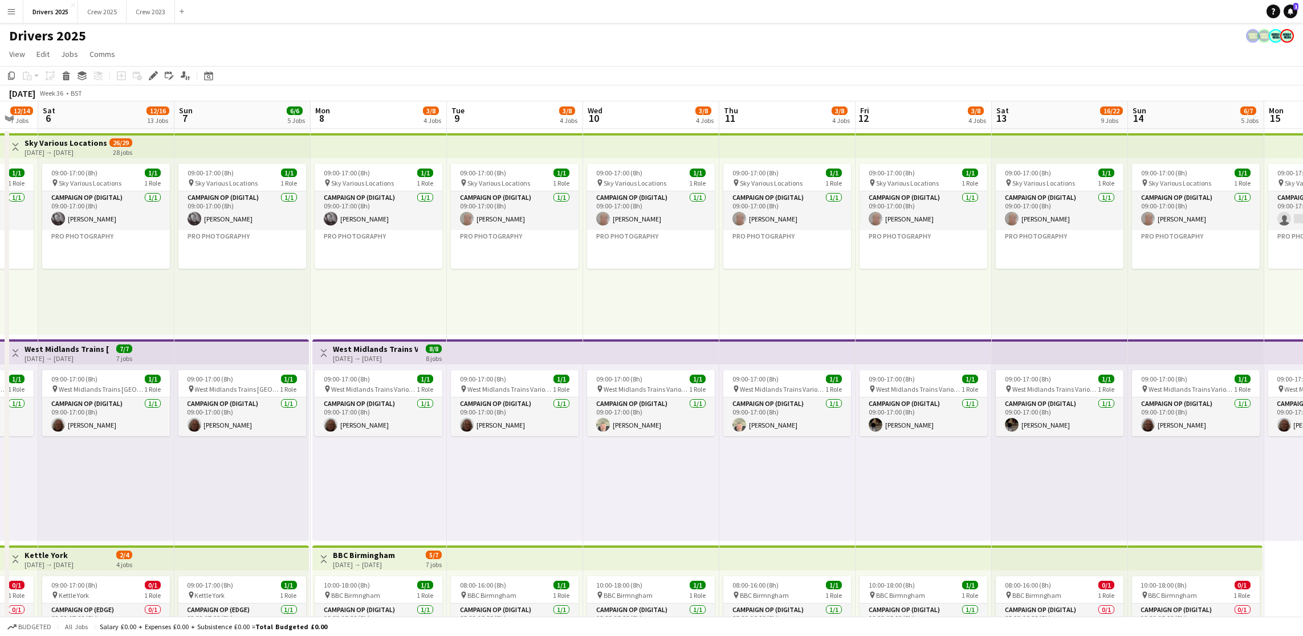
scroll to position [342, 0]
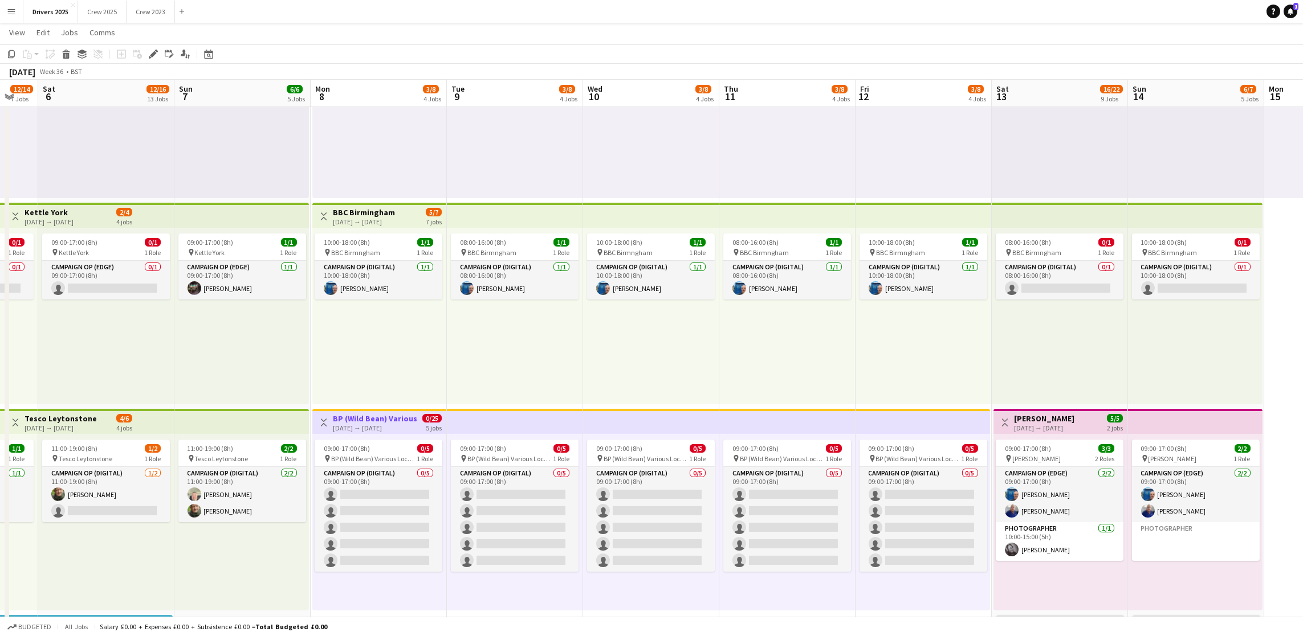
click at [365, 424] on div "[DATE] → [DATE]" at bounding box center [375, 428] width 85 height 9
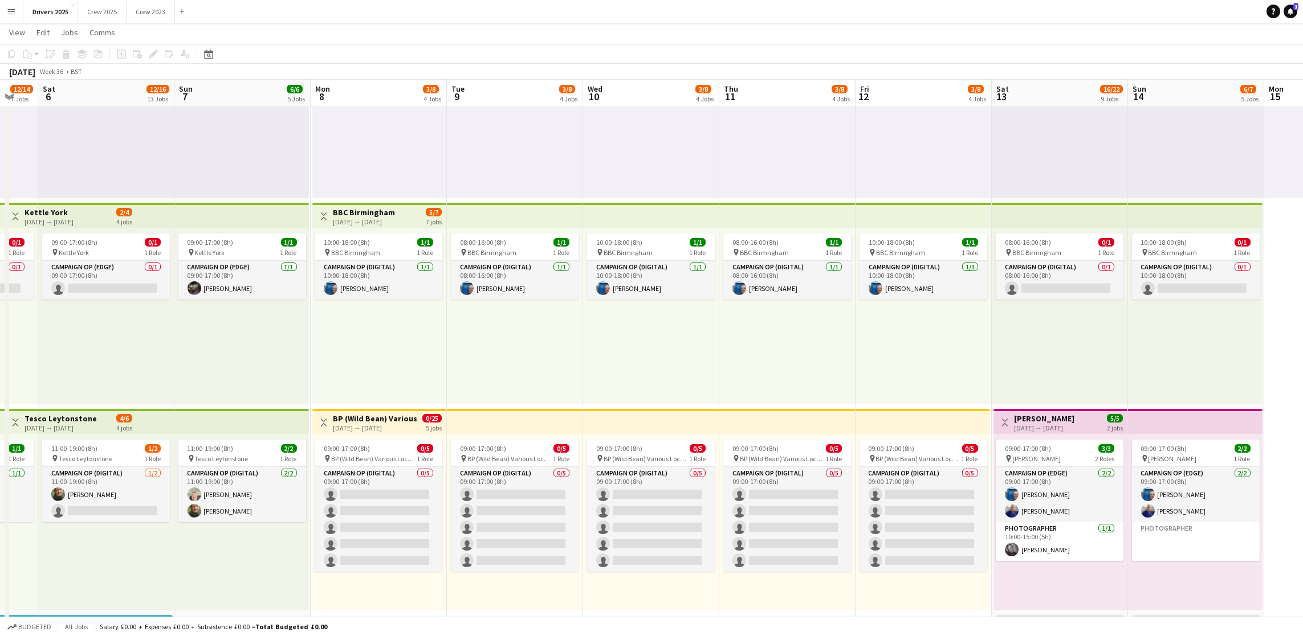
click at [391, 424] on div "[DATE] → [DATE]" at bounding box center [375, 428] width 85 height 9
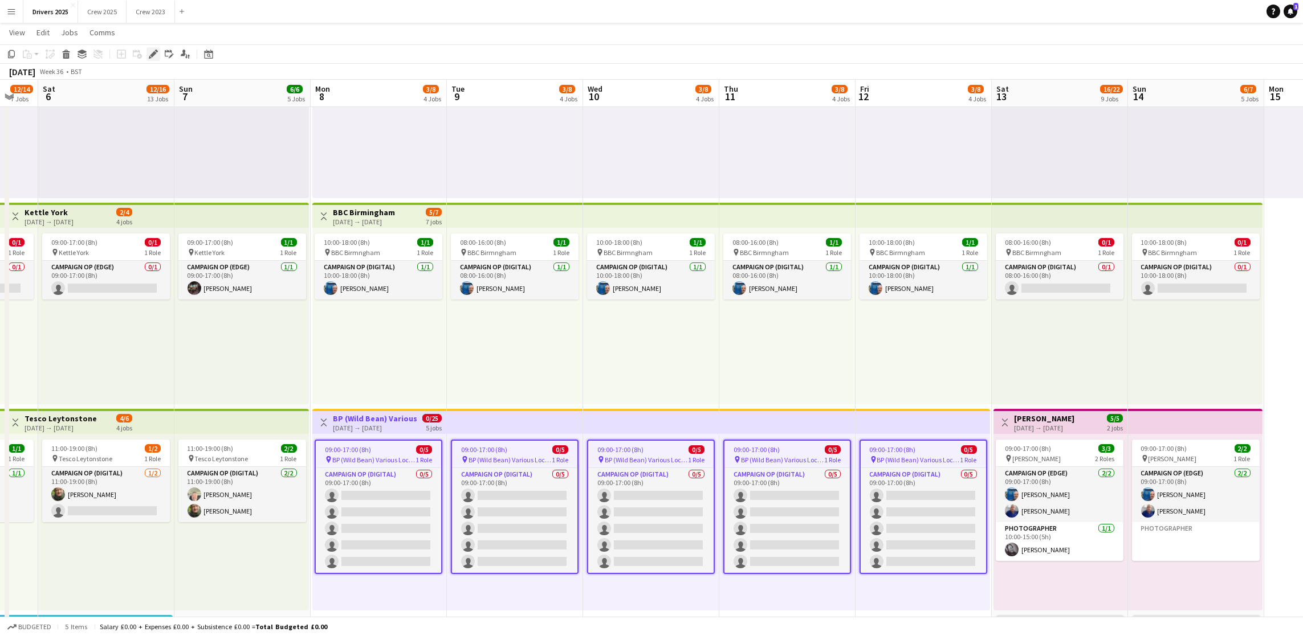
click at [152, 50] on icon "Edit" at bounding box center [153, 54] width 9 height 9
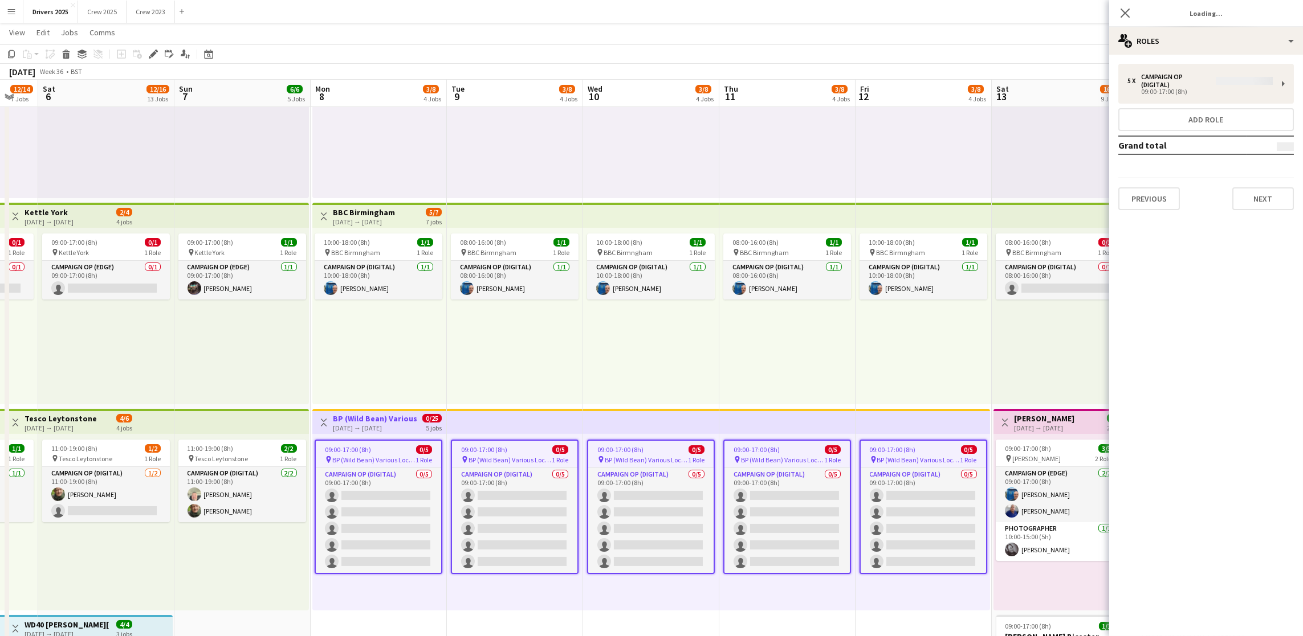
type input "**********"
click at [1246, 194] on button "Next" at bounding box center [1263, 190] width 62 height 23
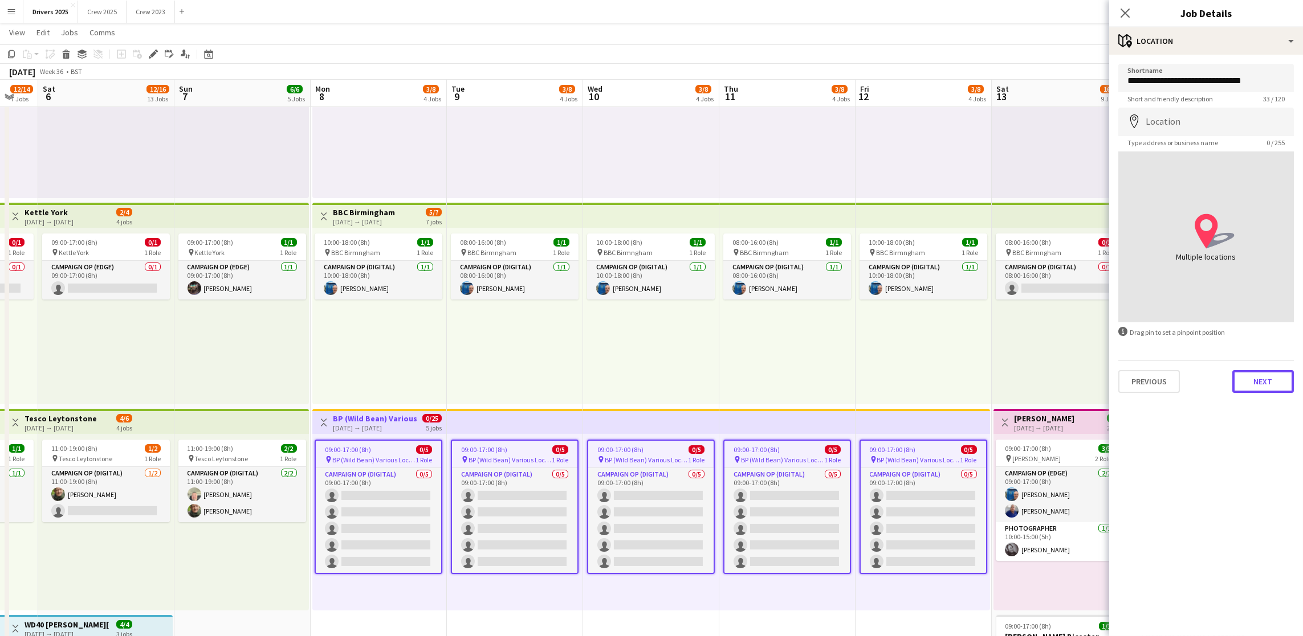
click at [1249, 389] on button "Next" at bounding box center [1263, 381] width 62 height 23
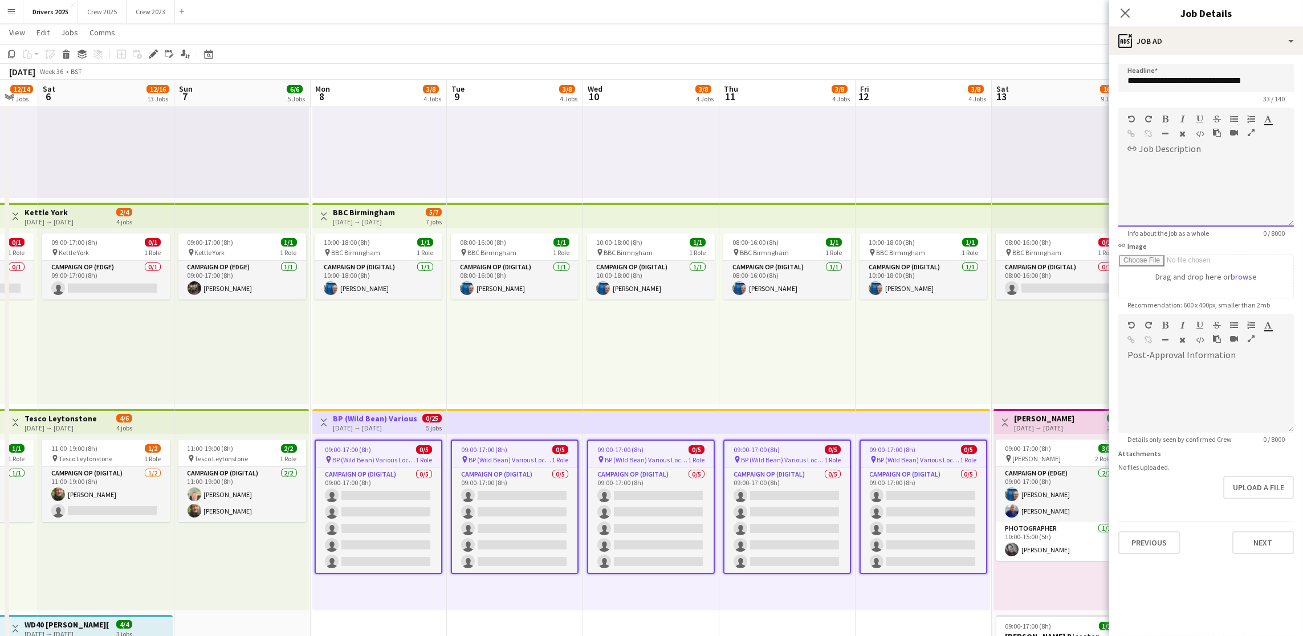
click at [1157, 199] on div at bounding box center [1205, 192] width 175 height 68
drag, startPoint x: 1267, startPoint y: 162, endPoint x: 1164, endPoint y: 161, distance: 103.7
click at [1164, 161] on div "**********" at bounding box center [1205, 192] width 175 height 68
copy div "**********"
click at [1132, 130] on icon "button" at bounding box center [1131, 134] width 7 height 8
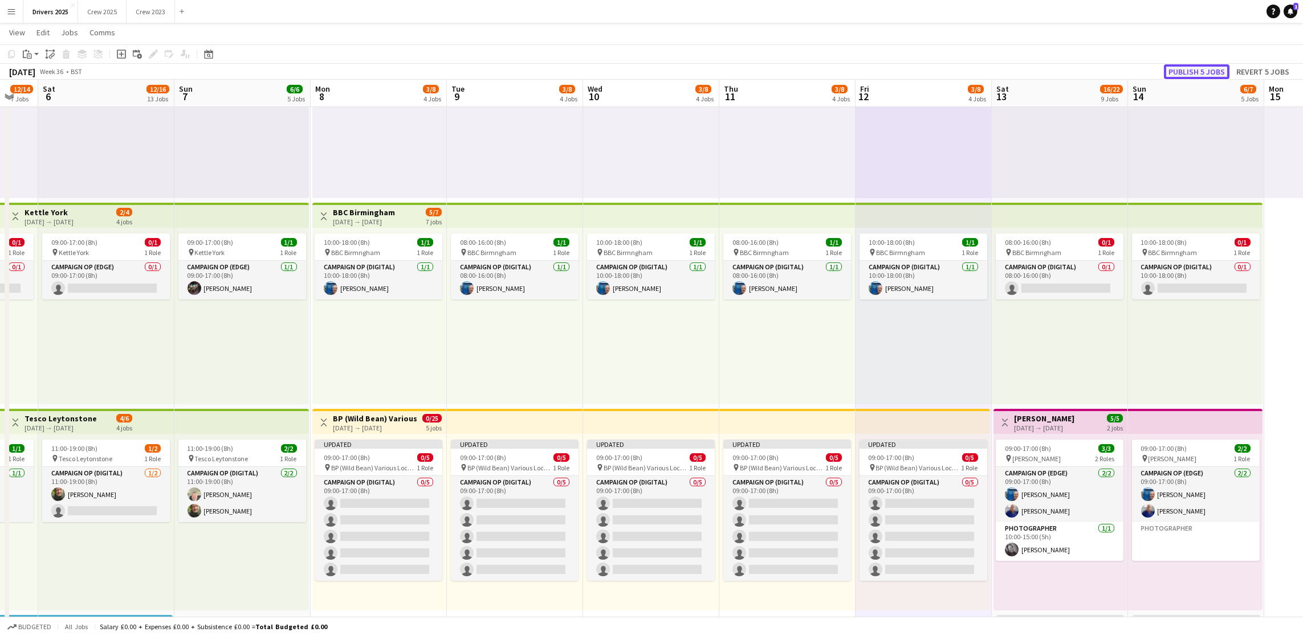
click at [1202, 71] on button "Publish 5 jobs" at bounding box center [1197, 71] width 66 height 15
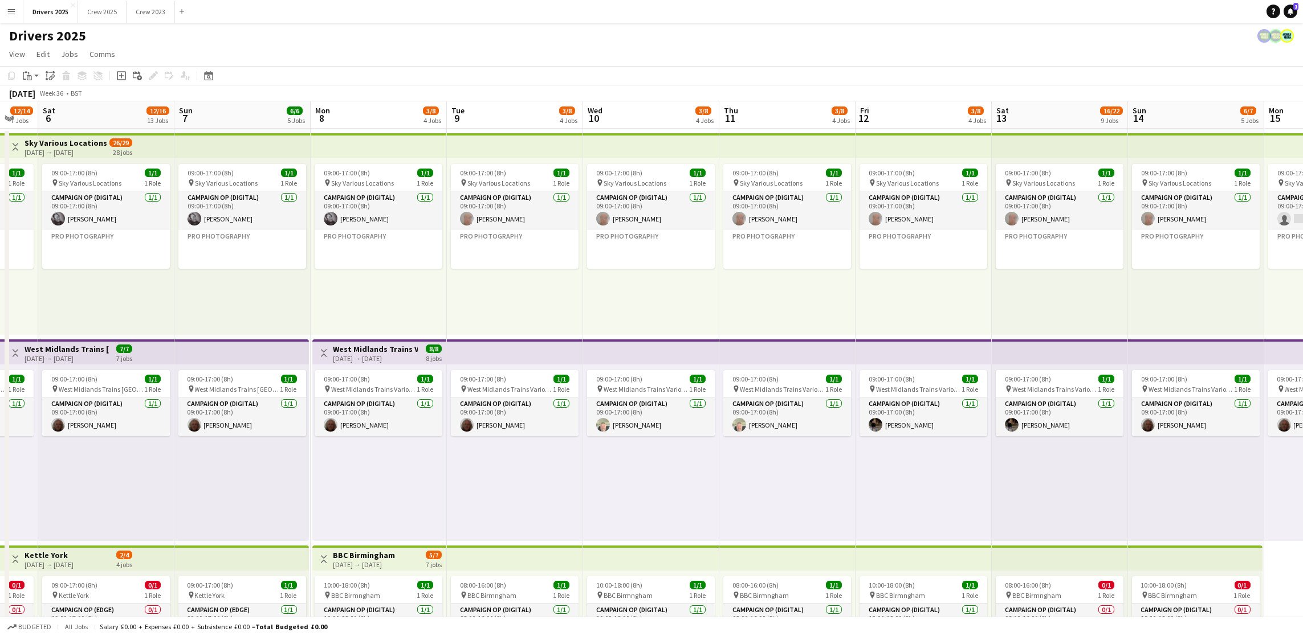
scroll to position [0, 255]
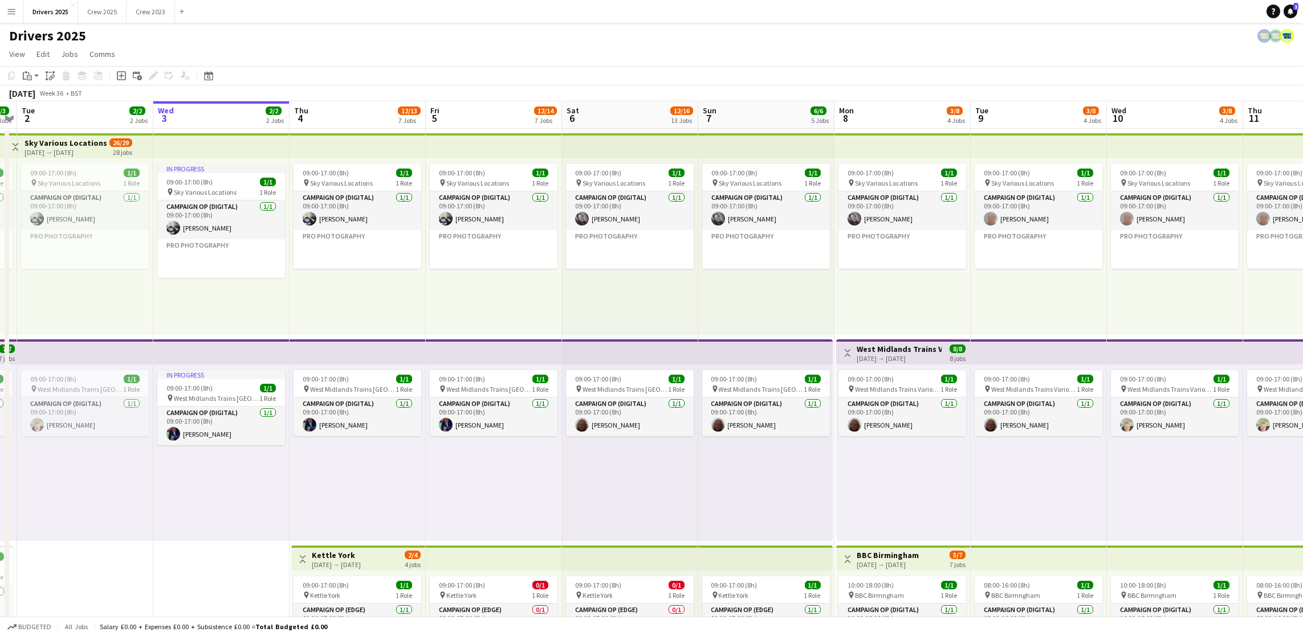
drag, startPoint x: 391, startPoint y: 455, endPoint x: 915, endPoint y: 442, distance: 523.8
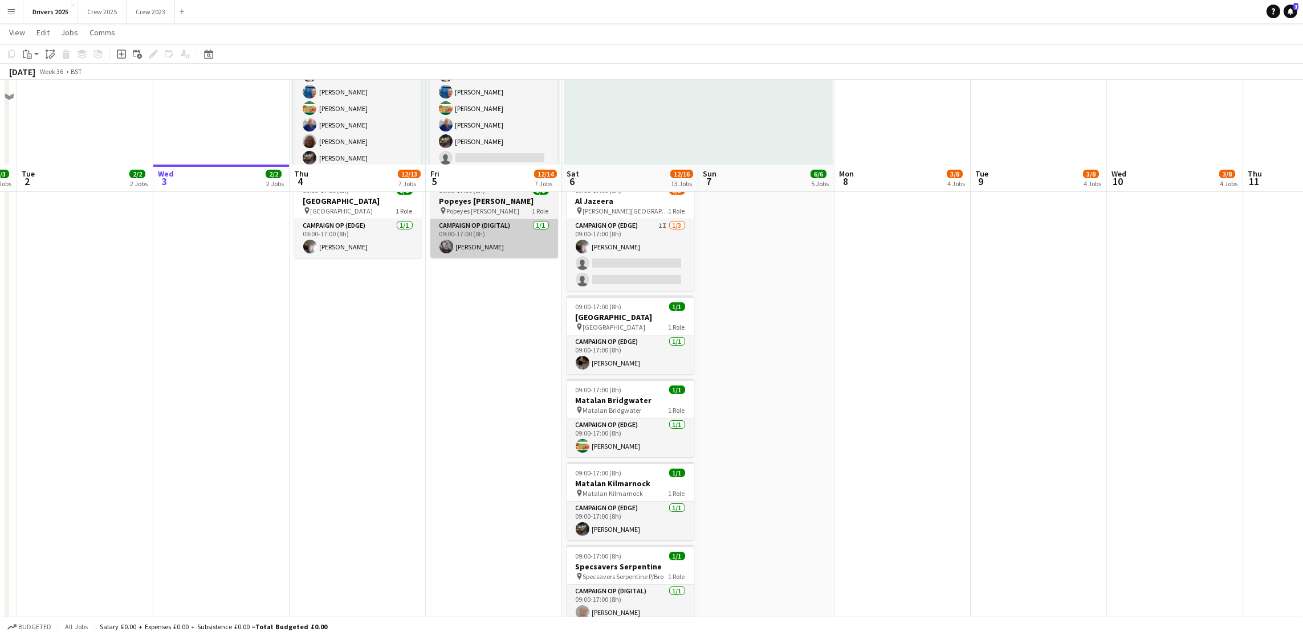
scroll to position [1282, 0]
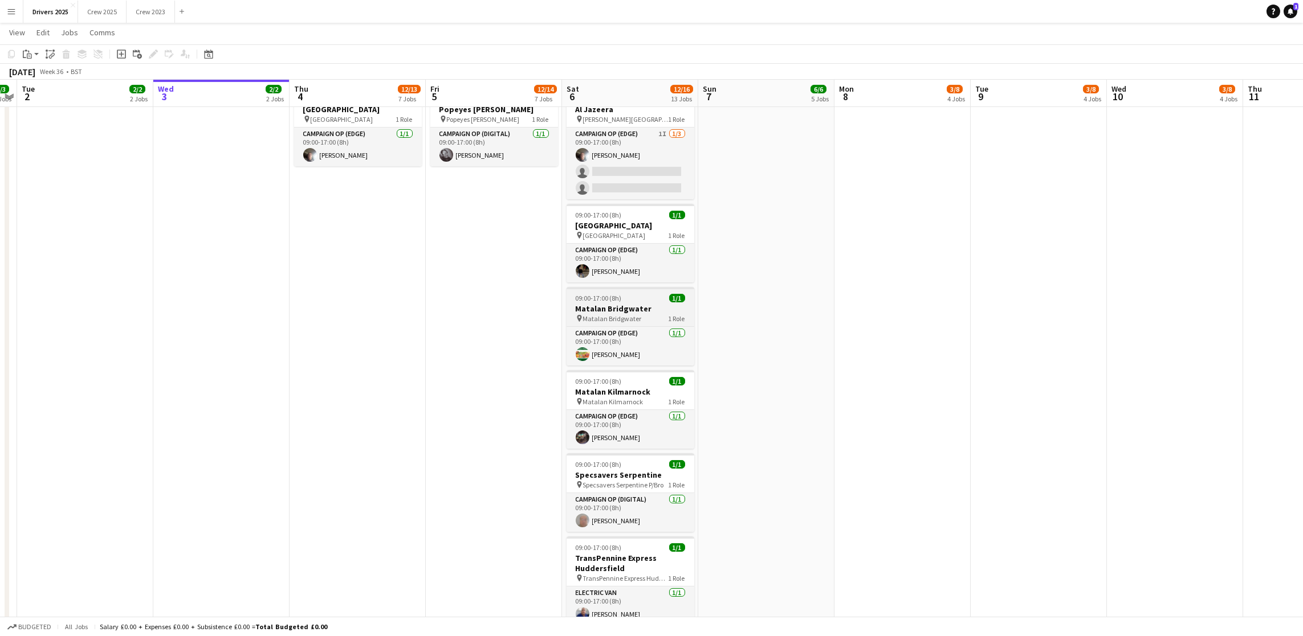
click at [625, 313] on h3 "Matalan Bridgwater" at bounding box center [630, 309] width 128 height 10
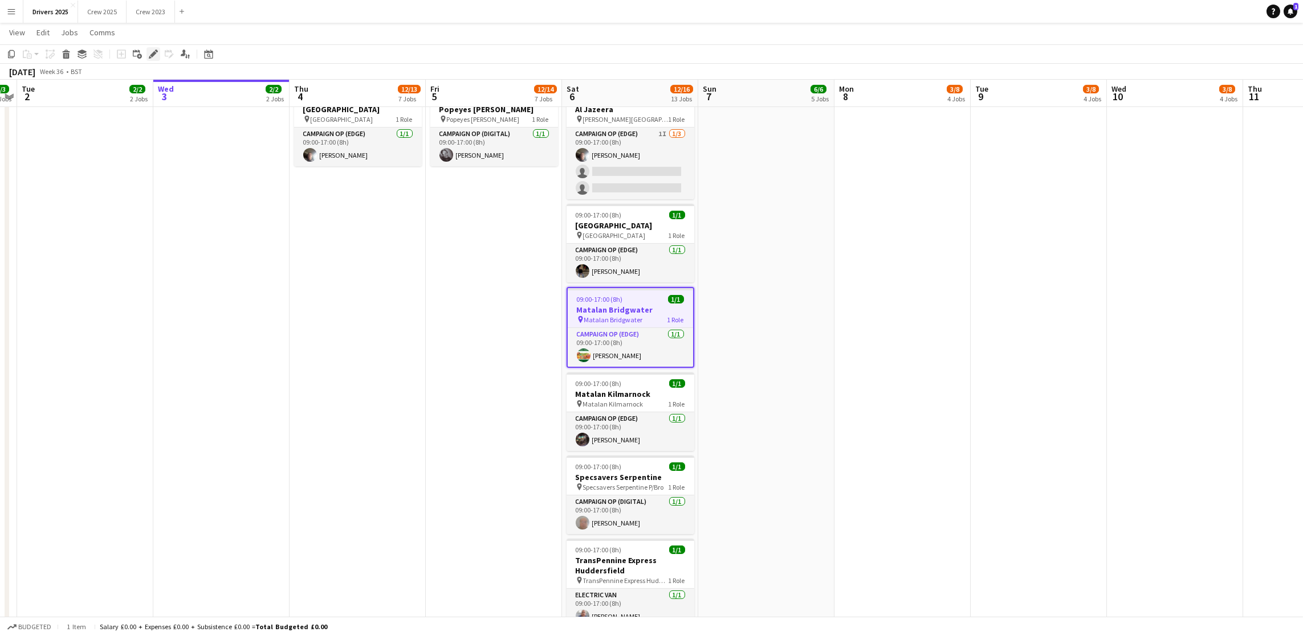
click at [149, 52] on icon "Edit" at bounding box center [153, 54] width 9 height 9
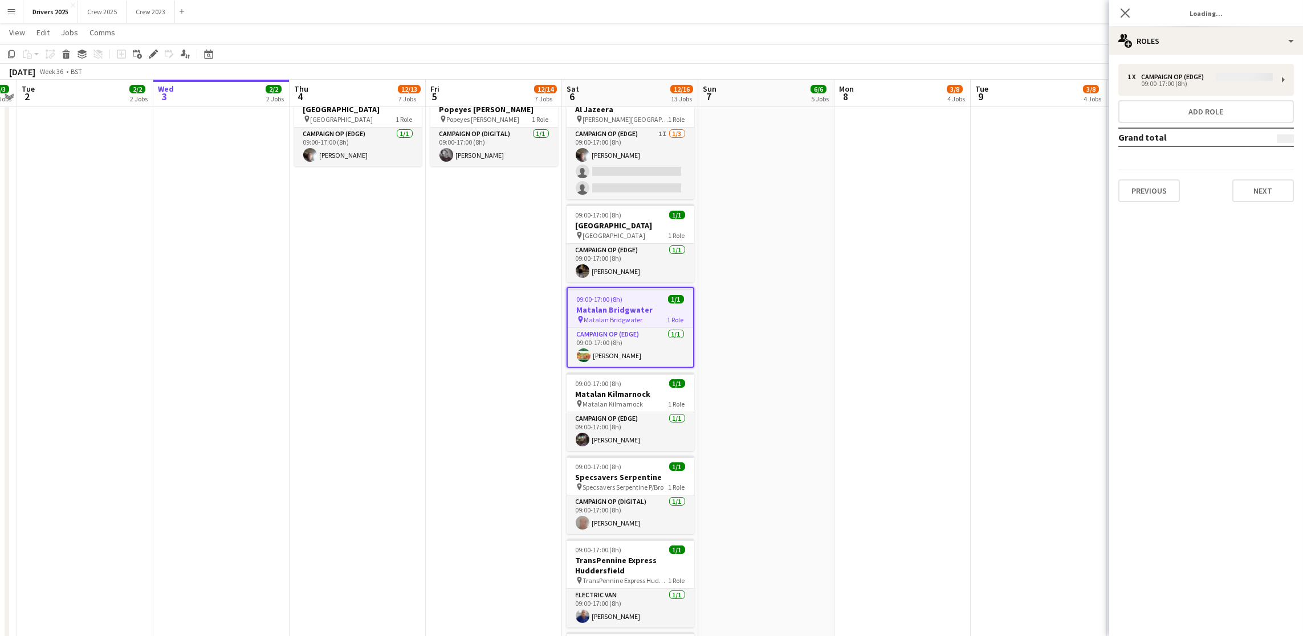
type input "**********"
click at [1272, 189] on button "Next" at bounding box center [1263, 190] width 62 height 23
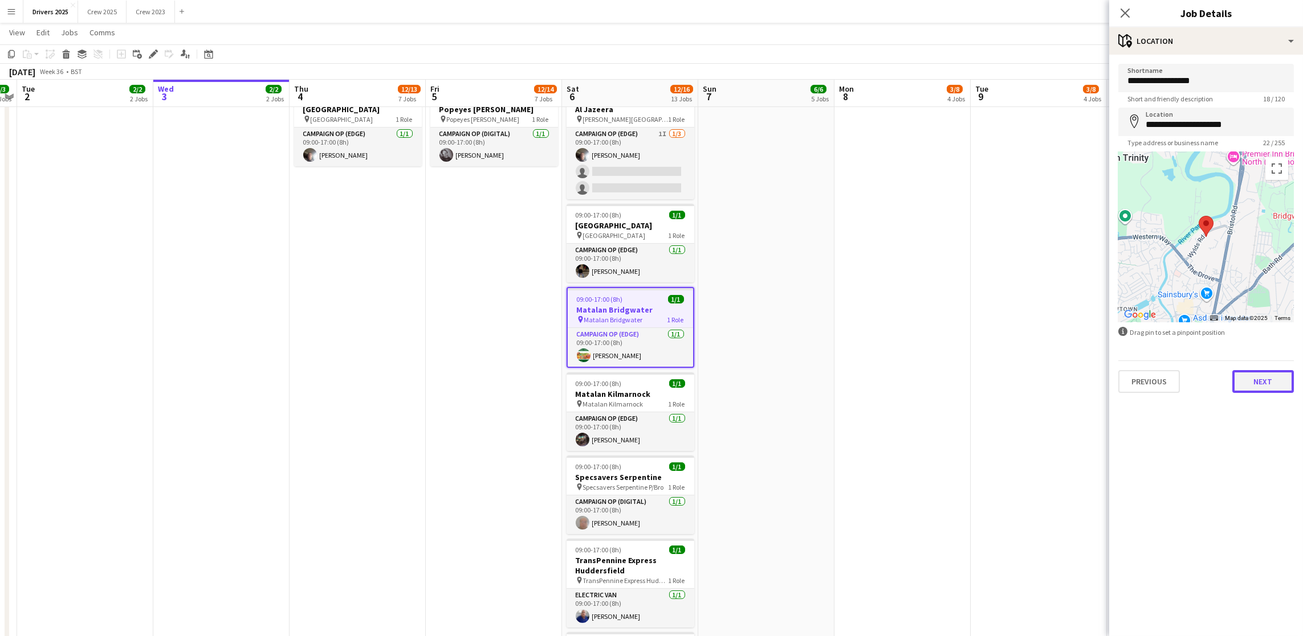
click at [1260, 383] on button "Next" at bounding box center [1263, 381] width 62 height 23
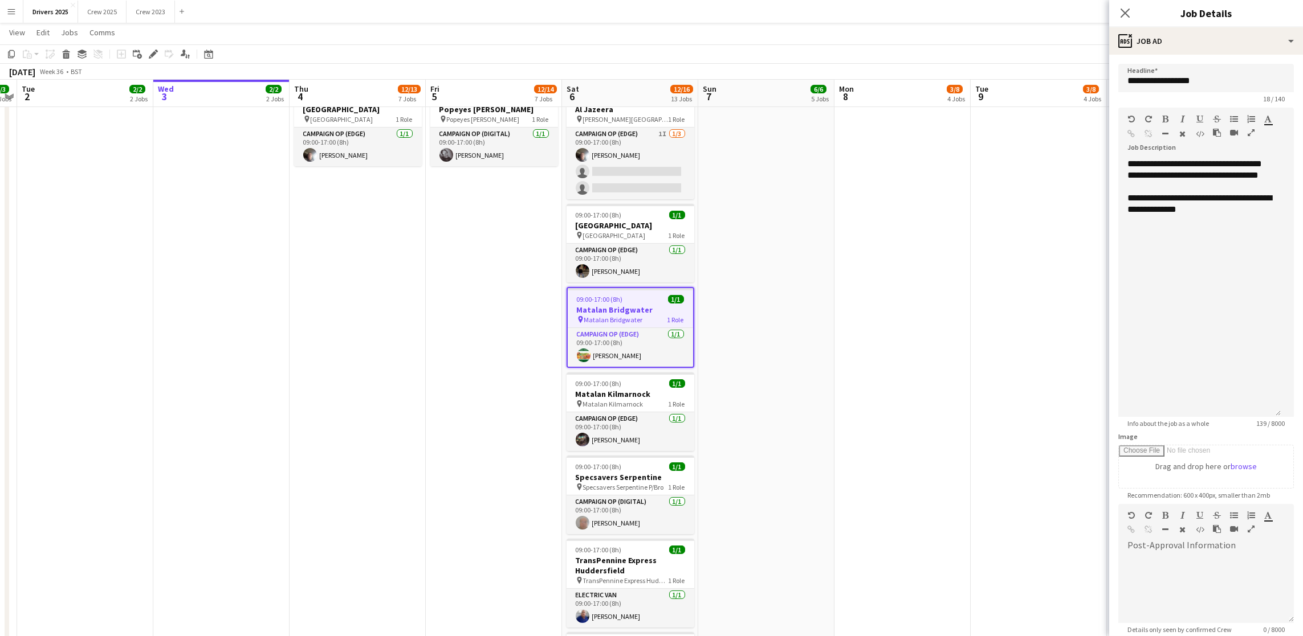
drag, startPoint x: 1288, startPoint y: 222, endPoint x: 1288, endPoint y: 413, distance: 190.9
click at [1288, 413] on form "**********" at bounding box center [1206, 409] width 194 height 690
click at [1255, 301] on div "**********" at bounding box center [1199, 287] width 162 height 259
drag, startPoint x: 1260, startPoint y: 255, endPoint x: 1225, endPoint y: 255, distance: 35.3
click at [1225, 236] on span "**********" at bounding box center [1206, 232] width 89 height 9
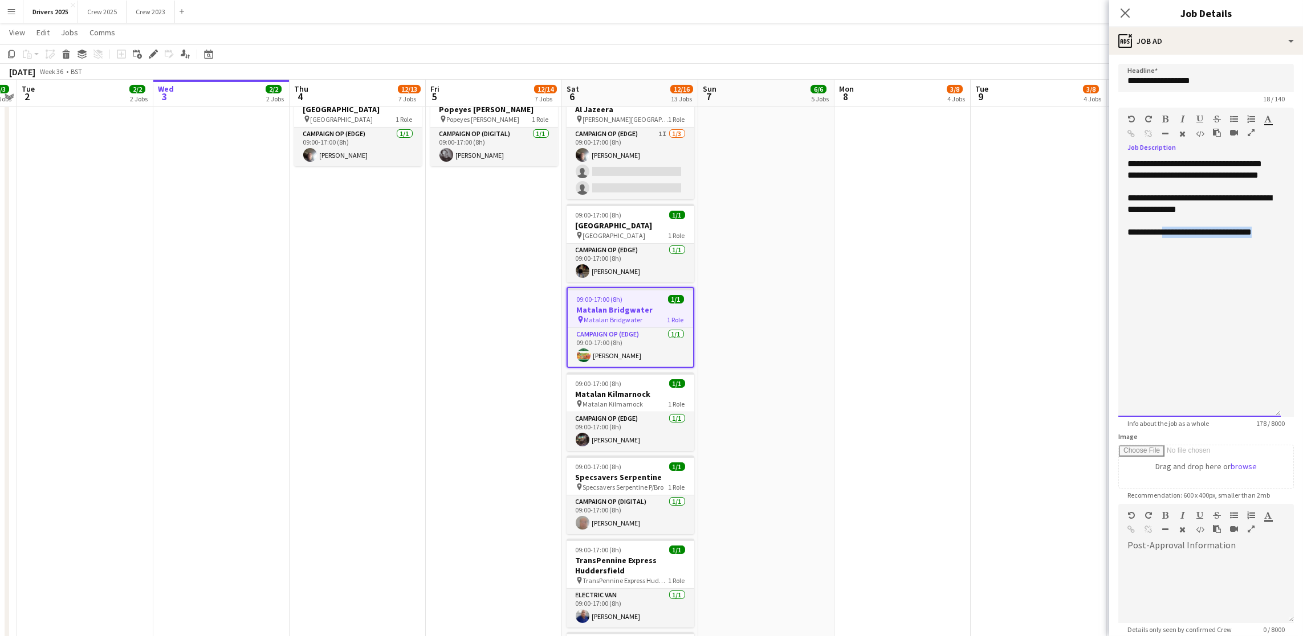
drag, startPoint x: 1267, startPoint y: 258, endPoint x: 1164, endPoint y: 260, distance: 103.2
click at [1164, 238] on div "**********" at bounding box center [1199, 232] width 144 height 11
copy span "**********"
click at [1135, 130] on icon "button" at bounding box center [1131, 134] width 7 height 8
click at [946, 303] on app-date-cell "09:00-17:00 (8h) 1/1 pin Sky Various Locations 1 Role Campaign Op (Digital) [DA…" at bounding box center [902, 376] width 136 height 3060
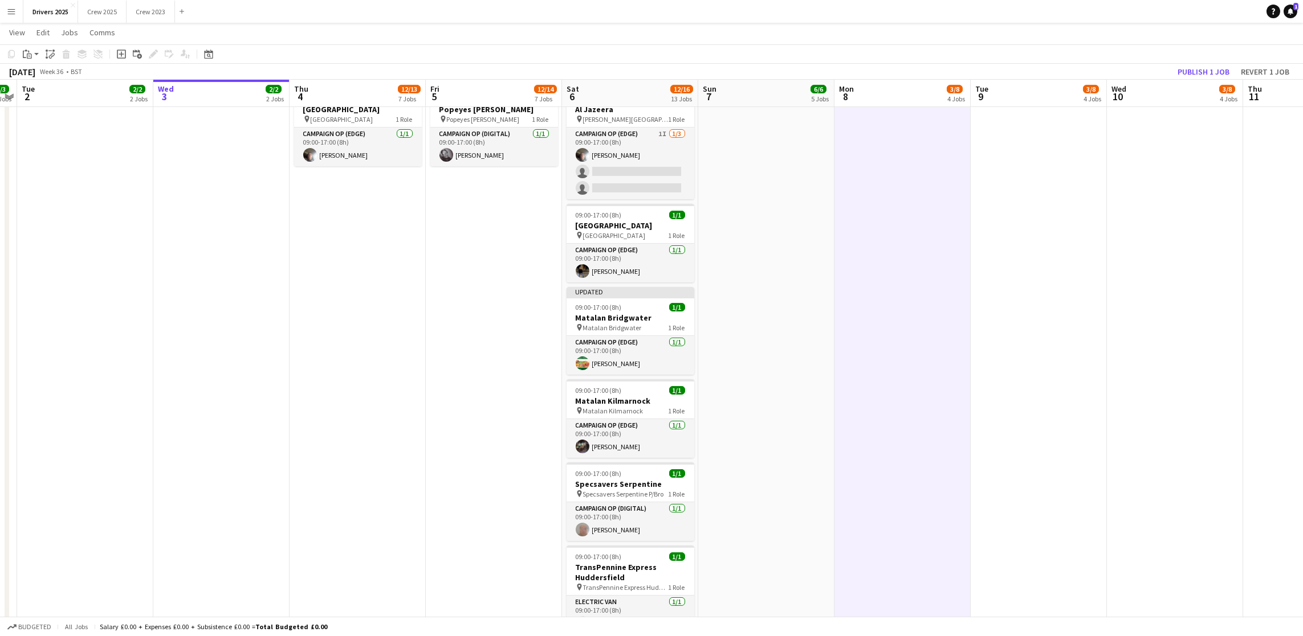
click at [1205, 64] on div "[DATE] Week 36 • BST Publish 1 job Revert 1 job" at bounding box center [651, 72] width 1303 height 16
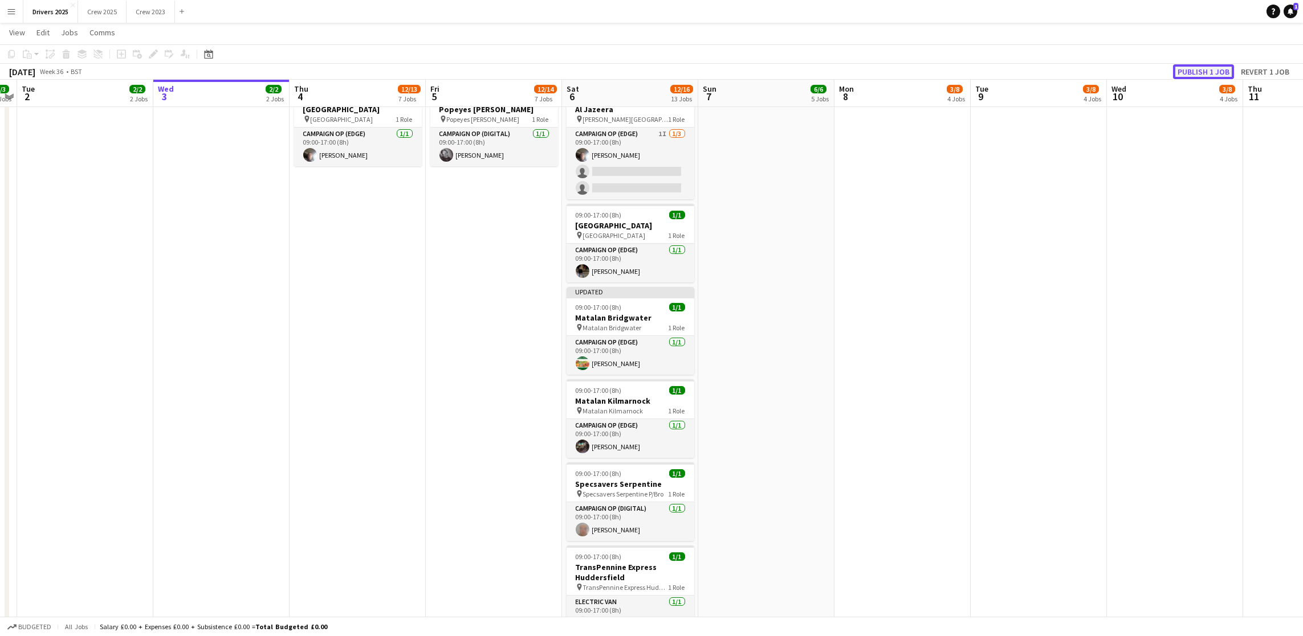
click at [1203, 70] on button "Publish 1 job" at bounding box center [1203, 71] width 61 height 15
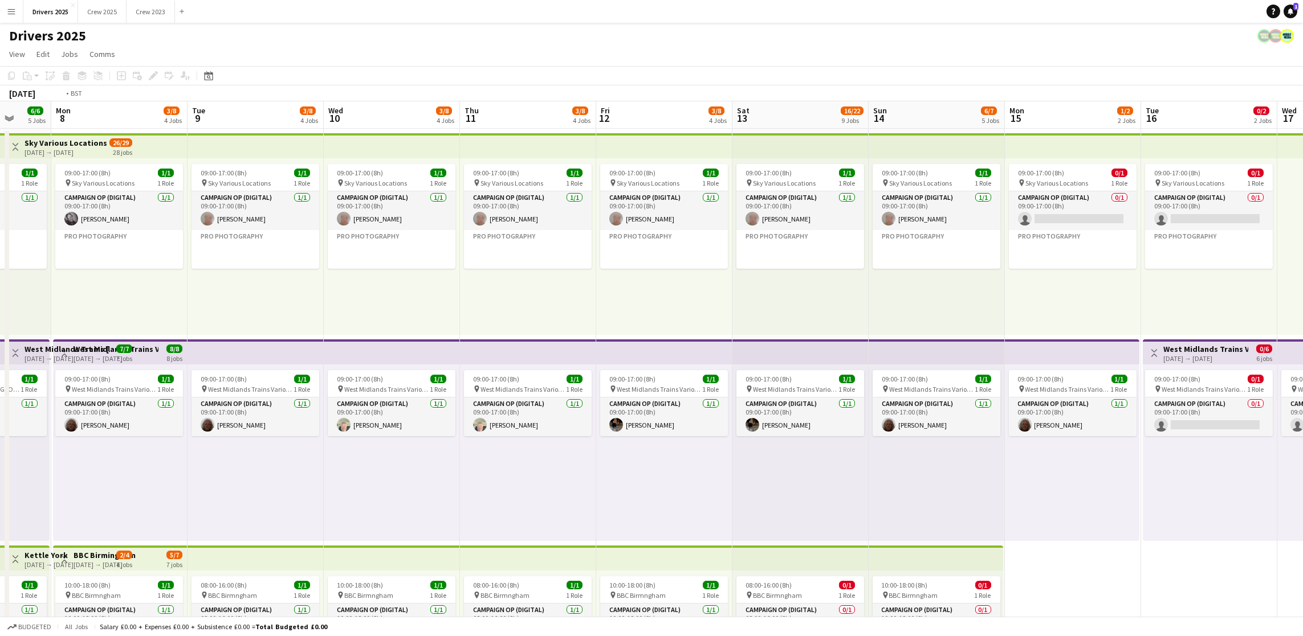
scroll to position [0, 321]
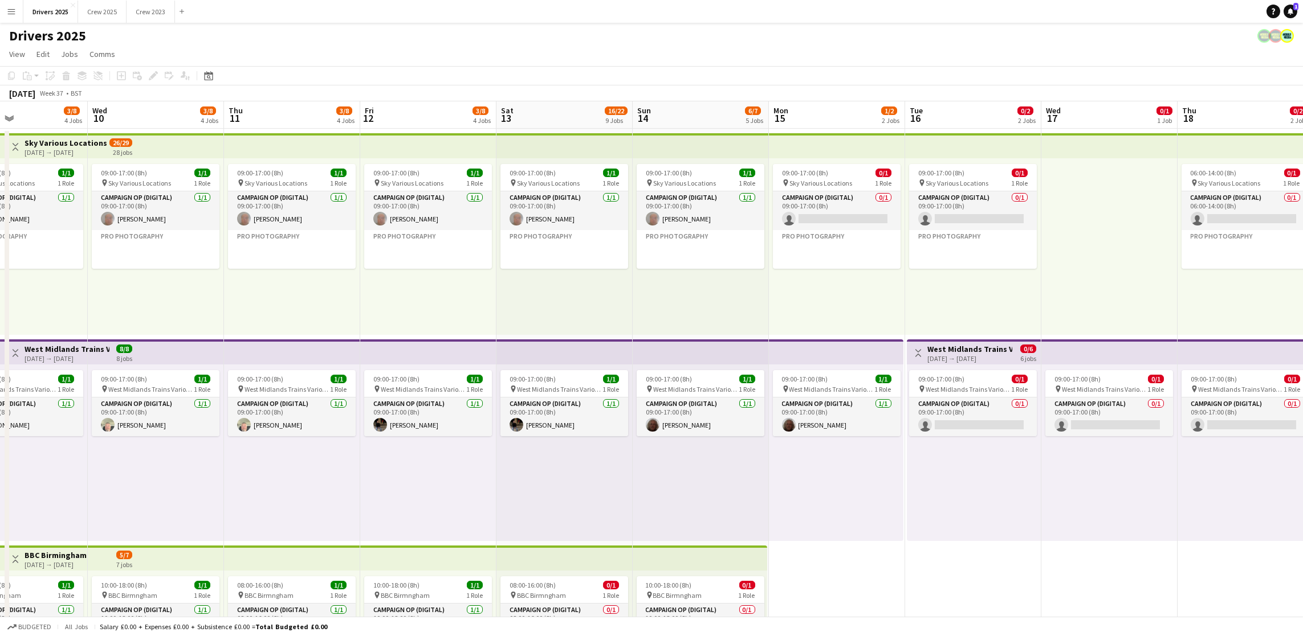
drag, startPoint x: 1019, startPoint y: 247, endPoint x: 0, endPoint y: 275, distance: 1019.8
click at [259, 138] on app-top-bar at bounding box center [292, 145] width 136 height 25
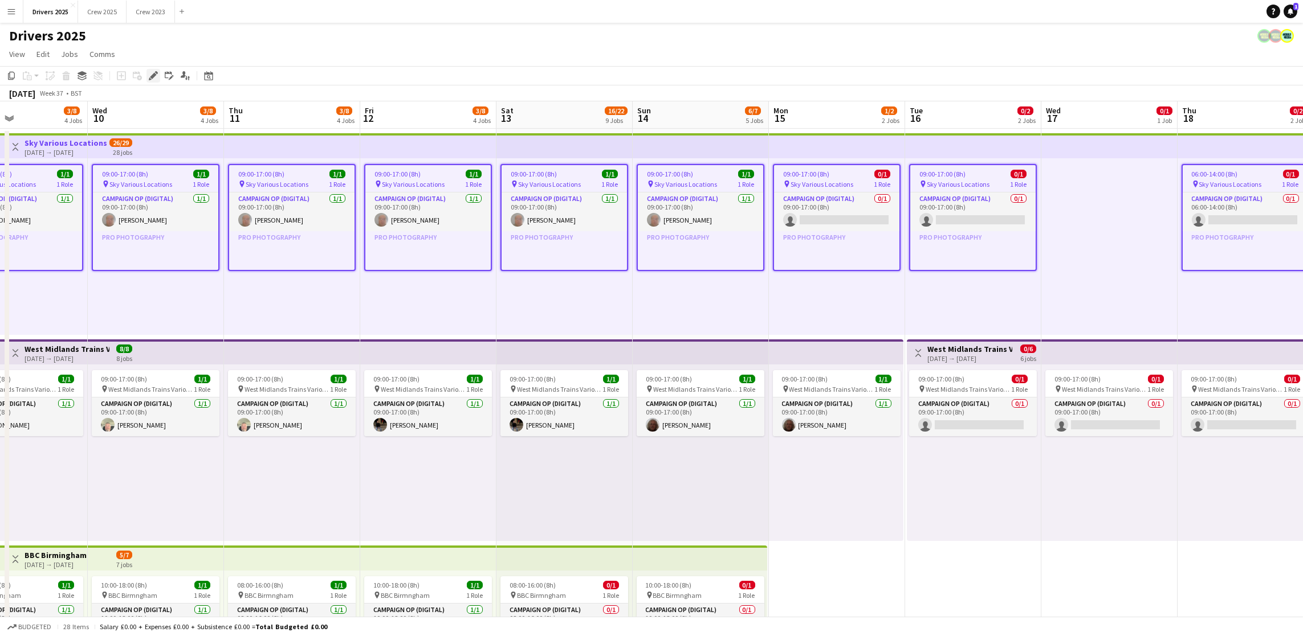
click at [149, 72] on icon "Edit" at bounding box center [153, 75] width 9 height 9
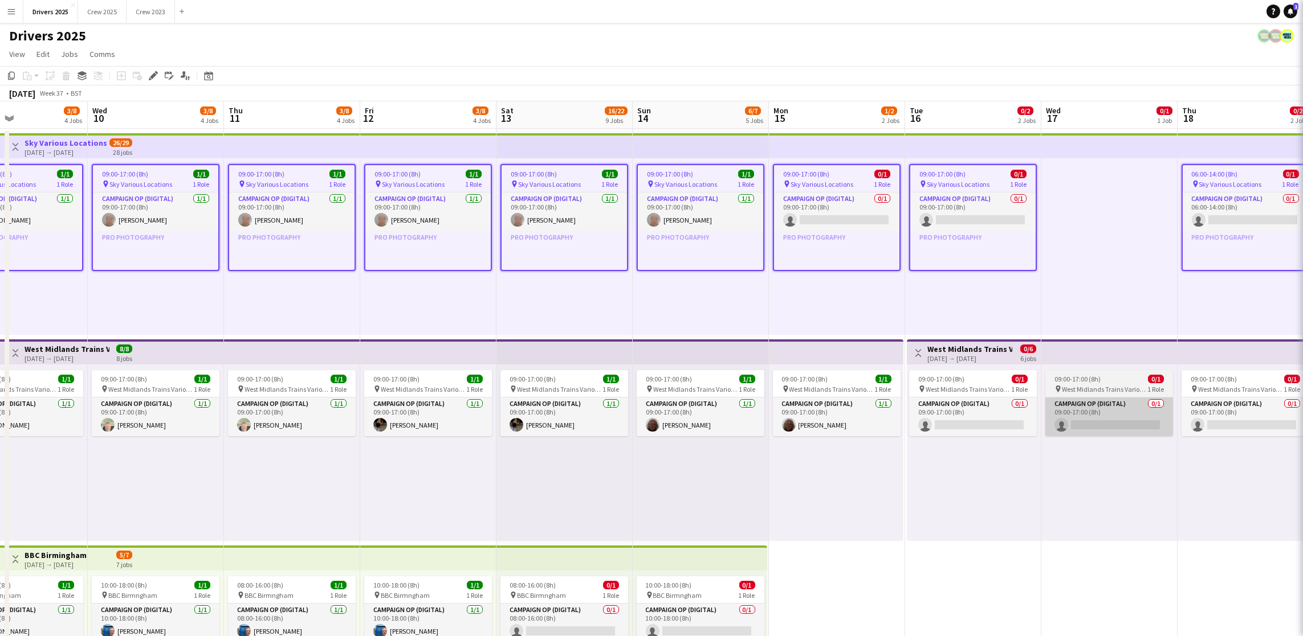
type input "**********"
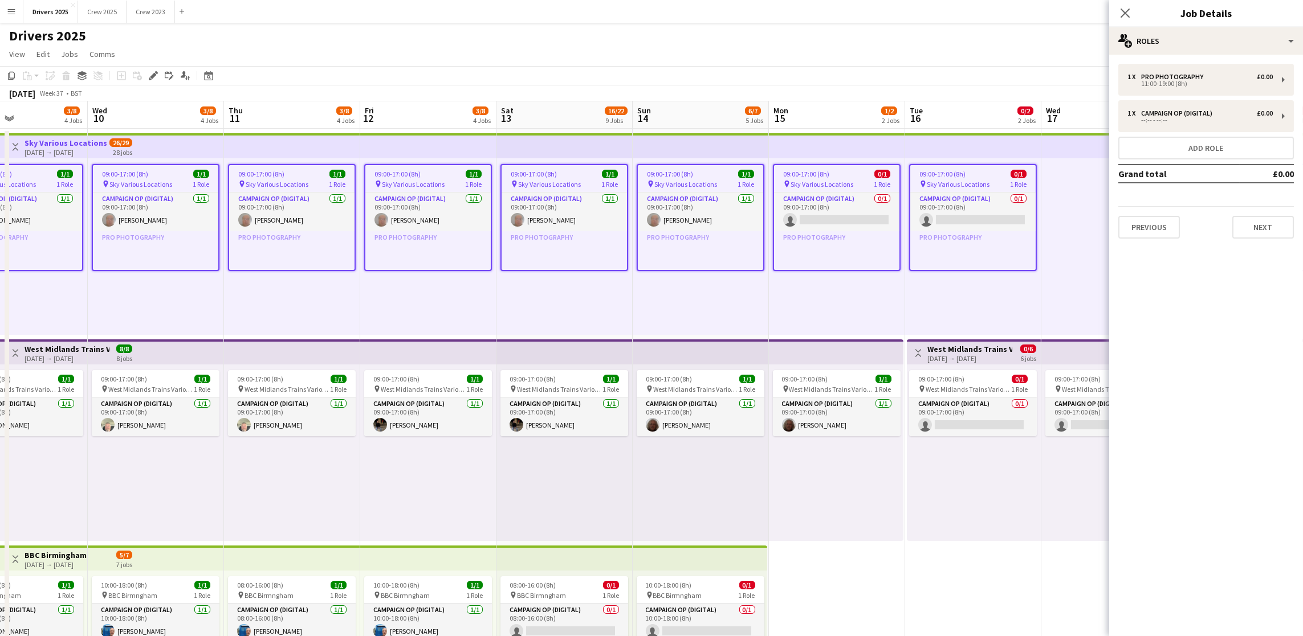
click at [1263, 240] on div "1 x Pro Photography £0.00 11:00-19:00 (8h) 1 x Campaign Op (Digital) £0.00 --:-…" at bounding box center [1206, 151] width 194 height 193
drag, startPoint x: 1261, startPoint y: 226, endPoint x: 1263, endPoint y: 243, distance: 17.7
click at [1261, 226] on button "Next" at bounding box center [1263, 227] width 62 height 23
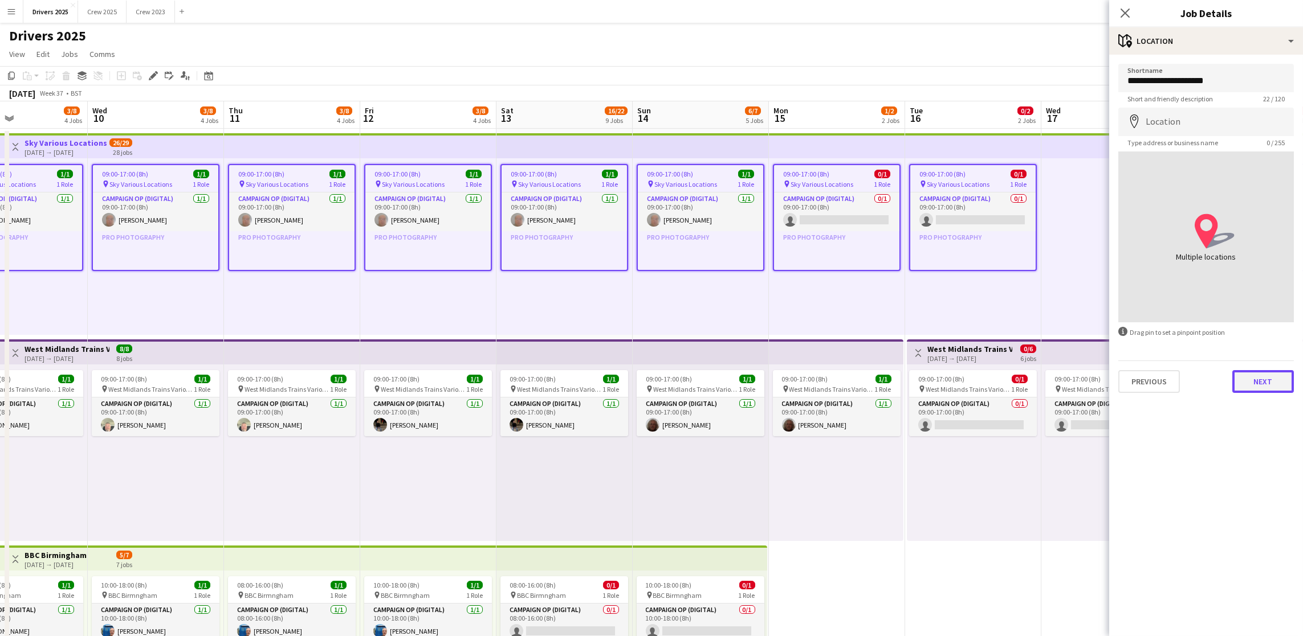
click at [1254, 388] on button "Next" at bounding box center [1263, 381] width 62 height 23
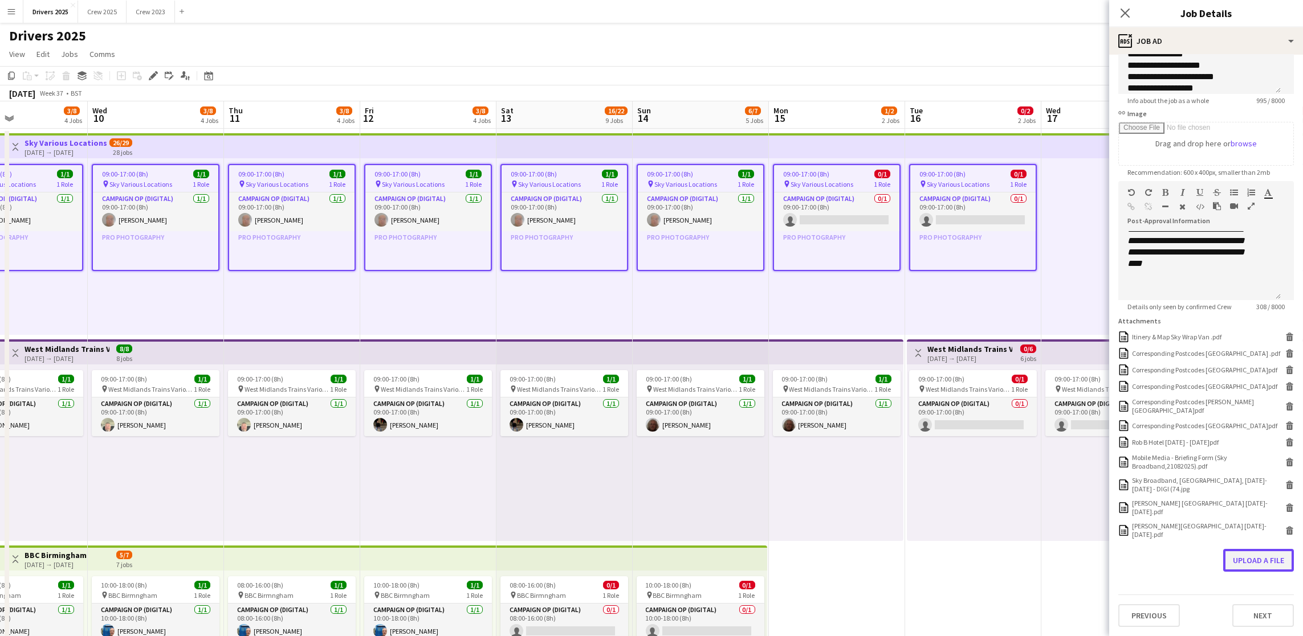
scroll to position [162, 0]
click at [1236, 565] on button "Upload a file" at bounding box center [1258, 560] width 71 height 23
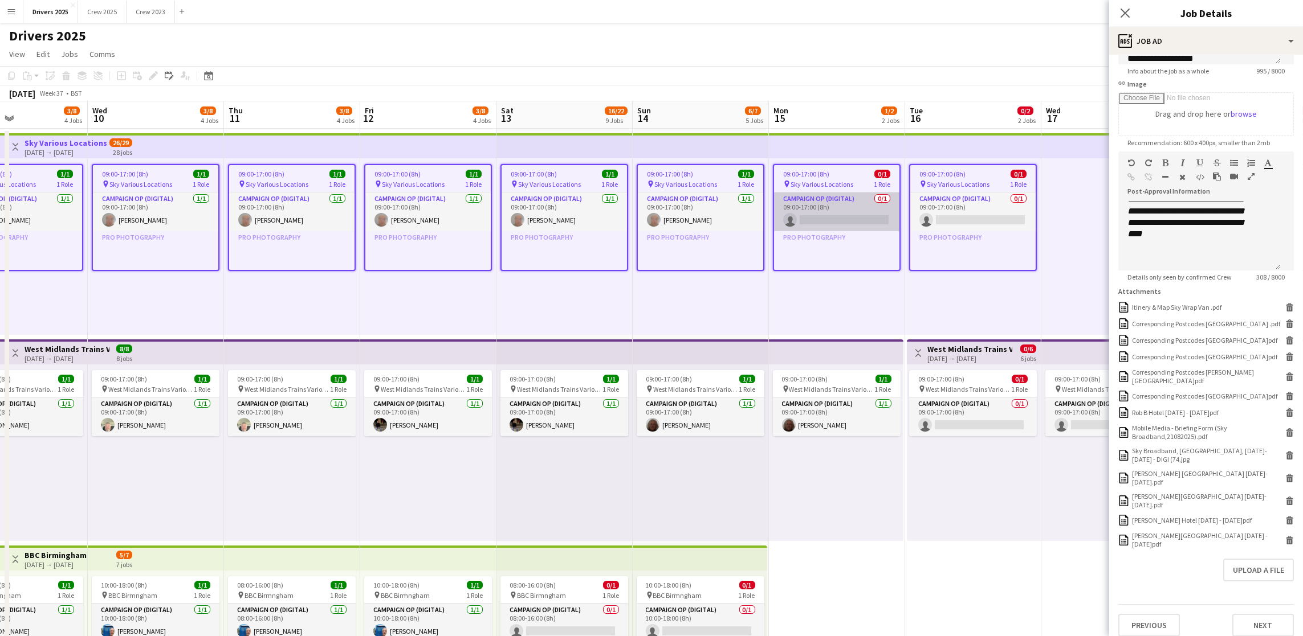
click at [848, 227] on app-card-role "Campaign Op (Digital) 0/1 09:00-17:00 (8h) single-neutral-actions" at bounding box center [836, 212] width 125 height 39
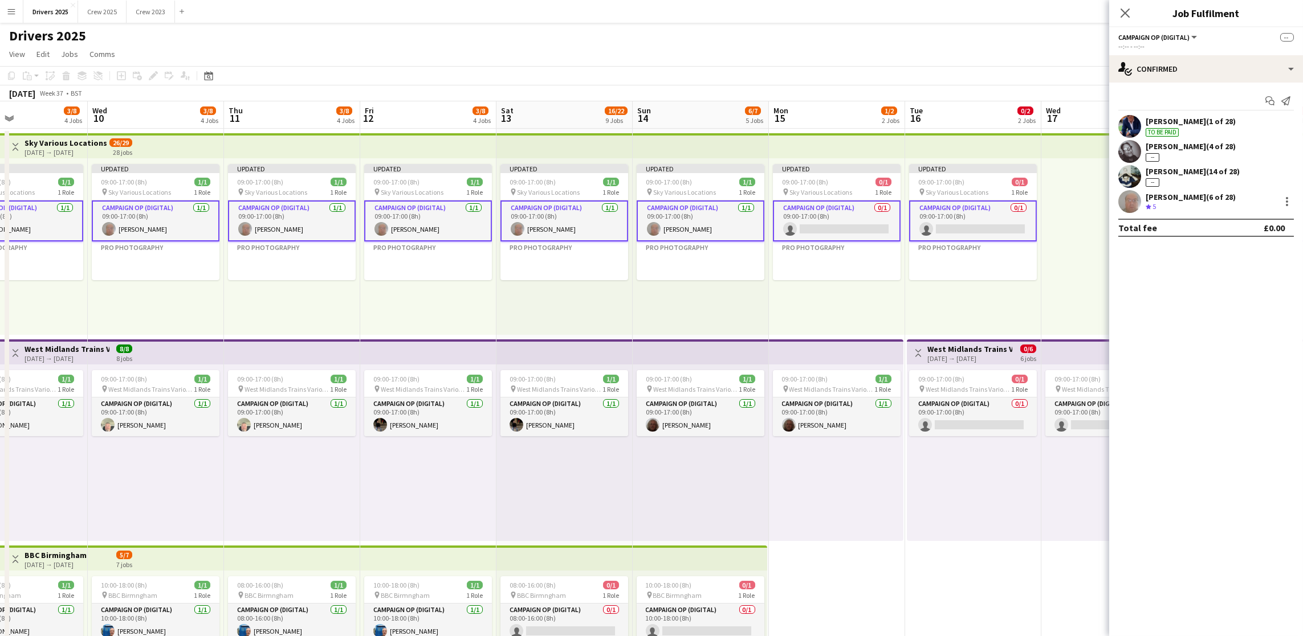
click at [836, 223] on app-card-role "Campaign Op (Digital) 0/1 09:00-17:00 (8h) single-neutral-actions" at bounding box center [837, 221] width 128 height 41
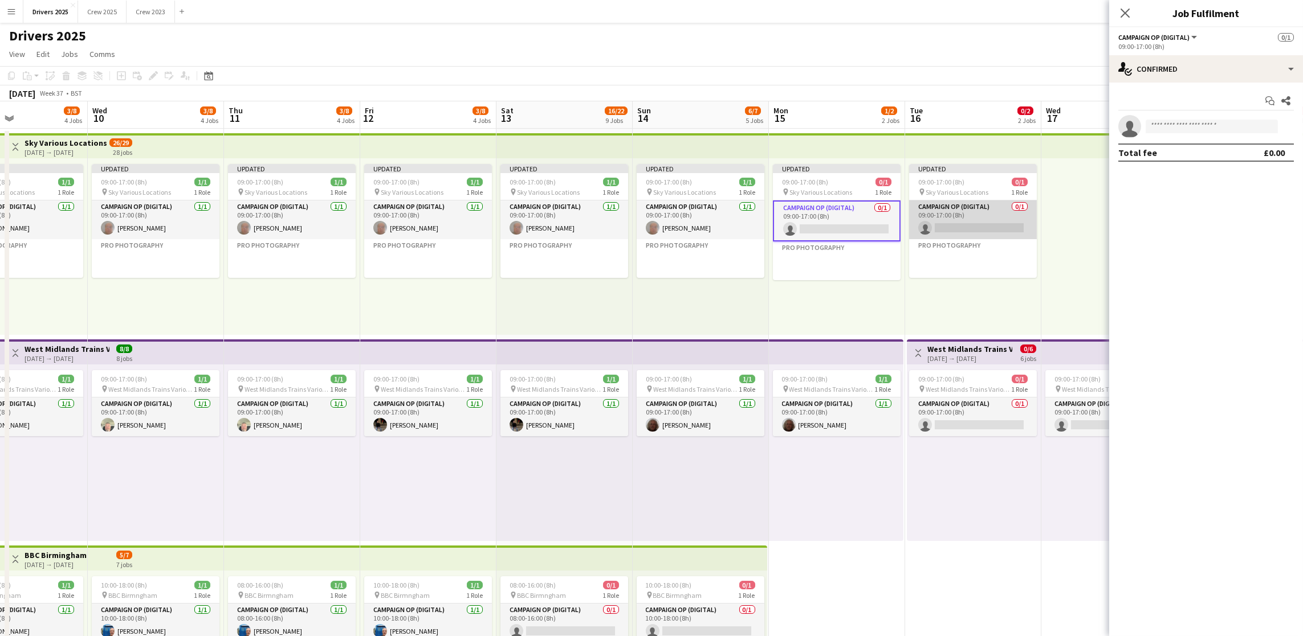
click at [943, 233] on app-card-role "Campaign Op (Digital) 0/1 09:00-17:00 (8h) single-neutral-actions" at bounding box center [973, 220] width 128 height 39
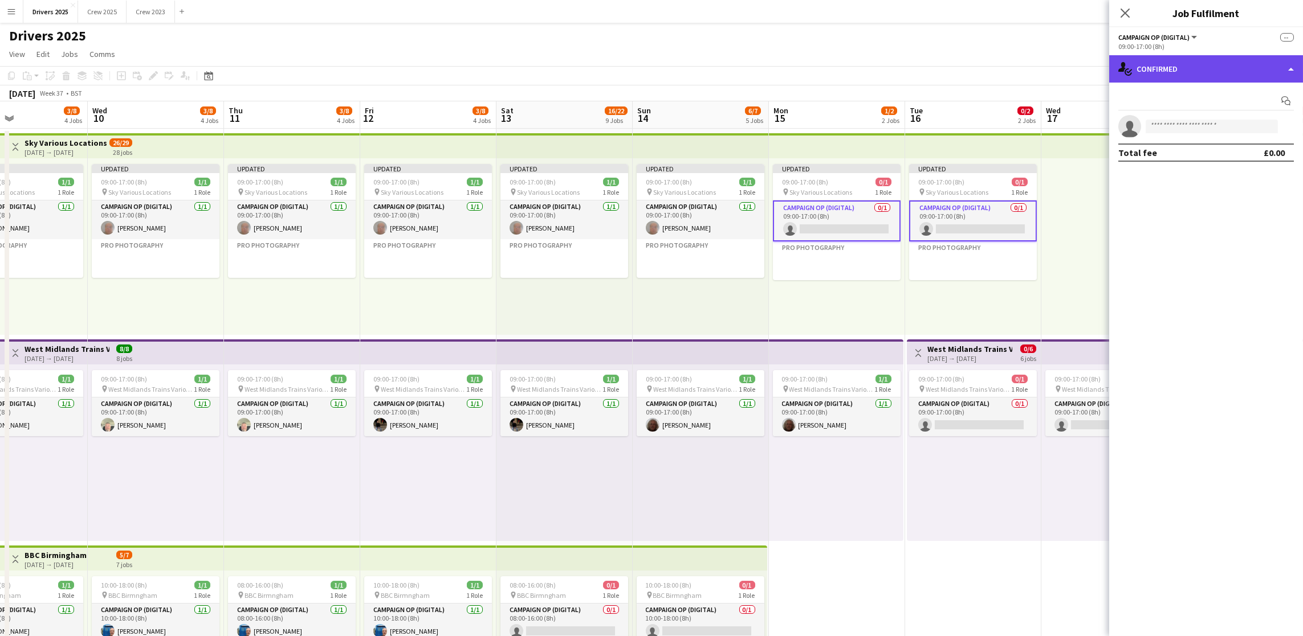
click at [1173, 62] on div "single-neutral-actions-check-2 Confirmed" at bounding box center [1206, 68] width 194 height 27
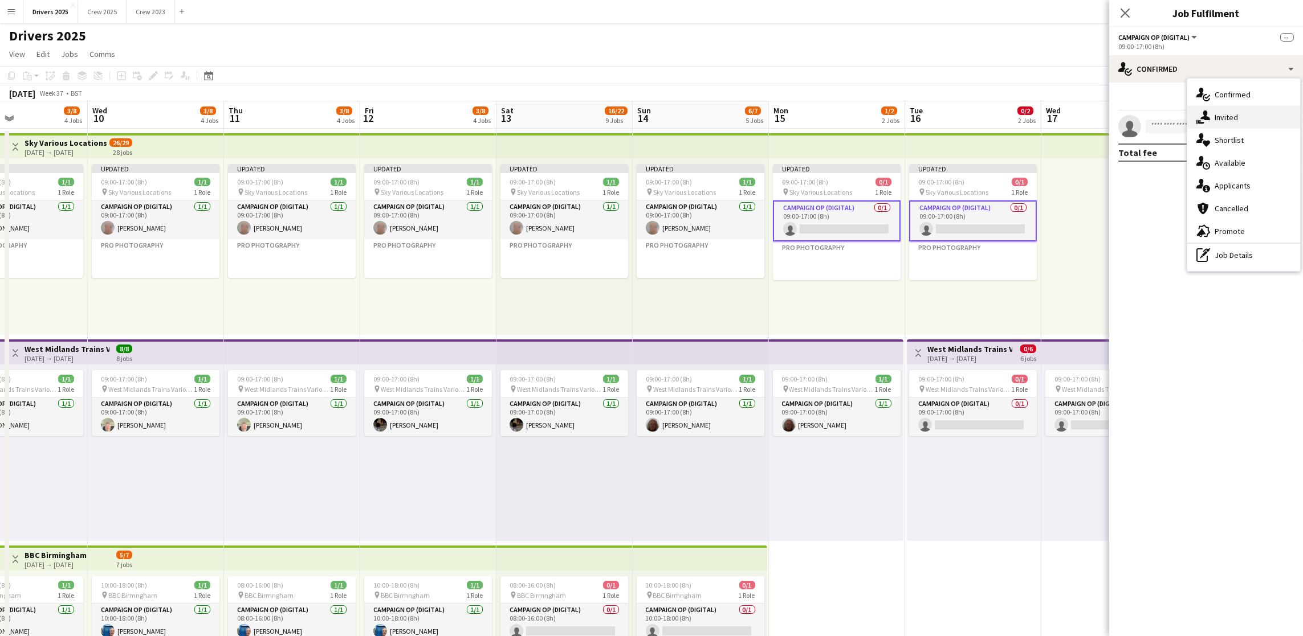
click at [1225, 114] on span "Invited" at bounding box center [1225, 117] width 23 height 10
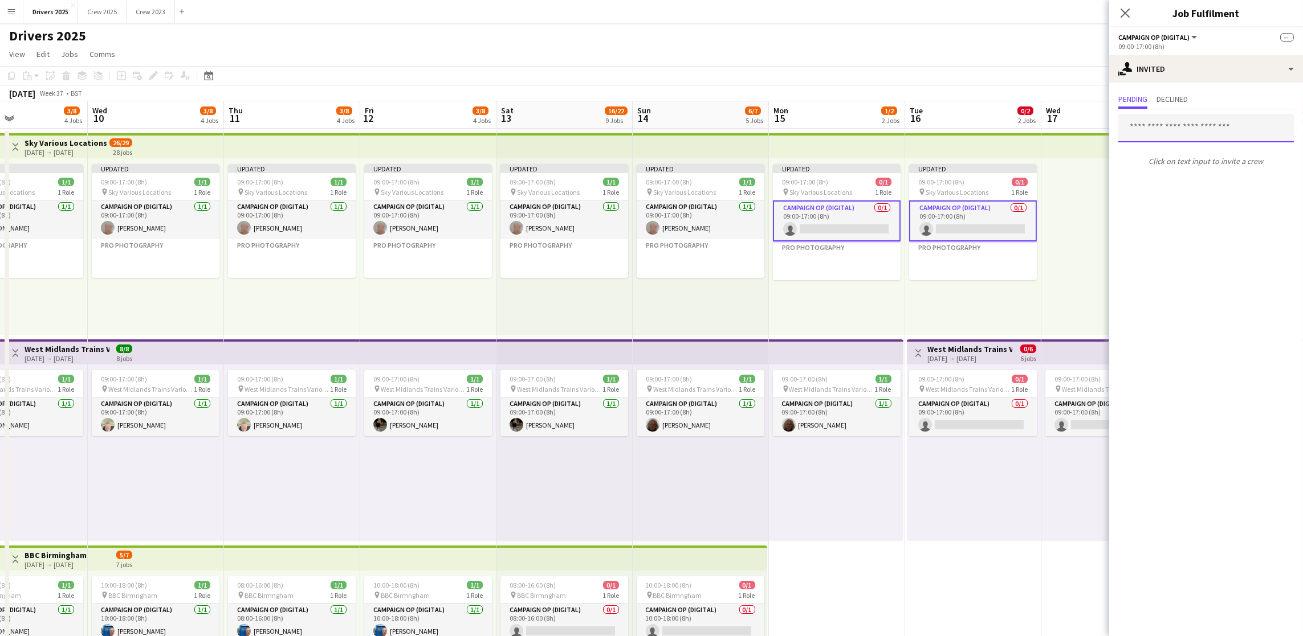
click at [1207, 138] on input "text" at bounding box center [1205, 128] width 175 height 28
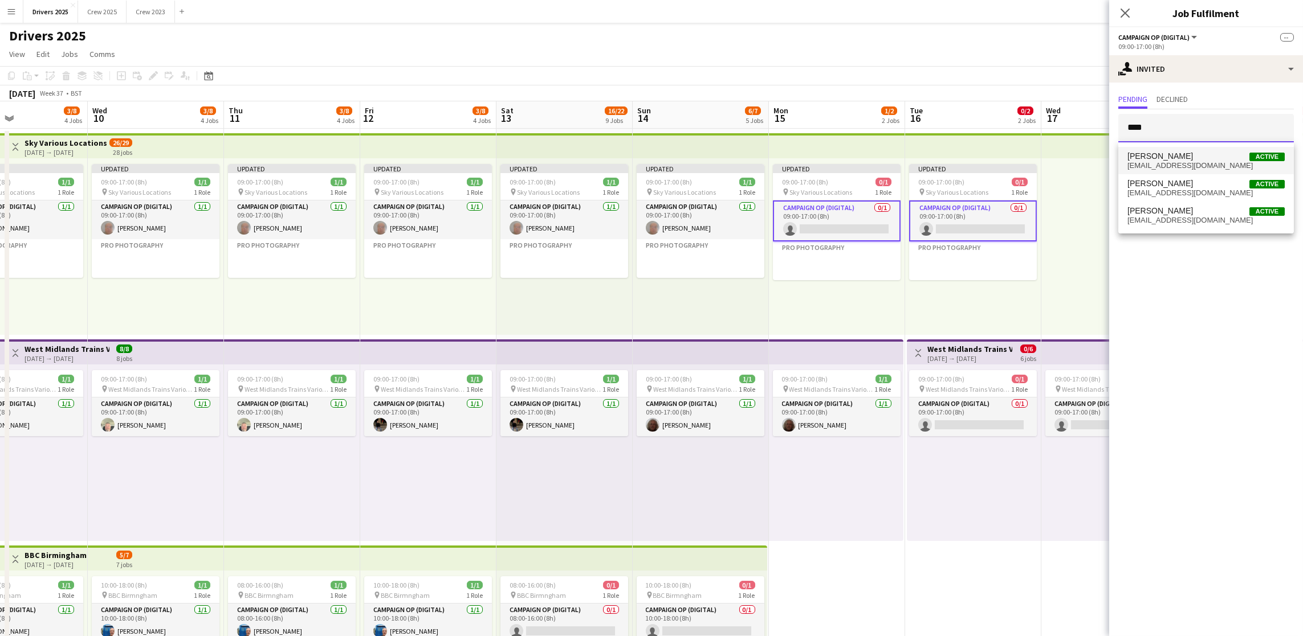
type input "****"
click at [1199, 161] on span "[EMAIL_ADDRESS][DOMAIN_NAME]" at bounding box center [1205, 165] width 157 height 9
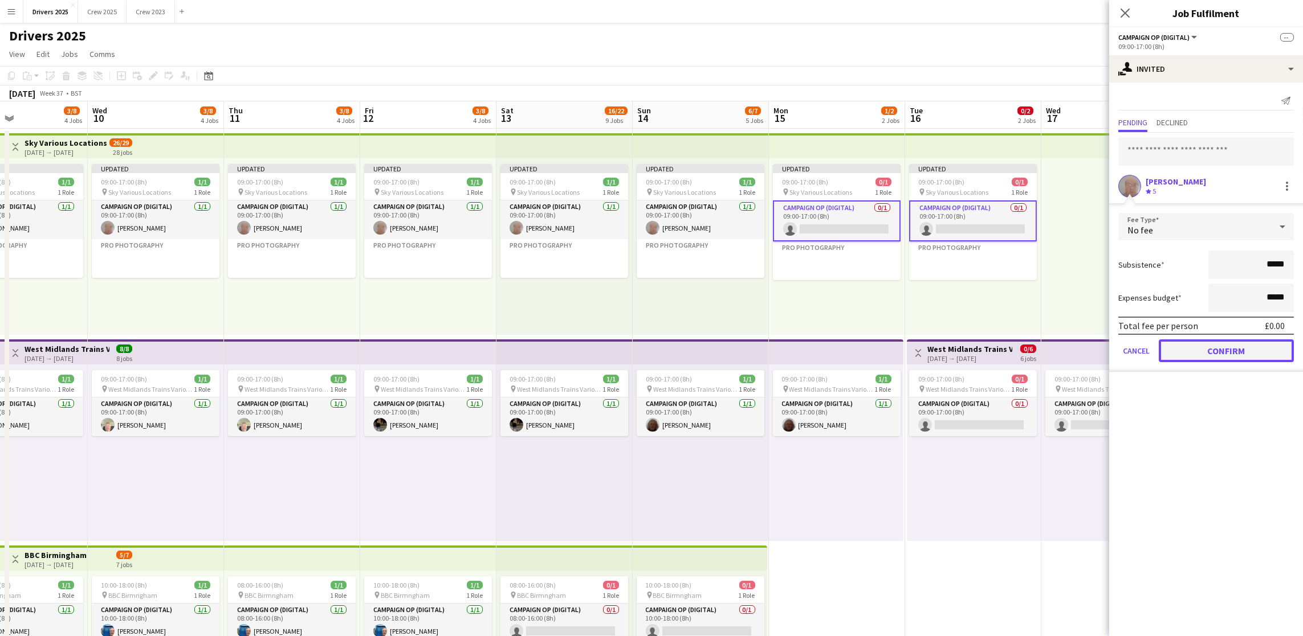
click at [1197, 353] on button "Confirm" at bounding box center [1225, 351] width 135 height 23
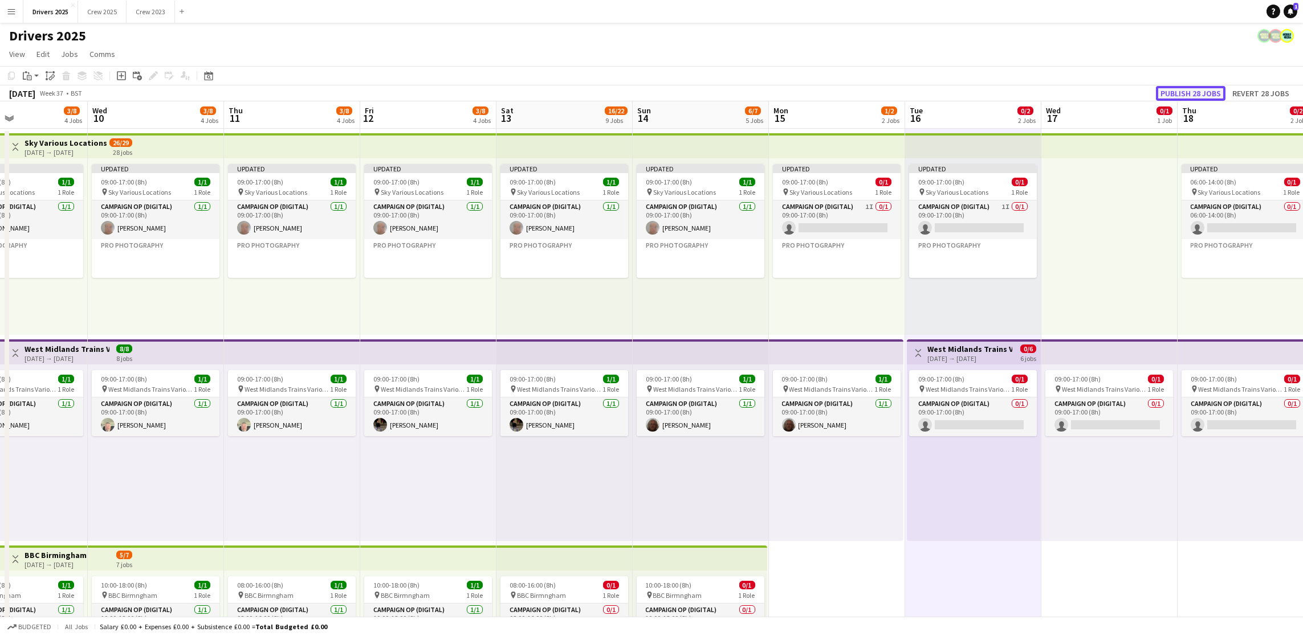
click at [1171, 95] on button "Publish 28 jobs" at bounding box center [1191, 93] width 70 height 15
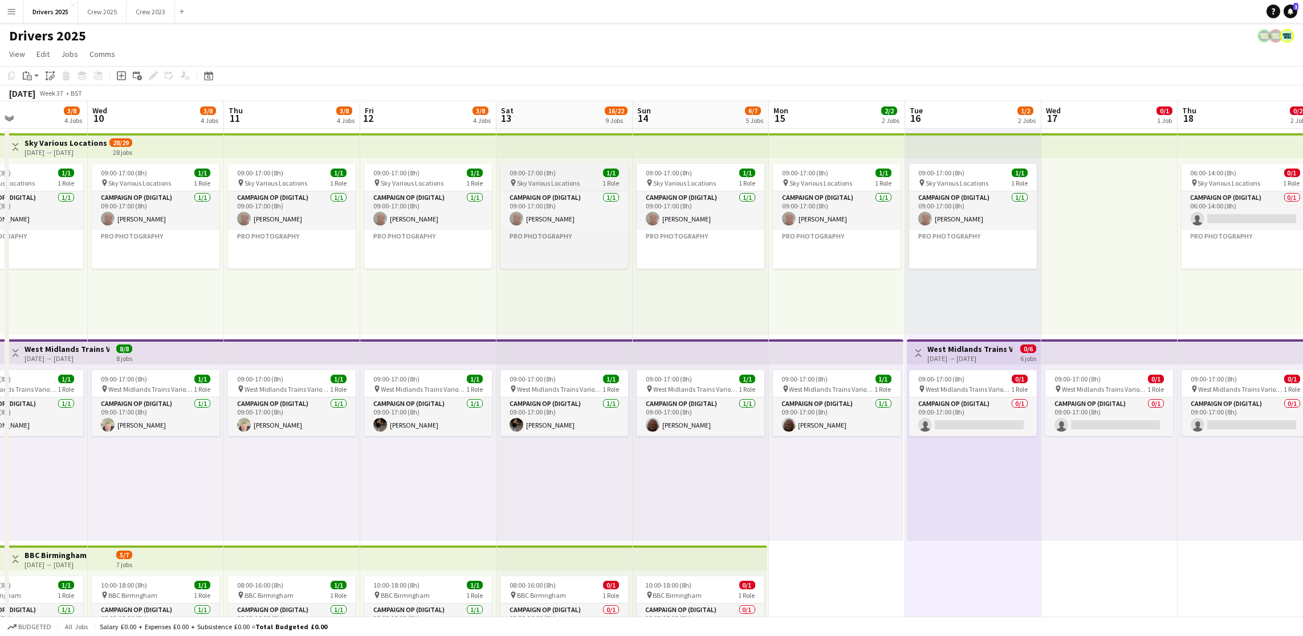
click at [554, 170] on span "09:00-17:00 (8h)" at bounding box center [532, 173] width 46 height 9
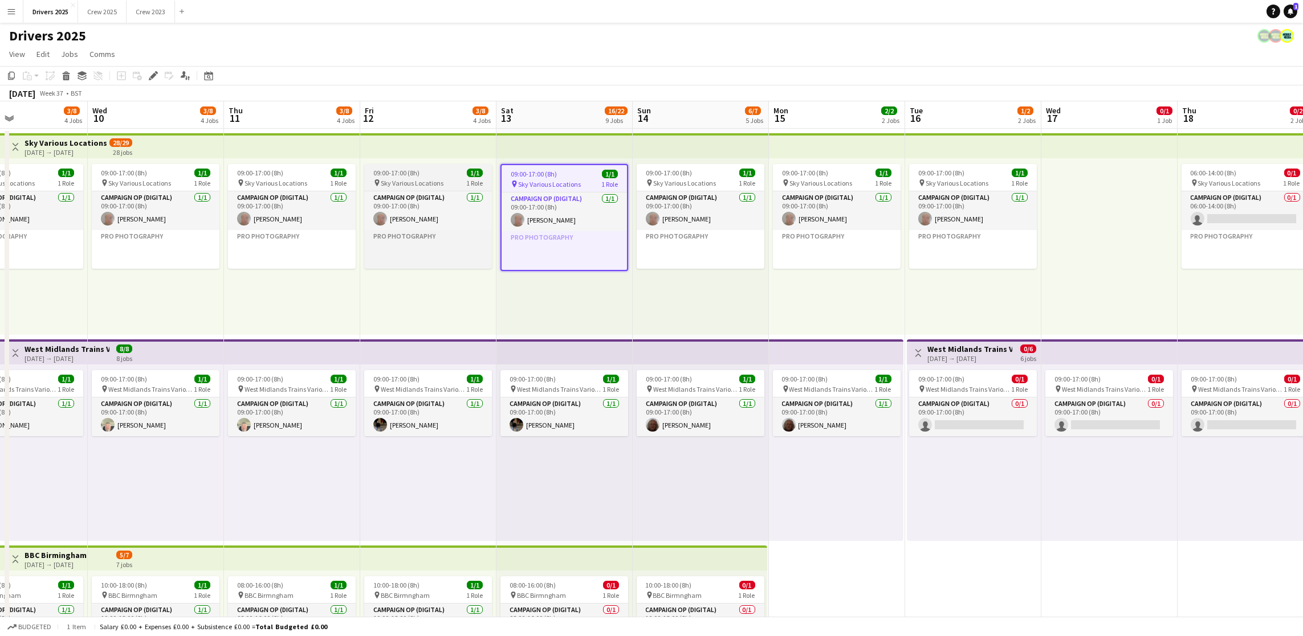
click at [443, 179] on span "Sky Various Locations" at bounding box center [412, 183] width 63 height 9
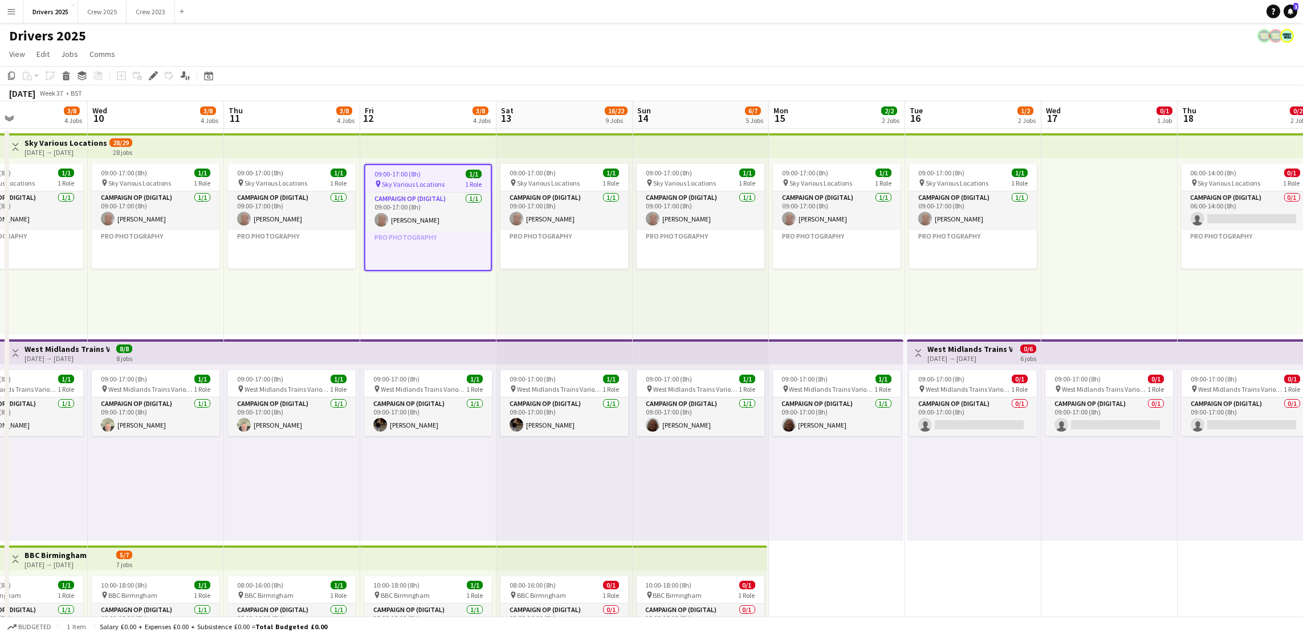
click at [532, 77] on app-toolbar "Copy Paste Paste Ctrl+V Paste with crew Ctrl+Shift+V Paste linked Job [GEOGRAPH…" at bounding box center [651, 75] width 1303 height 19
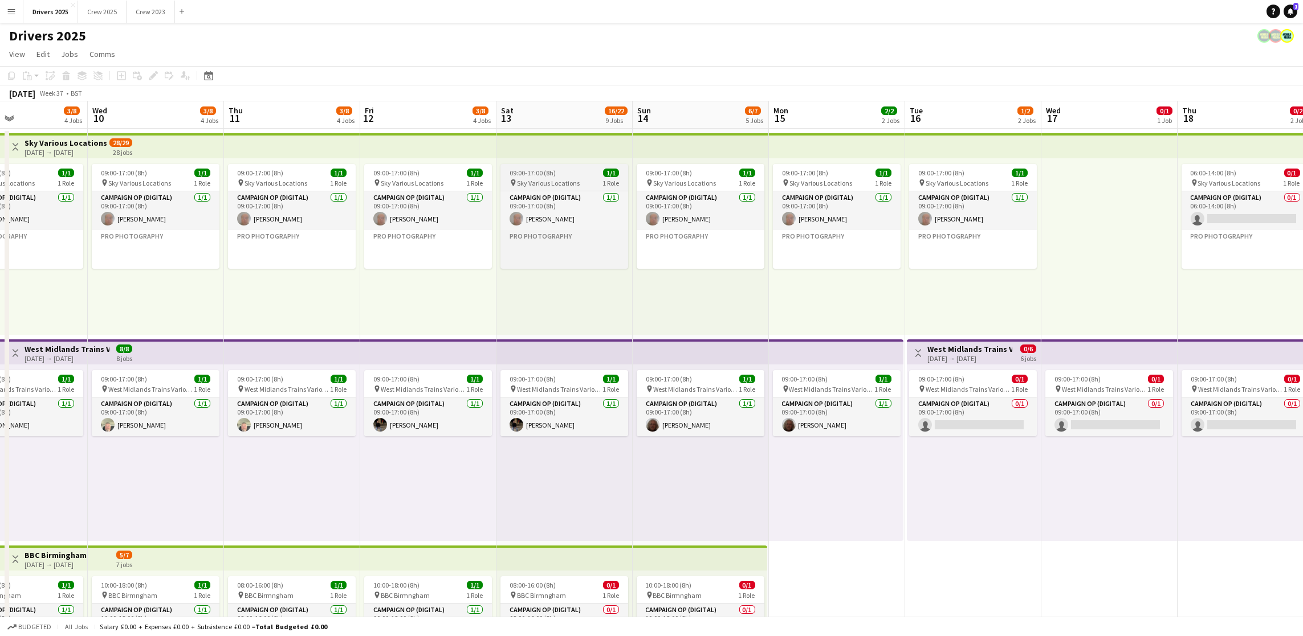
click at [545, 166] on app-job-card "09:00-17:00 (8h) 1/1 pin Sky Various Locations 1 Role Campaign Op (Digital) [DA…" at bounding box center [564, 216] width 128 height 105
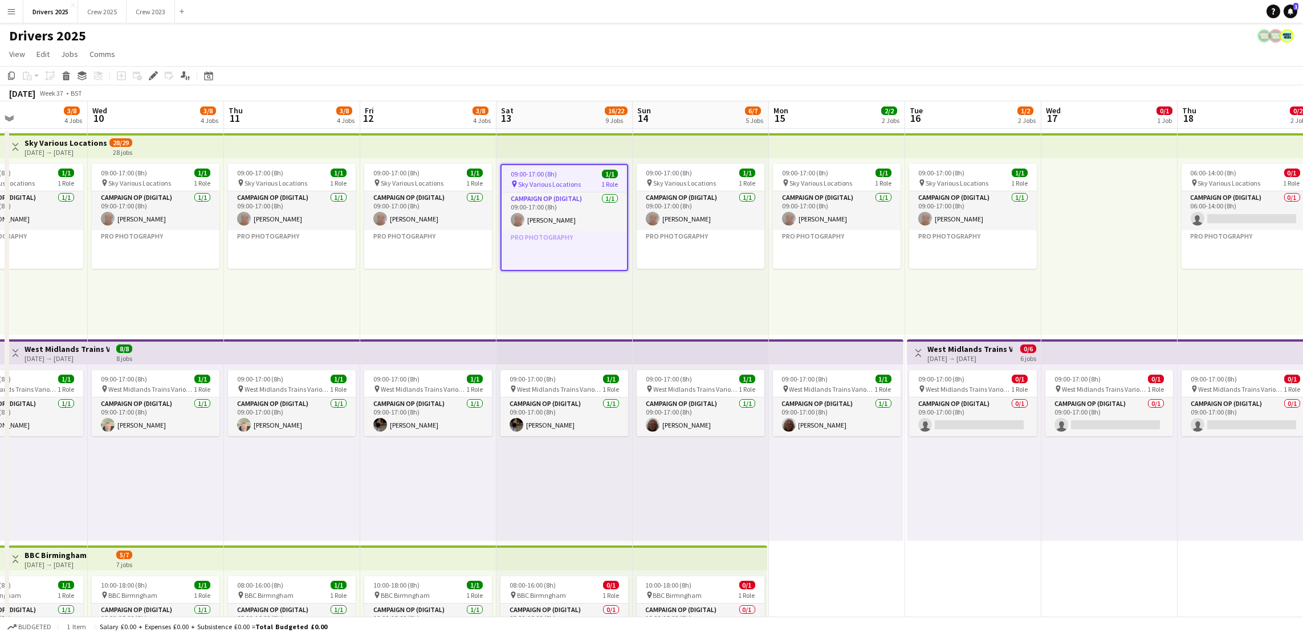
click at [536, 145] on app-top-bar at bounding box center [564, 145] width 136 height 25
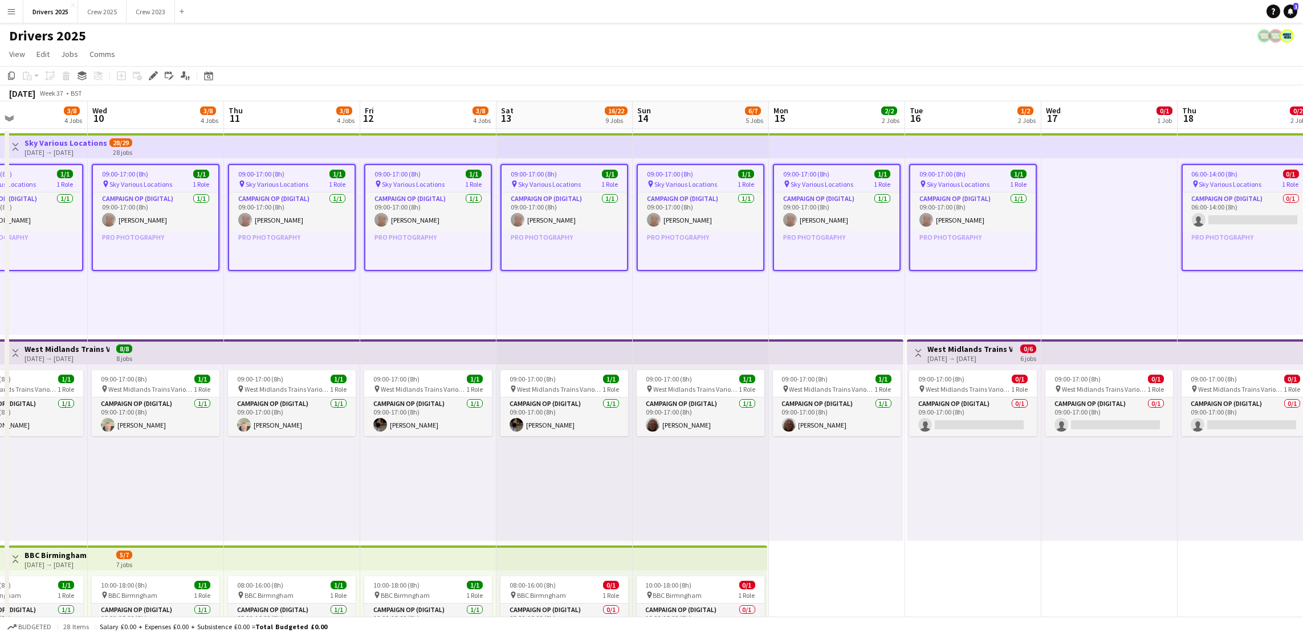
click at [548, 149] on app-top-bar at bounding box center [564, 145] width 136 height 25
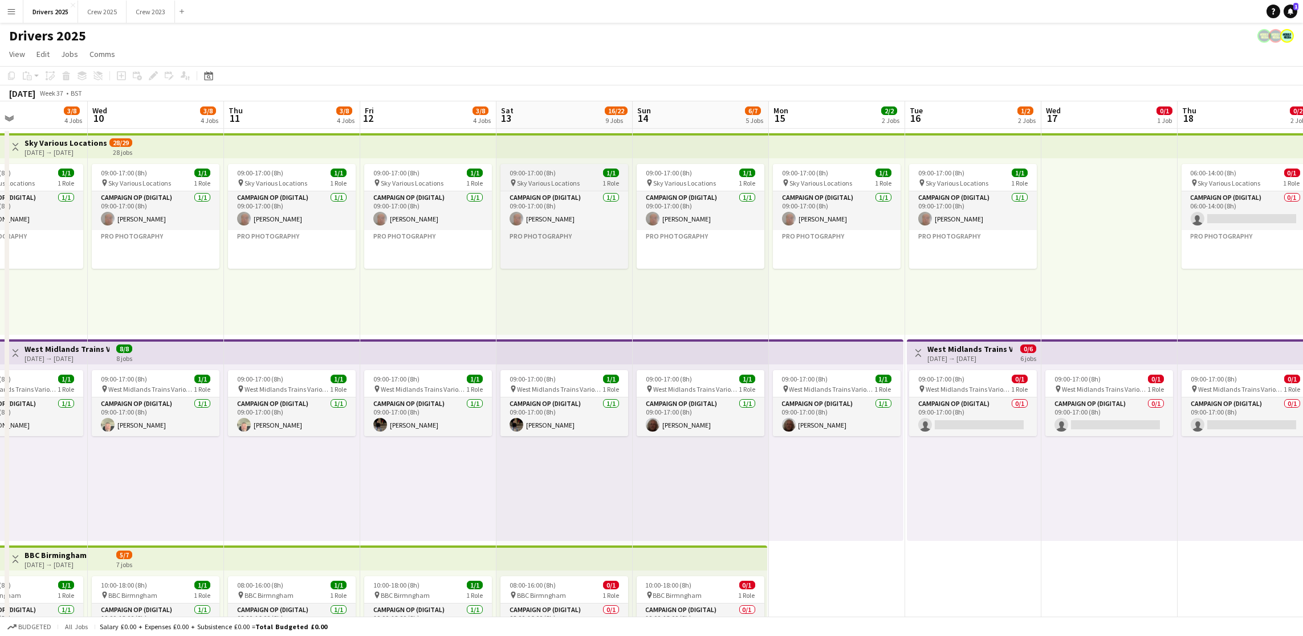
click at [547, 169] on span "09:00-17:00 (8h)" at bounding box center [532, 173] width 46 height 9
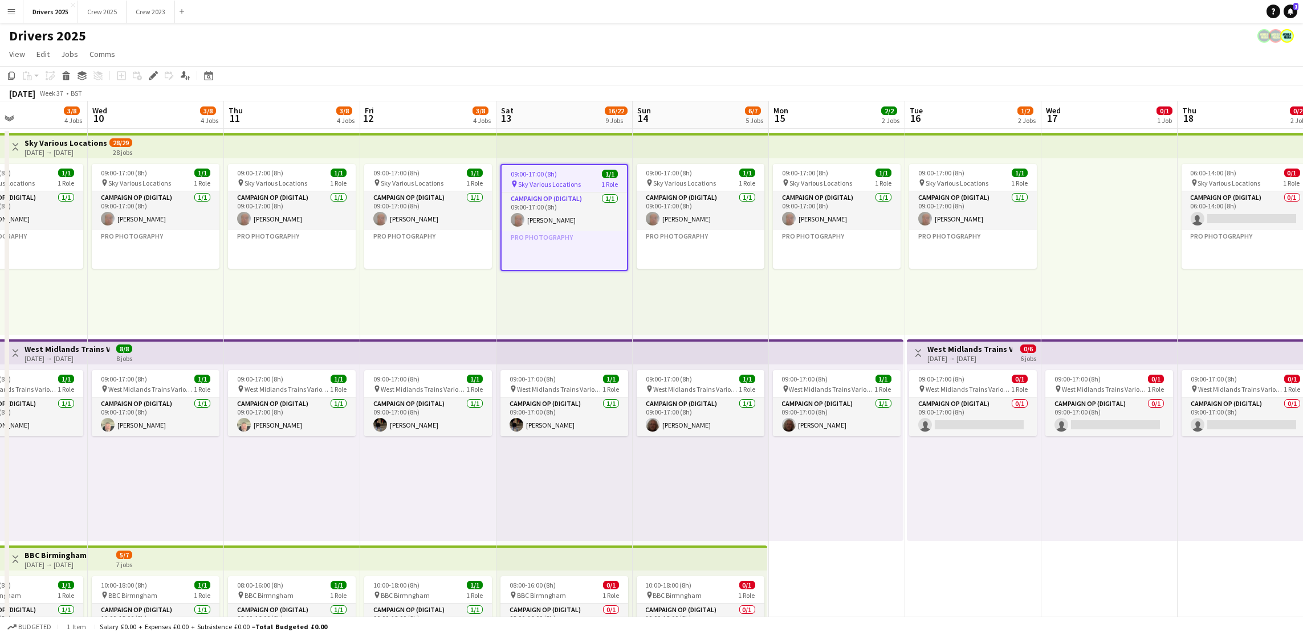
drag, startPoint x: 149, startPoint y: 76, endPoint x: 401, endPoint y: 146, distance: 261.3
click at [150, 76] on icon "Edit" at bounding box center [153, 75] width 9 height 9
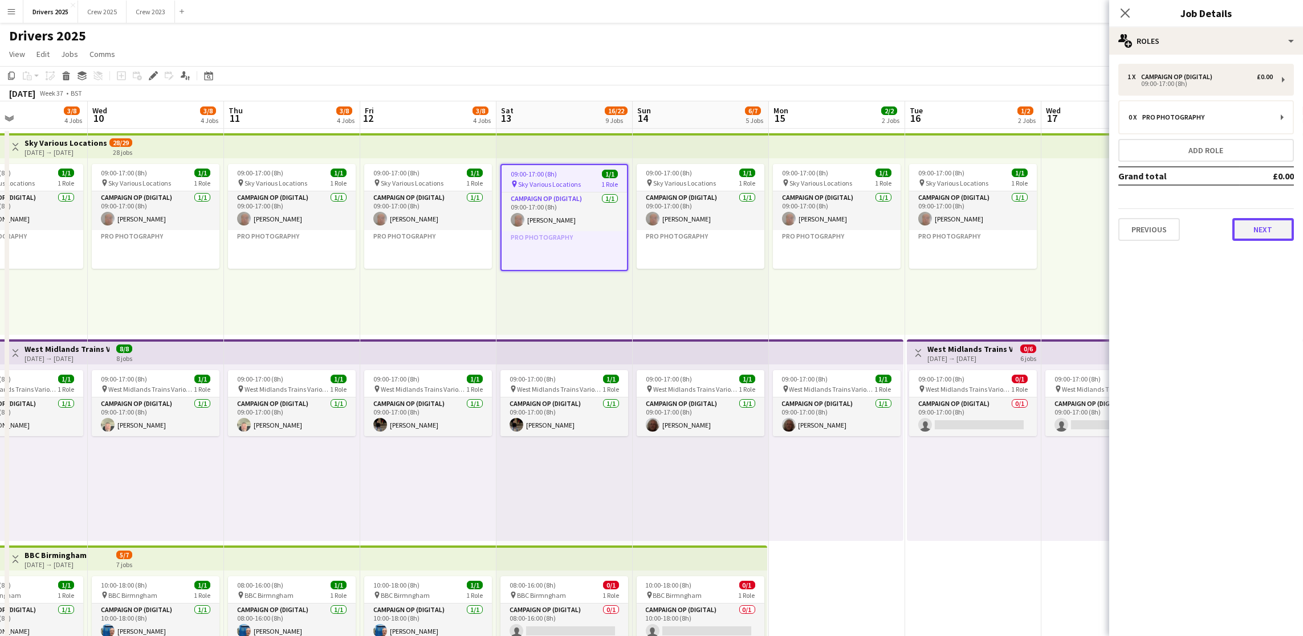
click at [1266, 232] on button "Next" at bounding box center [1263, 229] width 62 height 23
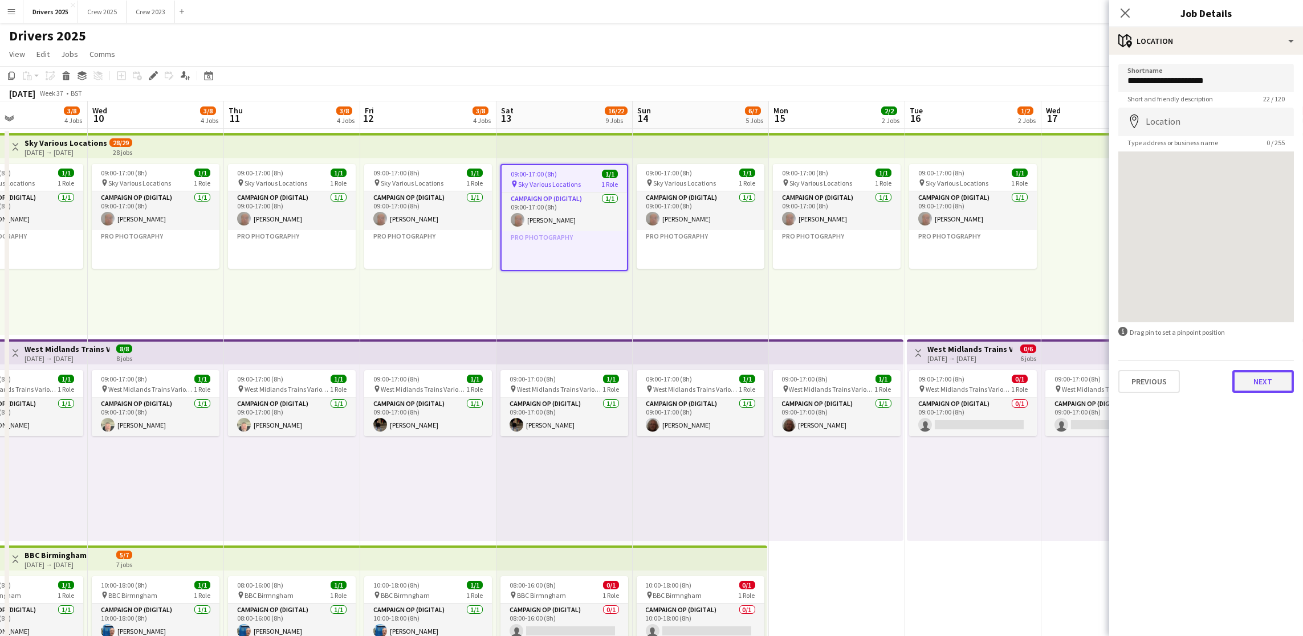
click at [1260, 383] on button "Next" at bounding box center [1263, 381] width 62 height 23
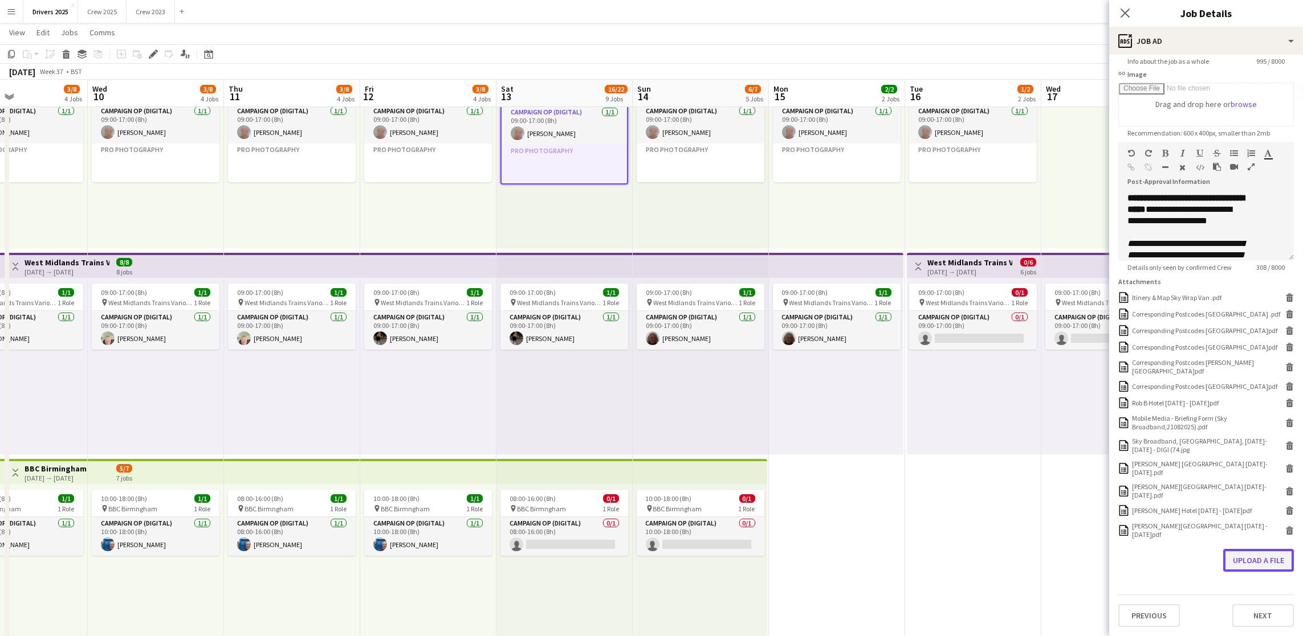
scroll to position [195, 0]
click at [1236, 563] on button "Upload a file" at bounding box center [1258, 560] width 71 height 23
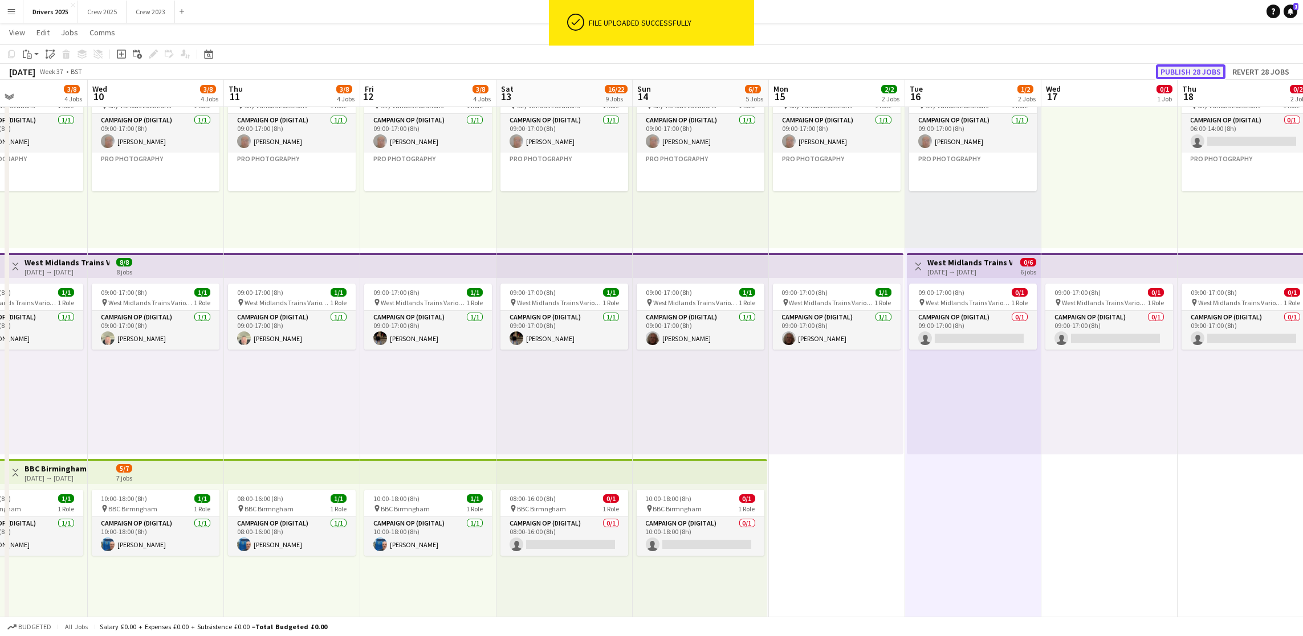
click at [1173, 75] on button "Publish 28 jobs" at bounding box center [1191, 71] width 70 height 15
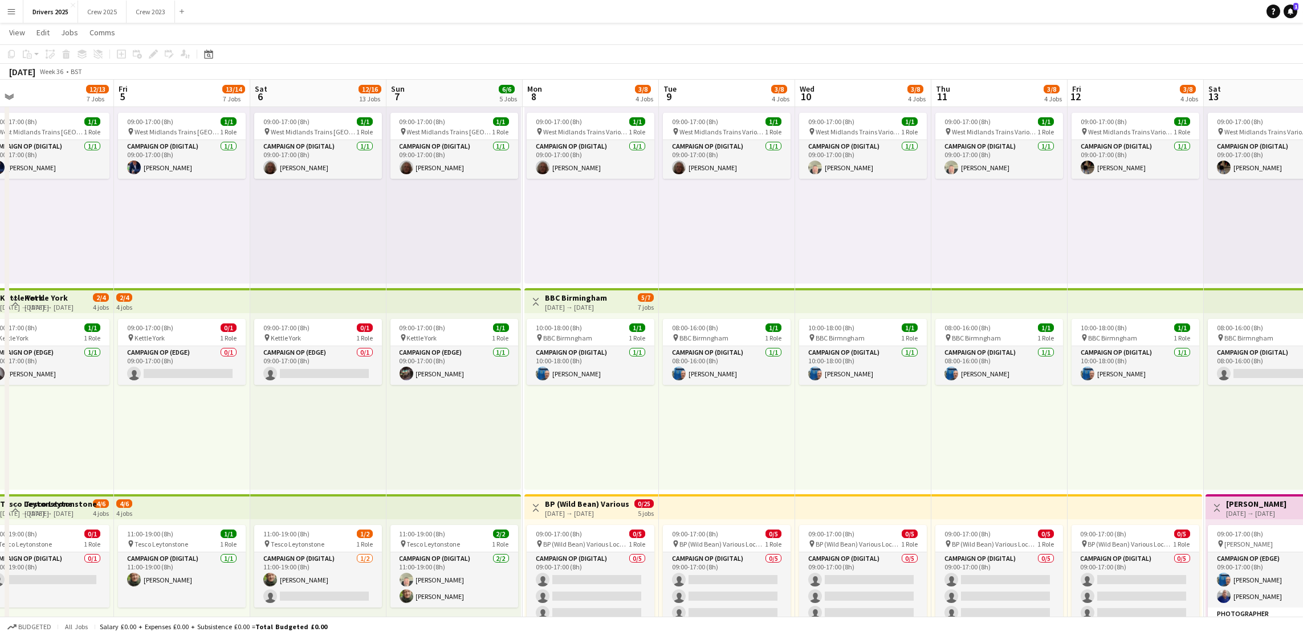
scroll to position [0, 324]
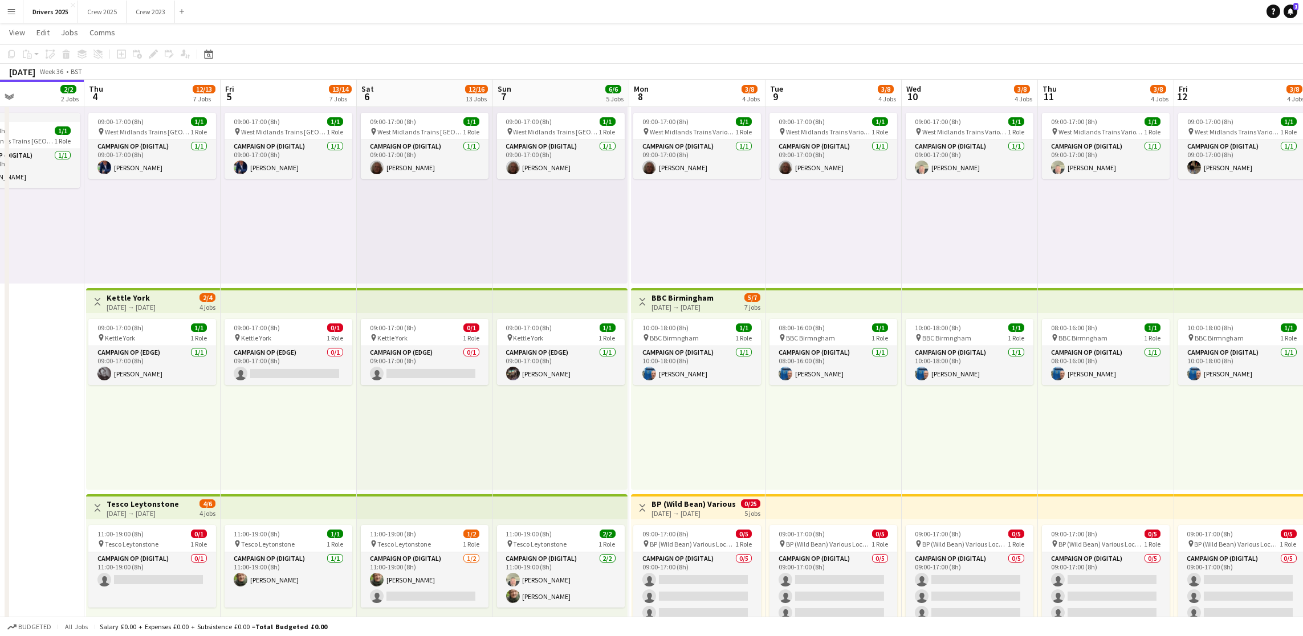
drag, startPoint x: 439, startPoint y: 463, endPoint x: 1405, endPoint y: 444, distance: 966.0
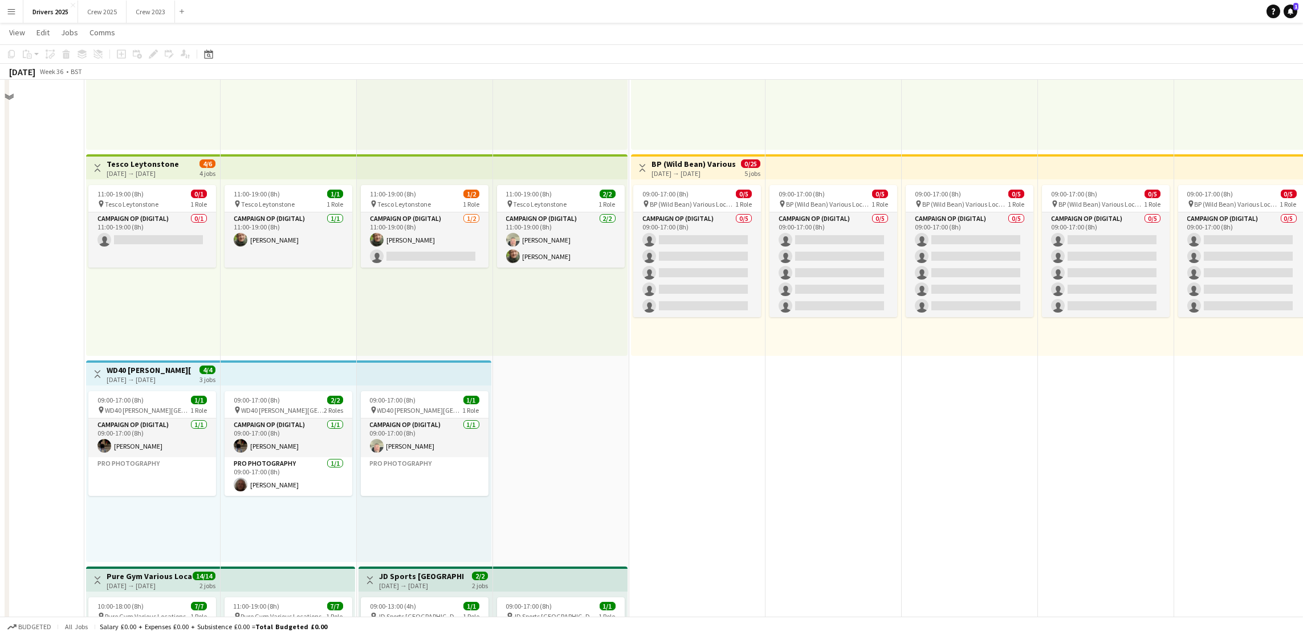
scroll to position [598, 0]
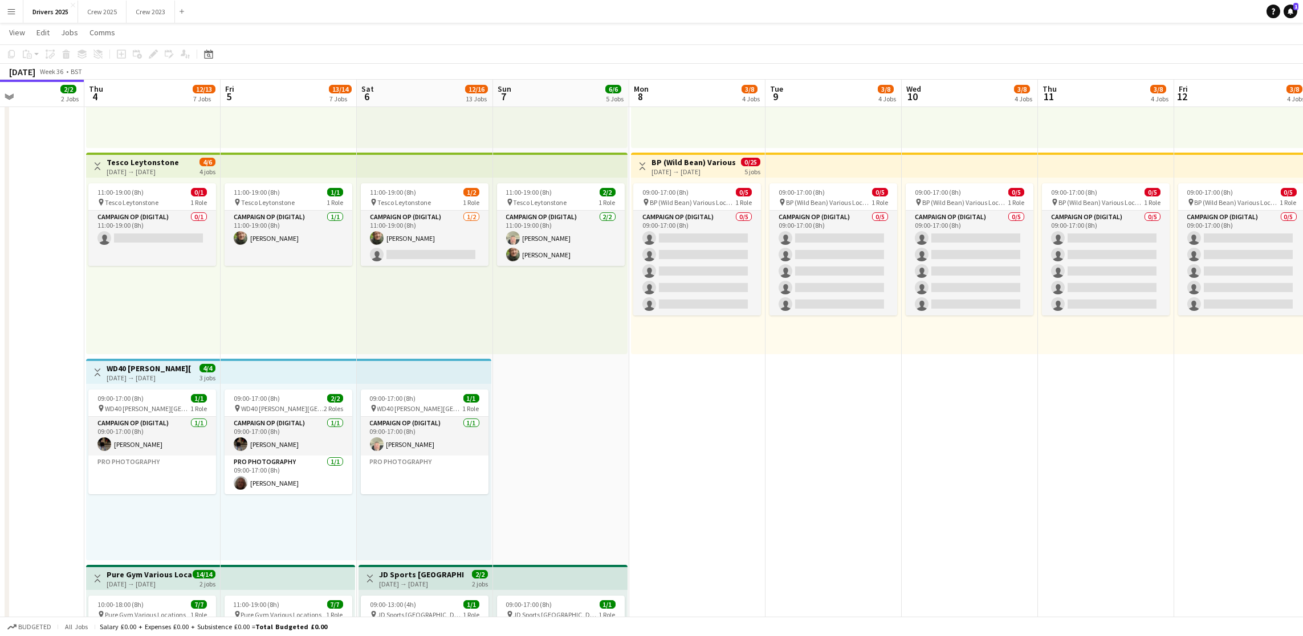
click at [133, 364] on h3 "WD40 [PERSON_NAME][GEOGRAPHIC_DATA]" at bounding box center [149, 369] width 85 height 10
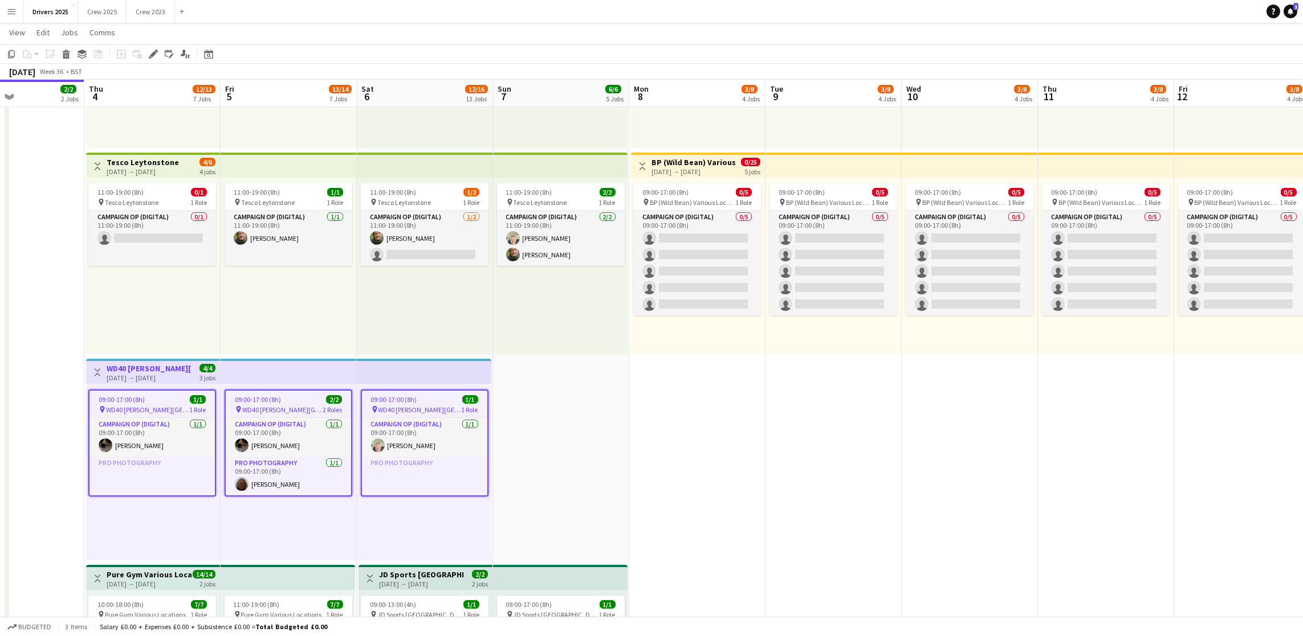
click at [158, 52] on div "Edit" at bounding box center [153, 54] width 14 height 14
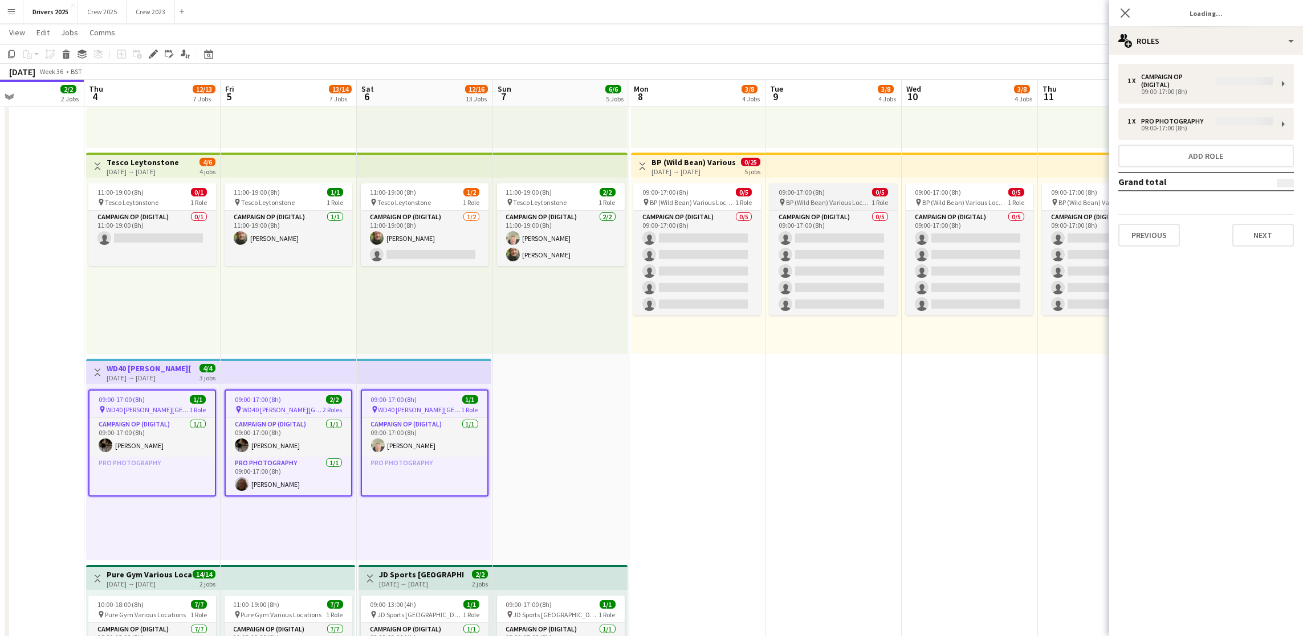
type input "**********"
click at [1270, 234] on button "Next" at bounding box center [1263, 227] width 62 height 23
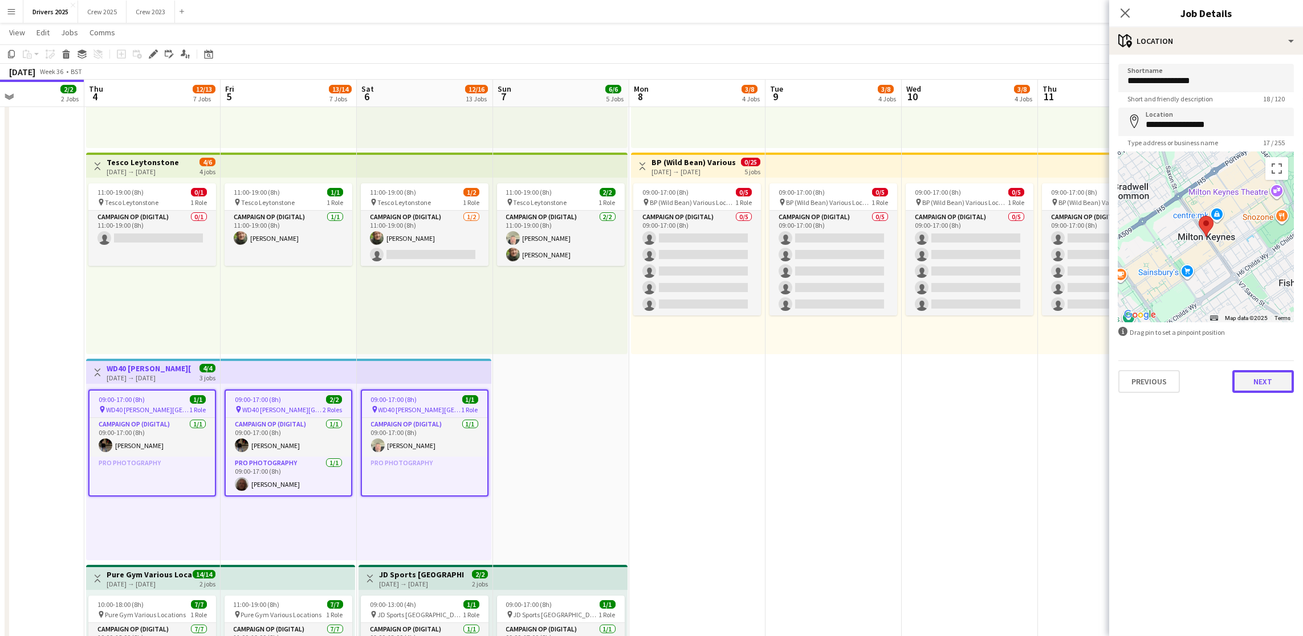
click at [1266, 385] on button "Next" at bounding box center [1263, 381] width 62 height 23
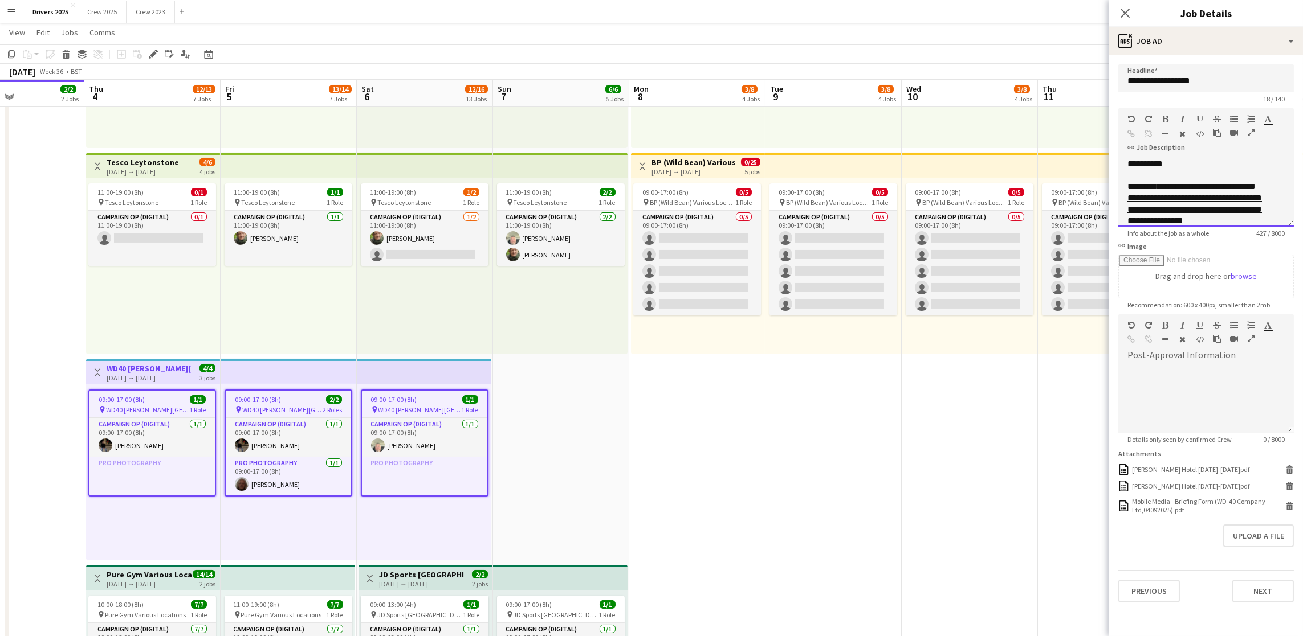
click at [1201, 208] on div "**********" at bounding box center [1199, 215] width 144 height 68
click at [1203, 220] on link "**********" at bounding box center [1194, 203] width 134 height 43
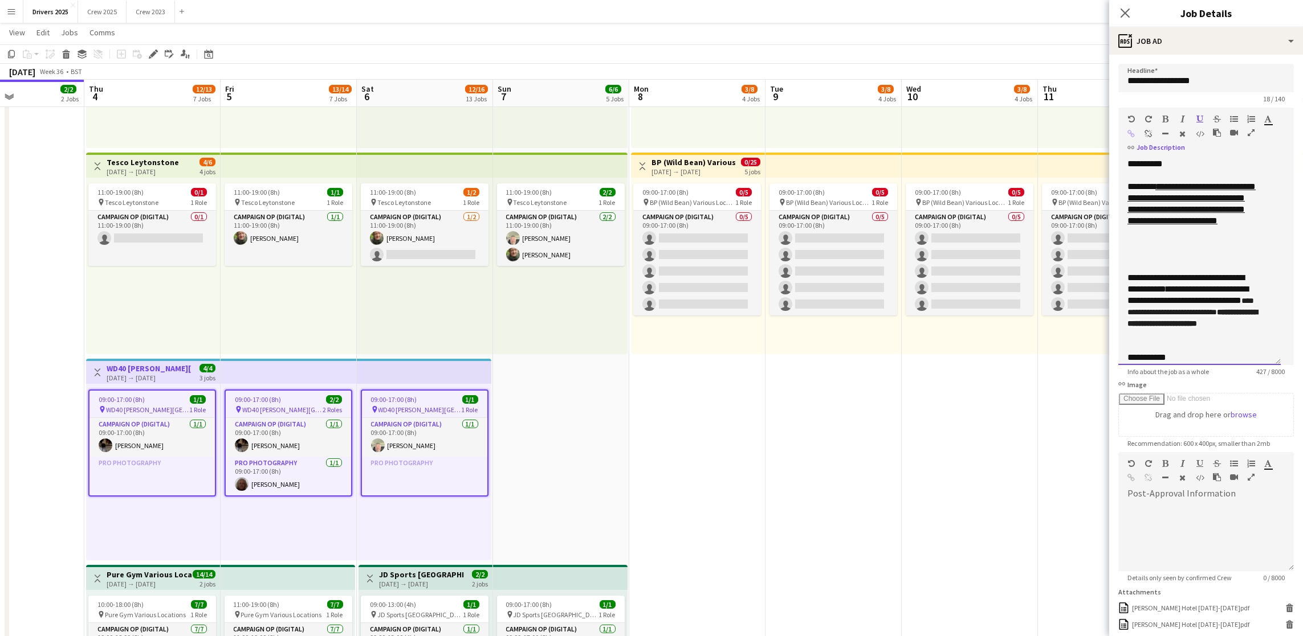
drag, startPoint x: 1291, startPoint y: 223, endPoint x: 1290, endPoint y: 361, distance: 138.5
click at [1290, 361] on mat-expansion-panel "**********" at bounding box center [1206, 346] width 194 height 582
drag, startPoint x: 1243, startPoint y: 267, endPoint x: 1130, endPoint y: 212, distance: 125.4
click at [1130, 212] on div "**********" at bounding box center [1192, 221] width 131 height 80
copy link "**********"
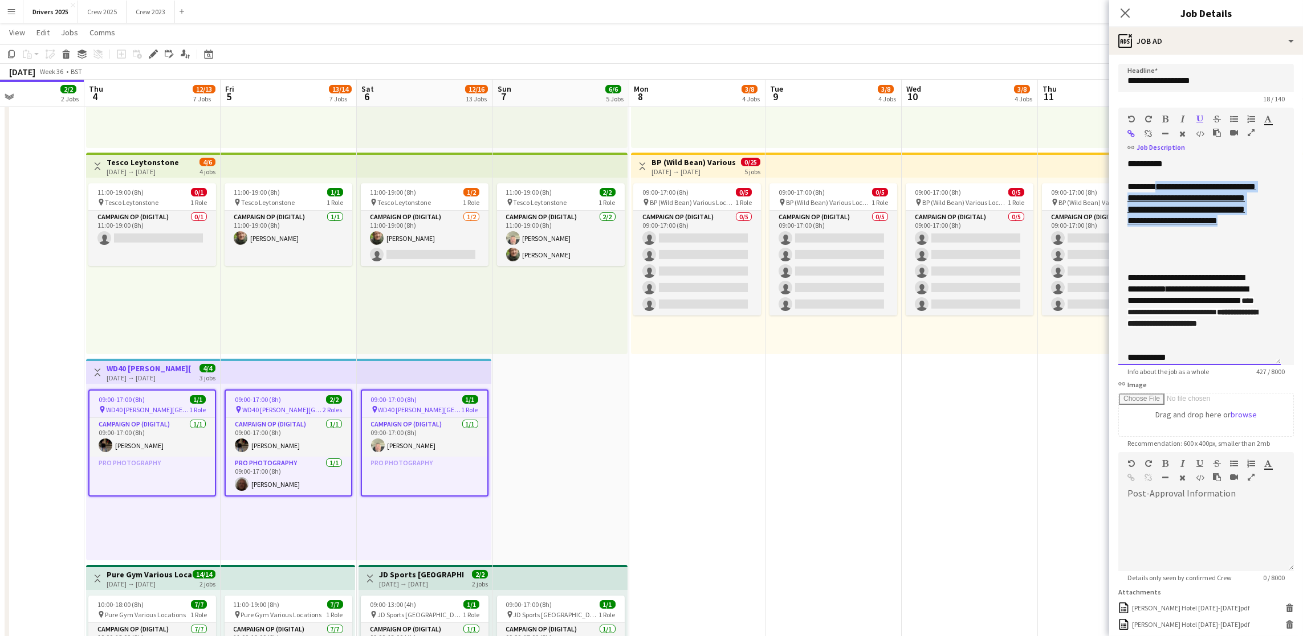
scroll to position [0, 0]
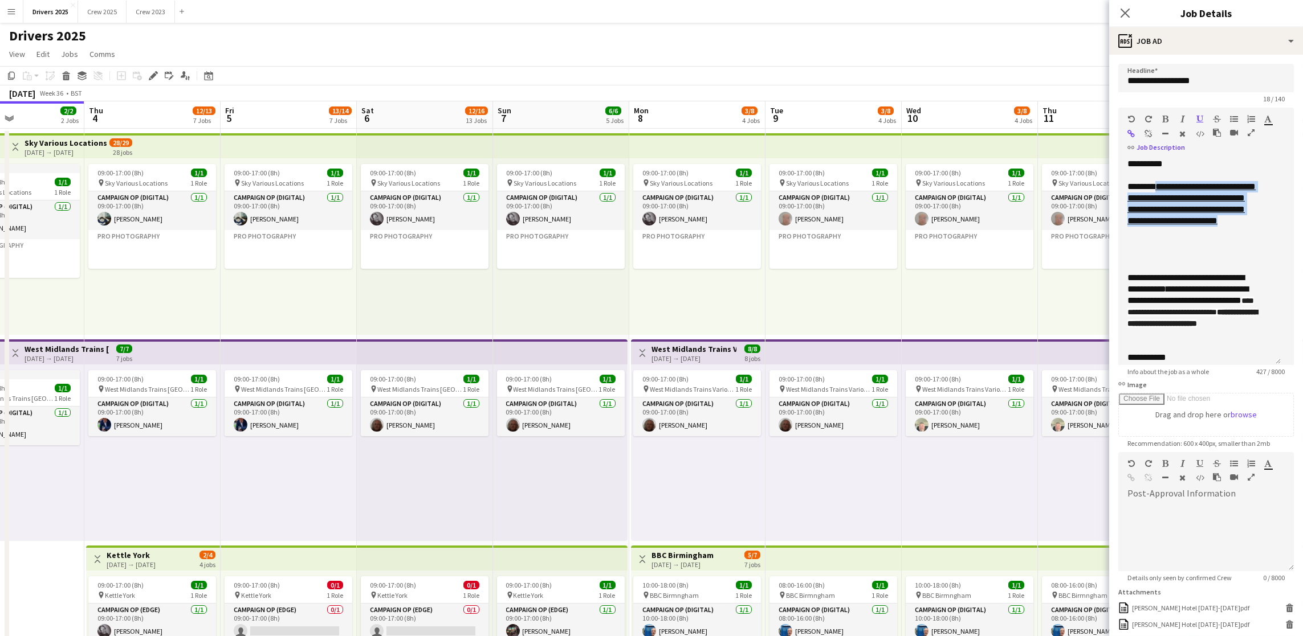
click at [545, 495] on div "09:00-17:00 (8h) 1/1 pin West Midlands Trains St Albans 1 Role Campaign Op (Dig…" at bounding box center [560, 453] width 134 height 177
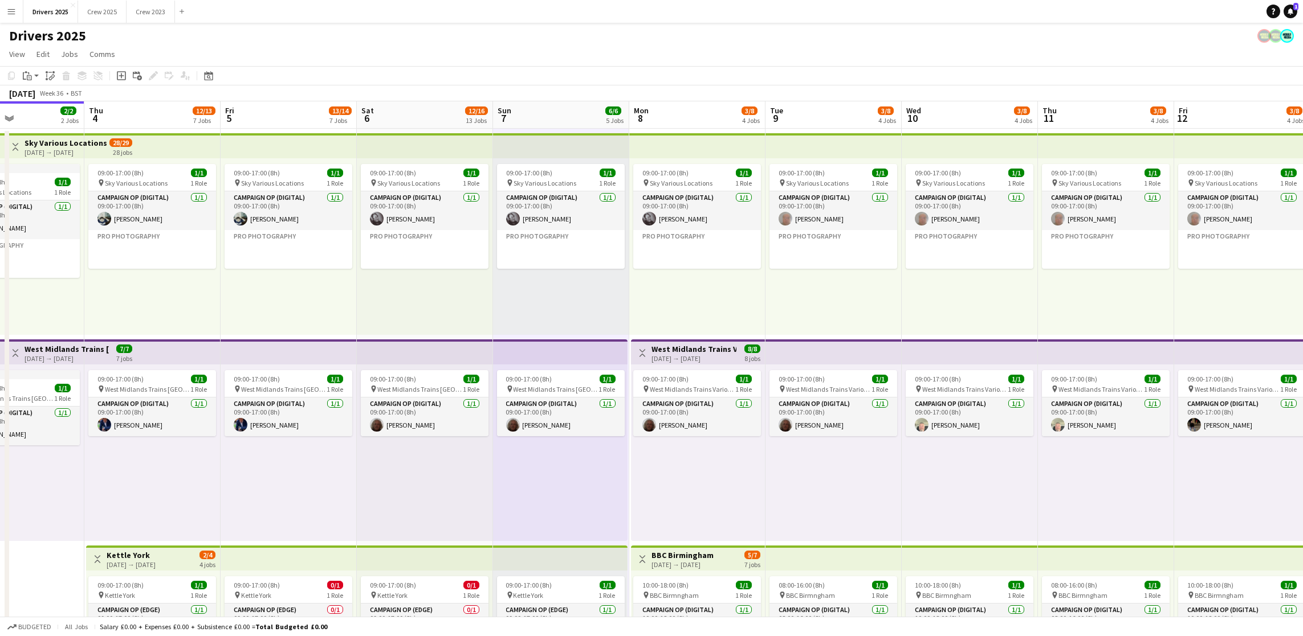
click at [526, 158] on div "09:00-17:00 (8h) 1/1 pin Sky Various Locations 1 Role Campaign Op (Digital) [DA…" at bounding box center [561, 246] width 136 height 177
click at [523, 141] on app-top-bar at bounding box center [561, 145] width 136 height 25
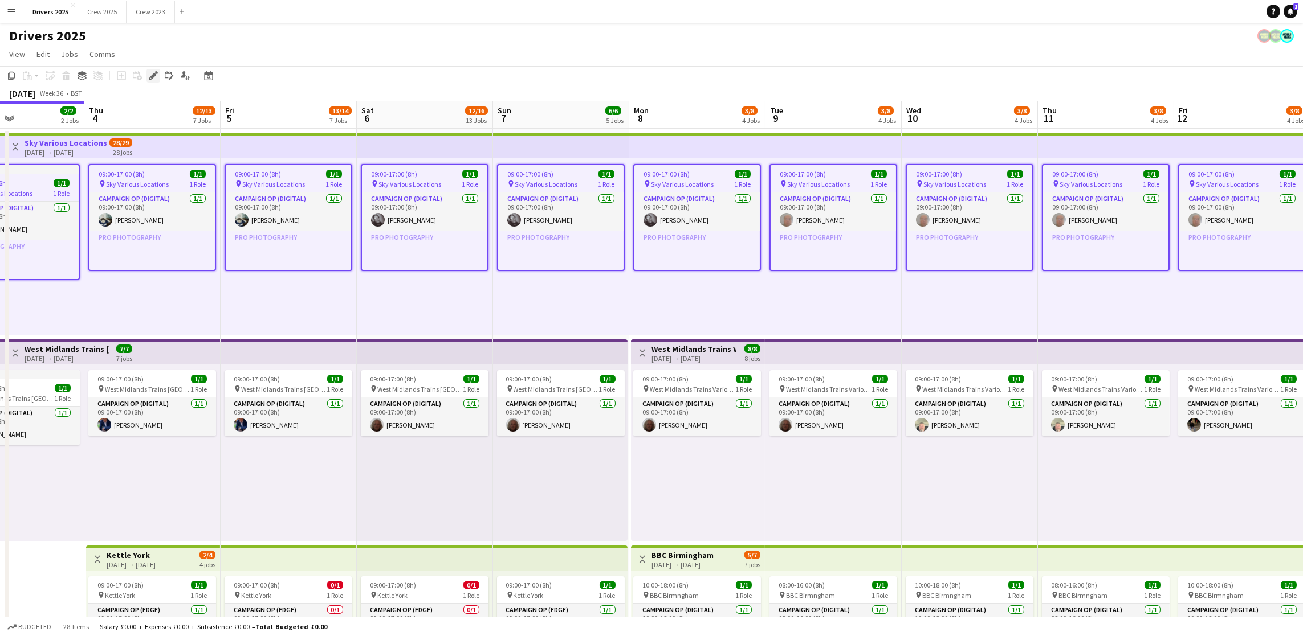
click at [153, 76] on icon at bounding box center [153, 76] width 6 height 6
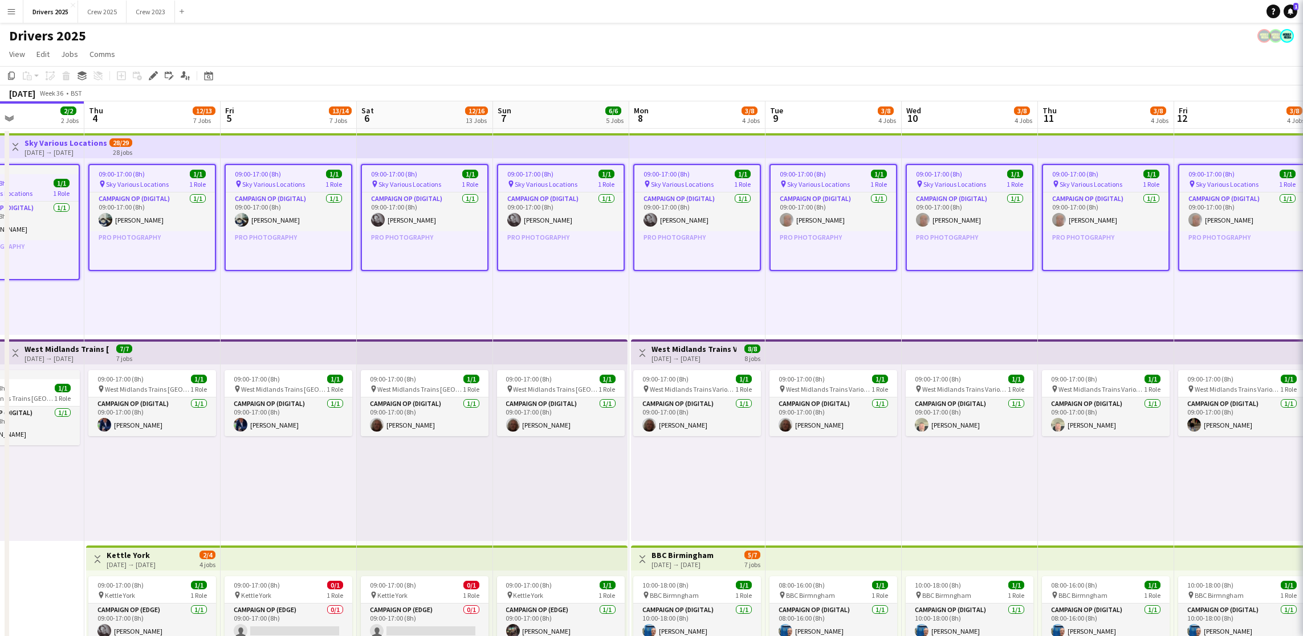
type input "**********"
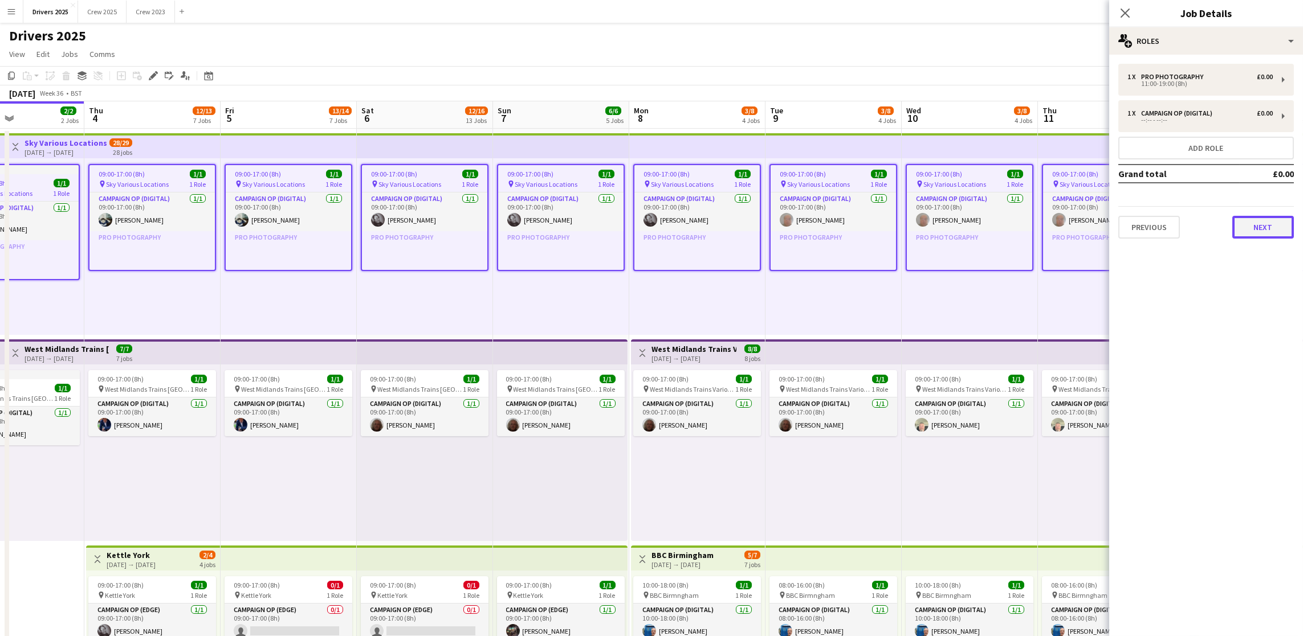
click at [1251, 228] on button "Next" at bounding box center [1263, 227] width 62 height 23
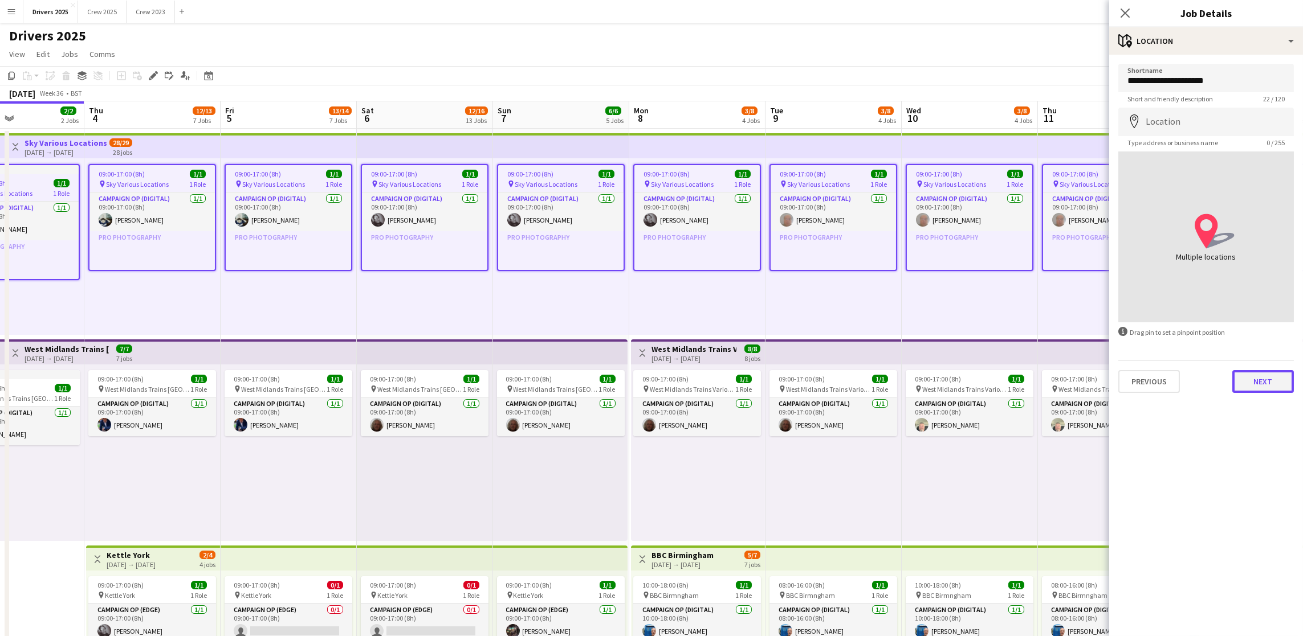
click at [1264, 382] on button "Next" at bounding box center [1263, 381] width 62 height 23
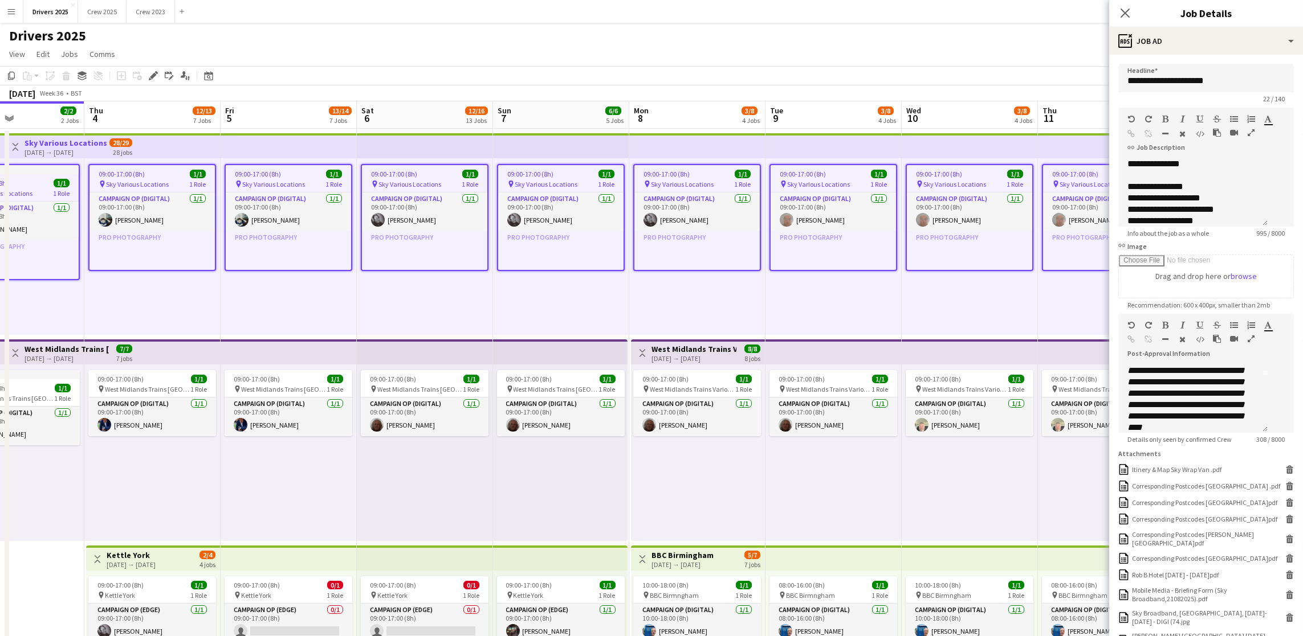
scroll to position [85, 0]
click at [1164, 474] on div "Itinery & Map Sky Wrap Van .pdf" at bounding box center [1176, 470] width 89 height 9
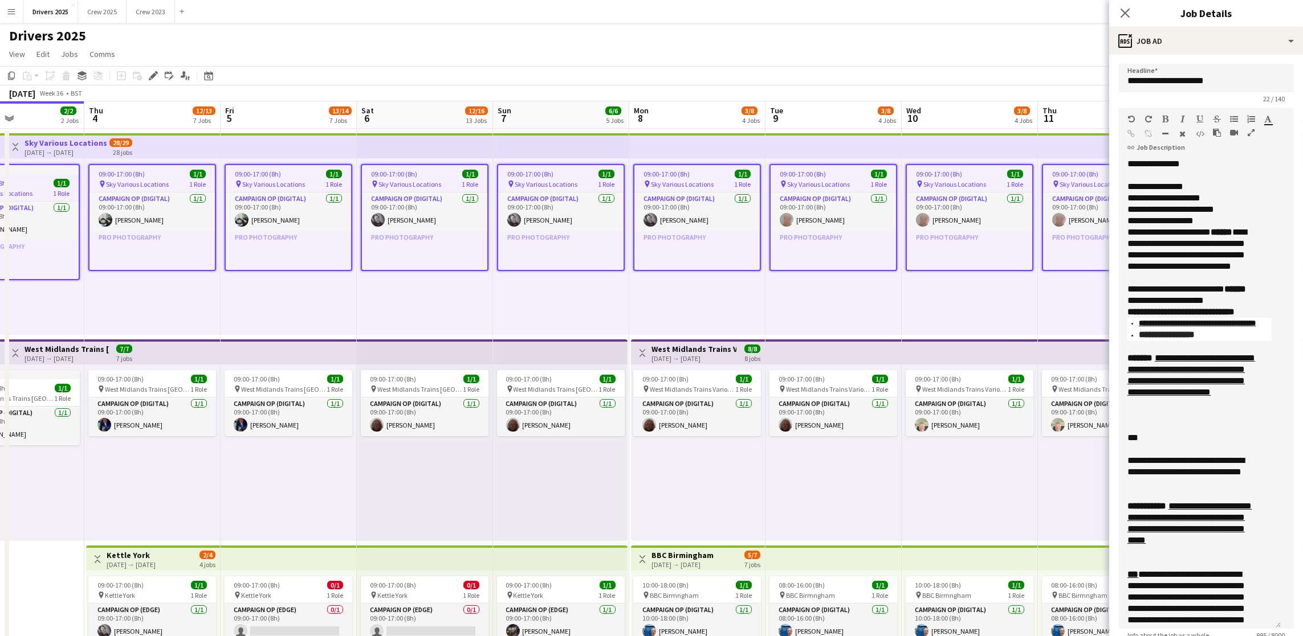
drag, startPoint x: 1261, startPoint y: 233, endPoint x: 1247, endPoint y: 635, distance: 402.5
click at [1247, 629] on div "**********" at bounding box center [1199, 393] width 162 height 471
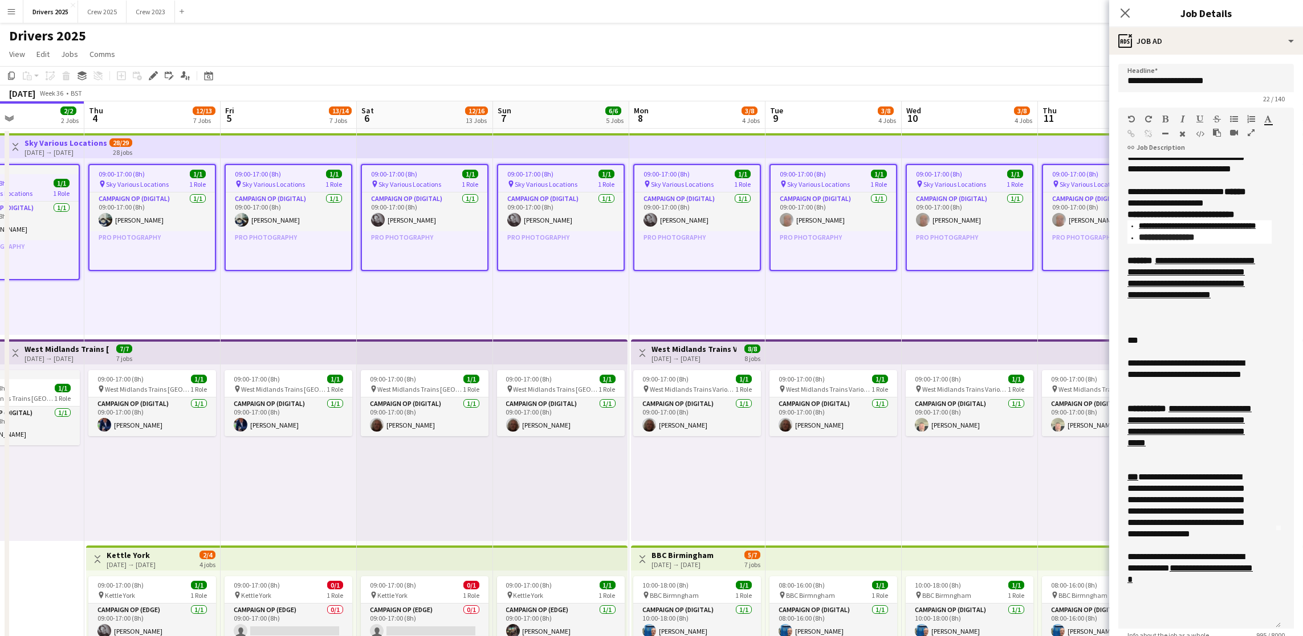
scroll to position [108, 0]
click at [1187, 446] on link "**********" at bounding box center [1189, 426] width 124 height 43
drag, startPoint x: 1180, startPoint y: 469, endPoint x: 1128, endPoint y: 433, distance: 63.1
click at [1128, 433] on div "**********" at bounding box center [1192, 431] width 131 height 57
copy link "**********"
